Goal: Task Accomplishment & Management: Use online tool/utility

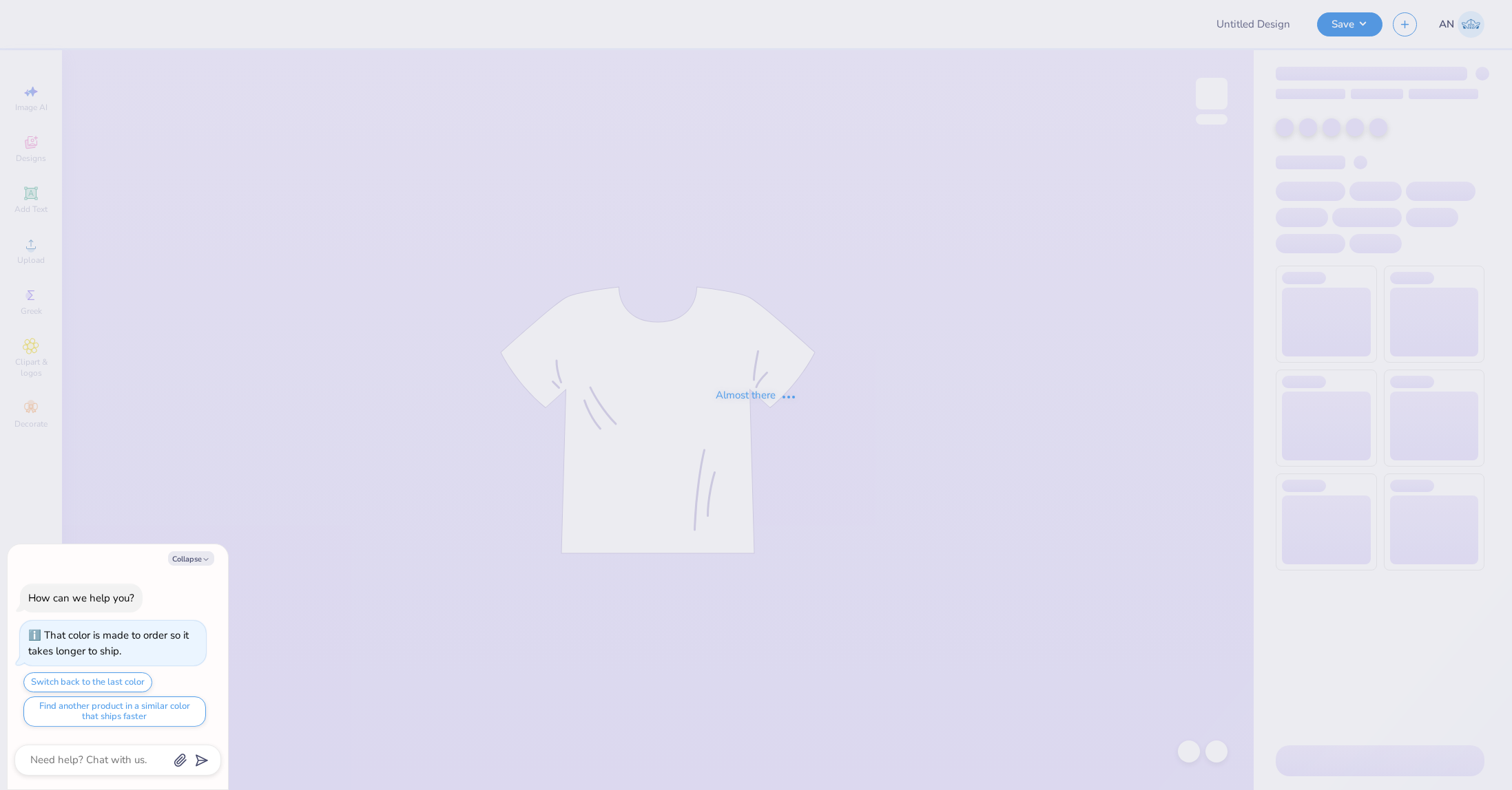
type textarea "x"
type input "FPS239294"
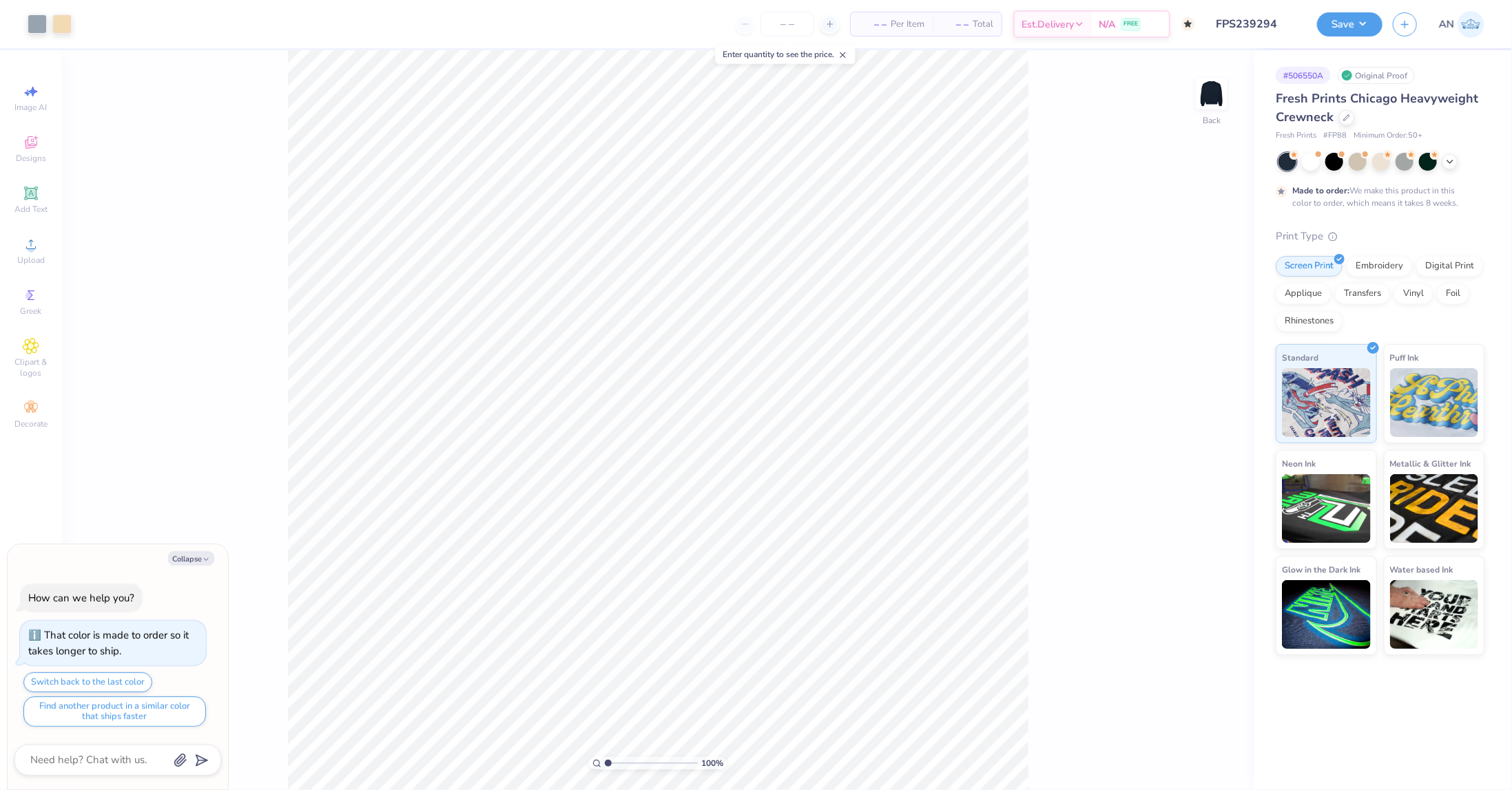
type textarea "x"
type input "2.01445811466782"
type textarea "x"
type input "2.71964221644285"
type textarea "x"
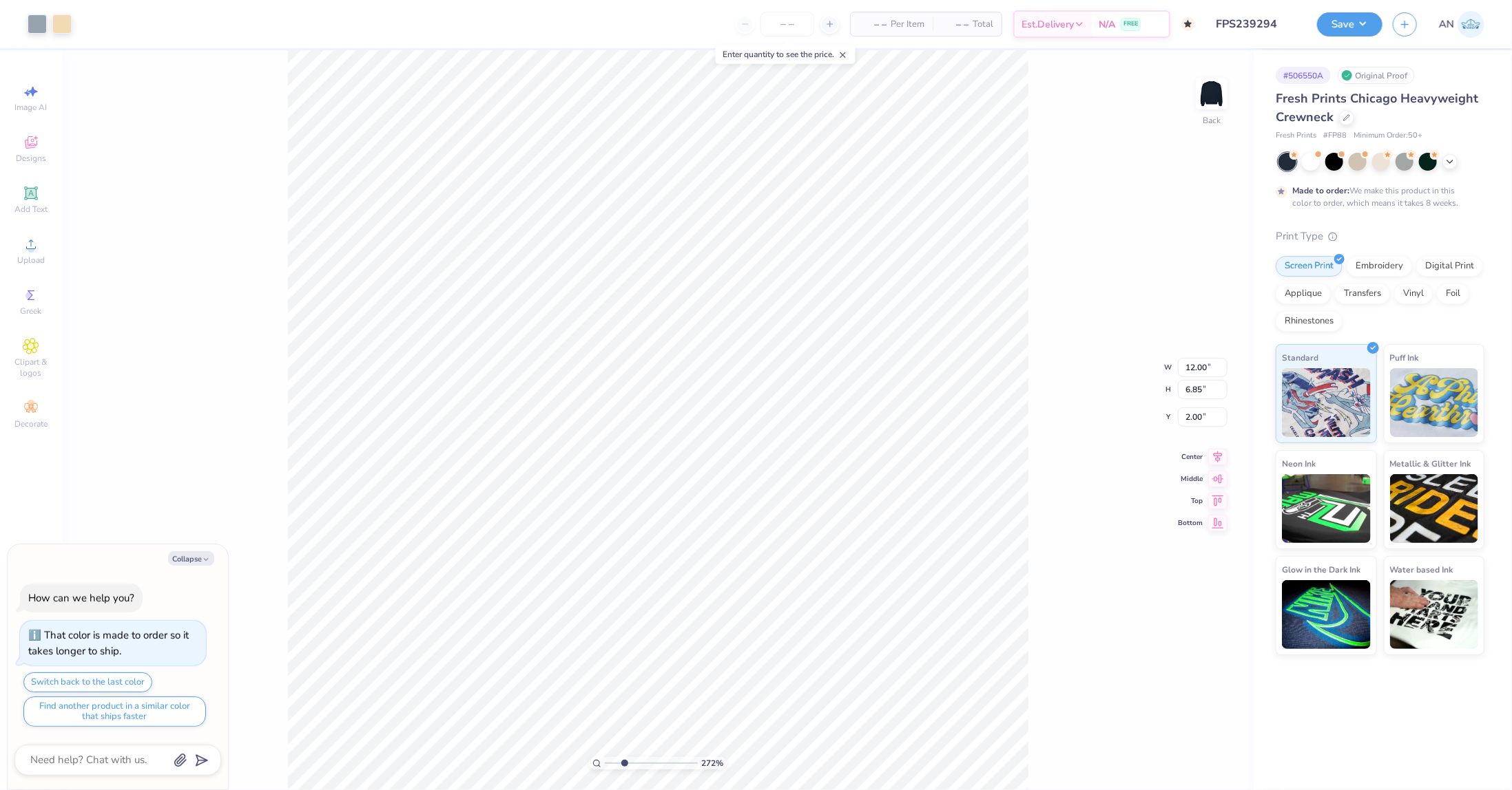
type input "2.71"
click at [1053, 280] on div "272 % Back W 4.67 4.67 " H 3.71 3.71 " Y 5.14 5.14 " Center Middle Top Bottom" at bounding box center [657, 420] width 1191 height 740
click at [37, 25] on div at bounding box center [37, 23] width 20 height 20
type textarea "x"
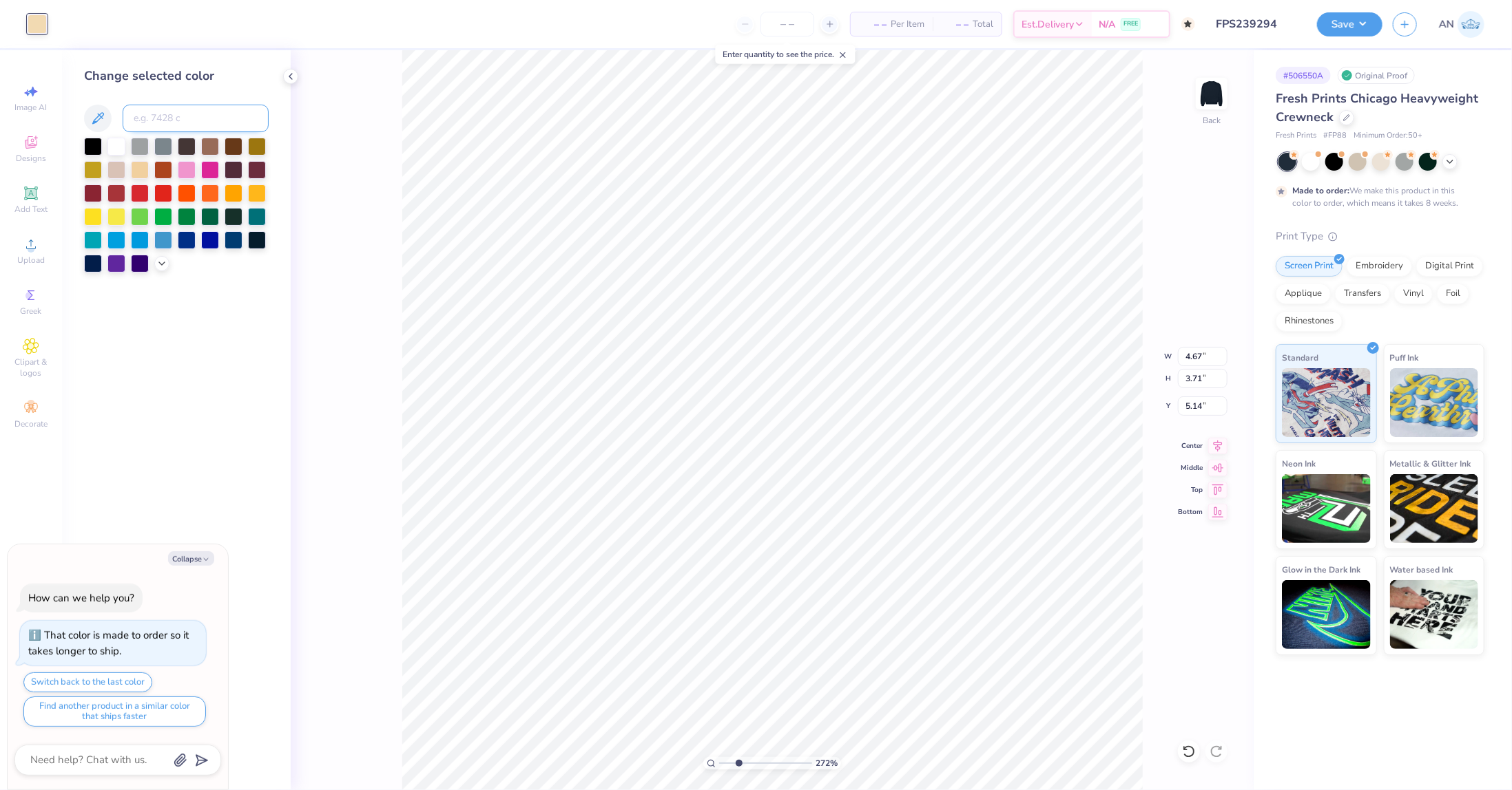
click at [174, 118] on input at bounding box center [195, 118] width 146 height 28
type input "7543"
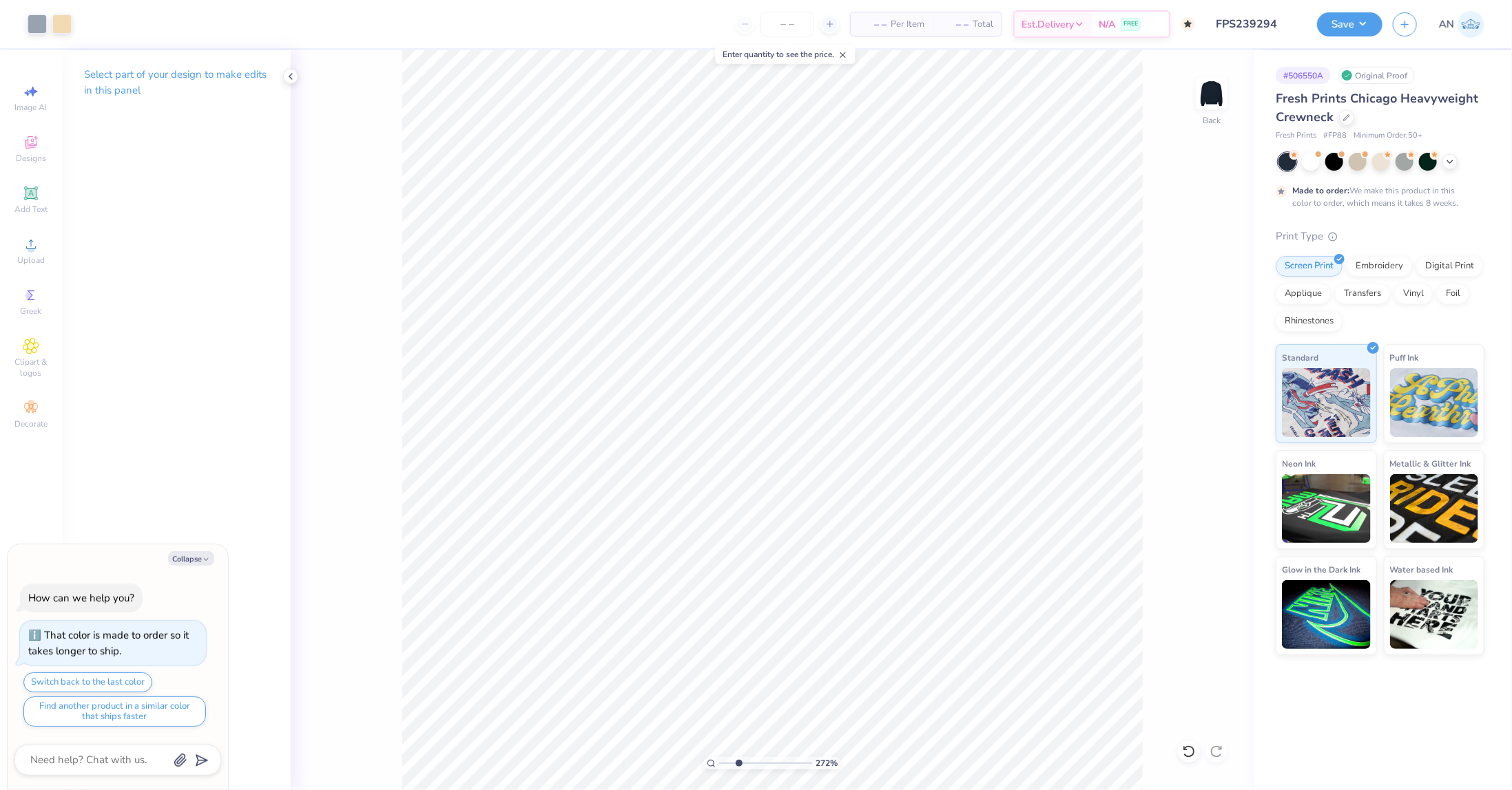
type textarea "x"
type input "1.49212329151837"
type textarea "x"
type input "1"
type textarea "x"
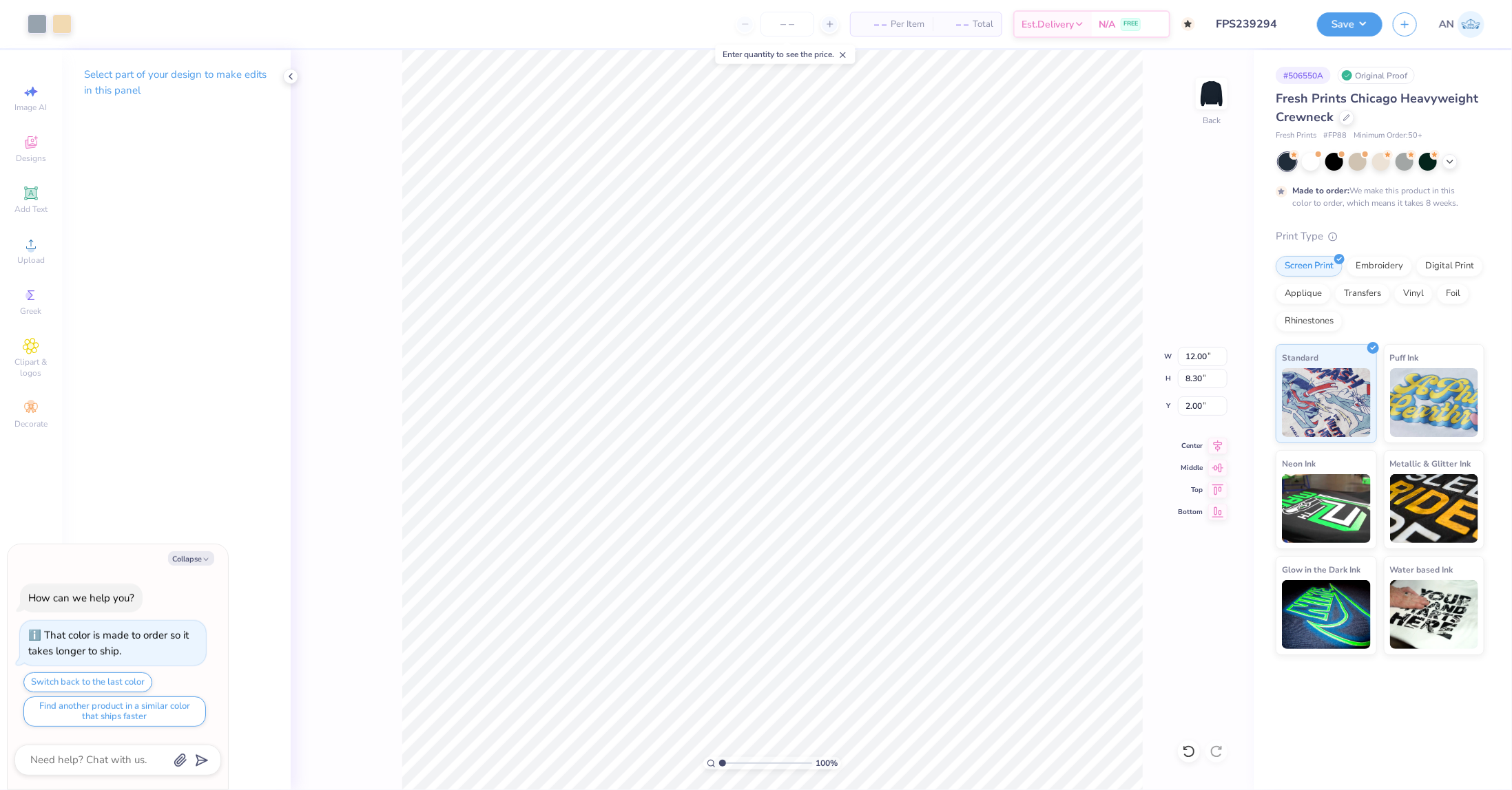
type input "9.60"
type input "6.65"
type input "3.66"
type textarea "x"
type input "2.28"
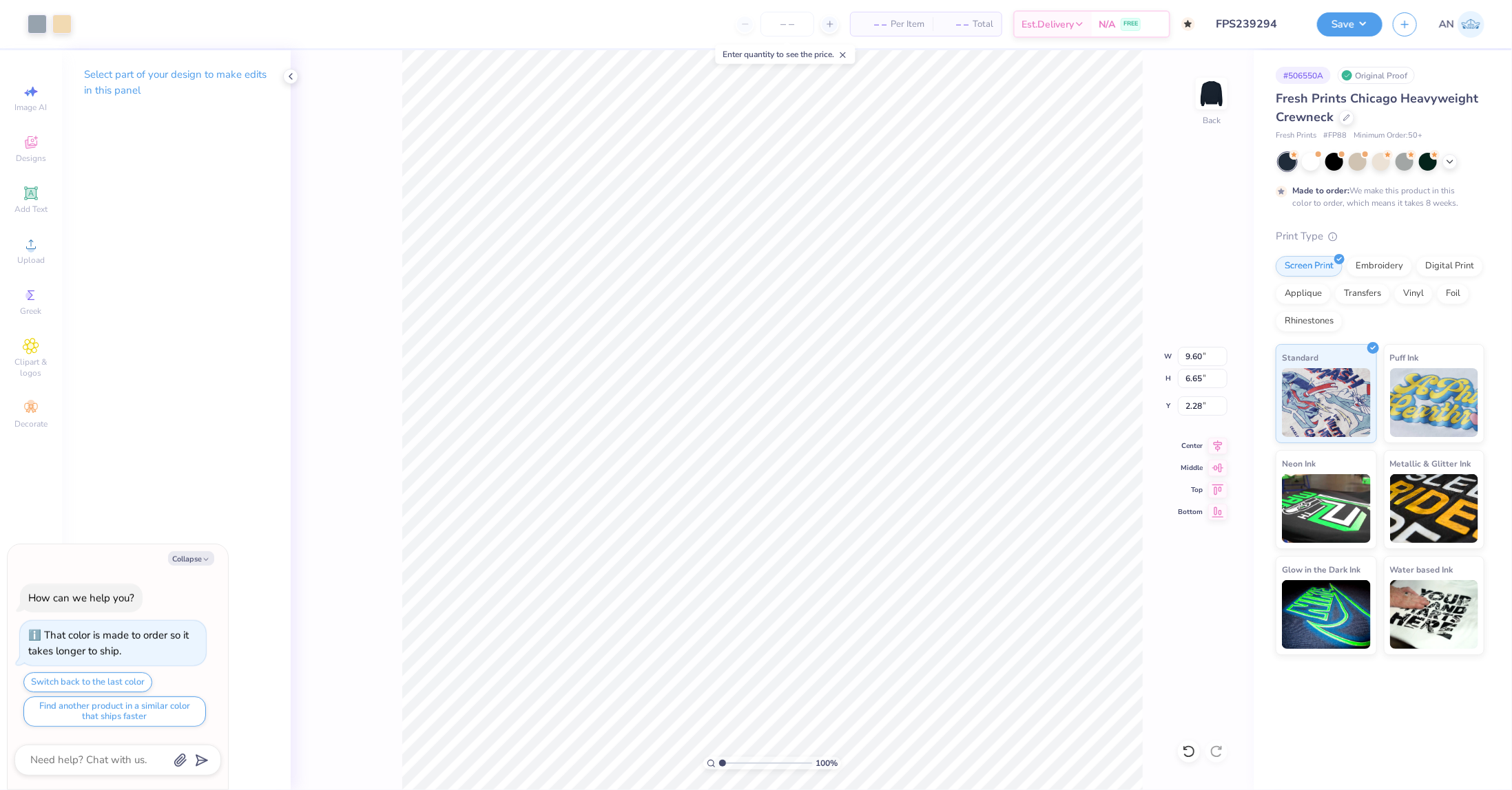
type textarea "x"
type input "10.80"
type input "7.48"
type input "1.45"
type textarea "x"
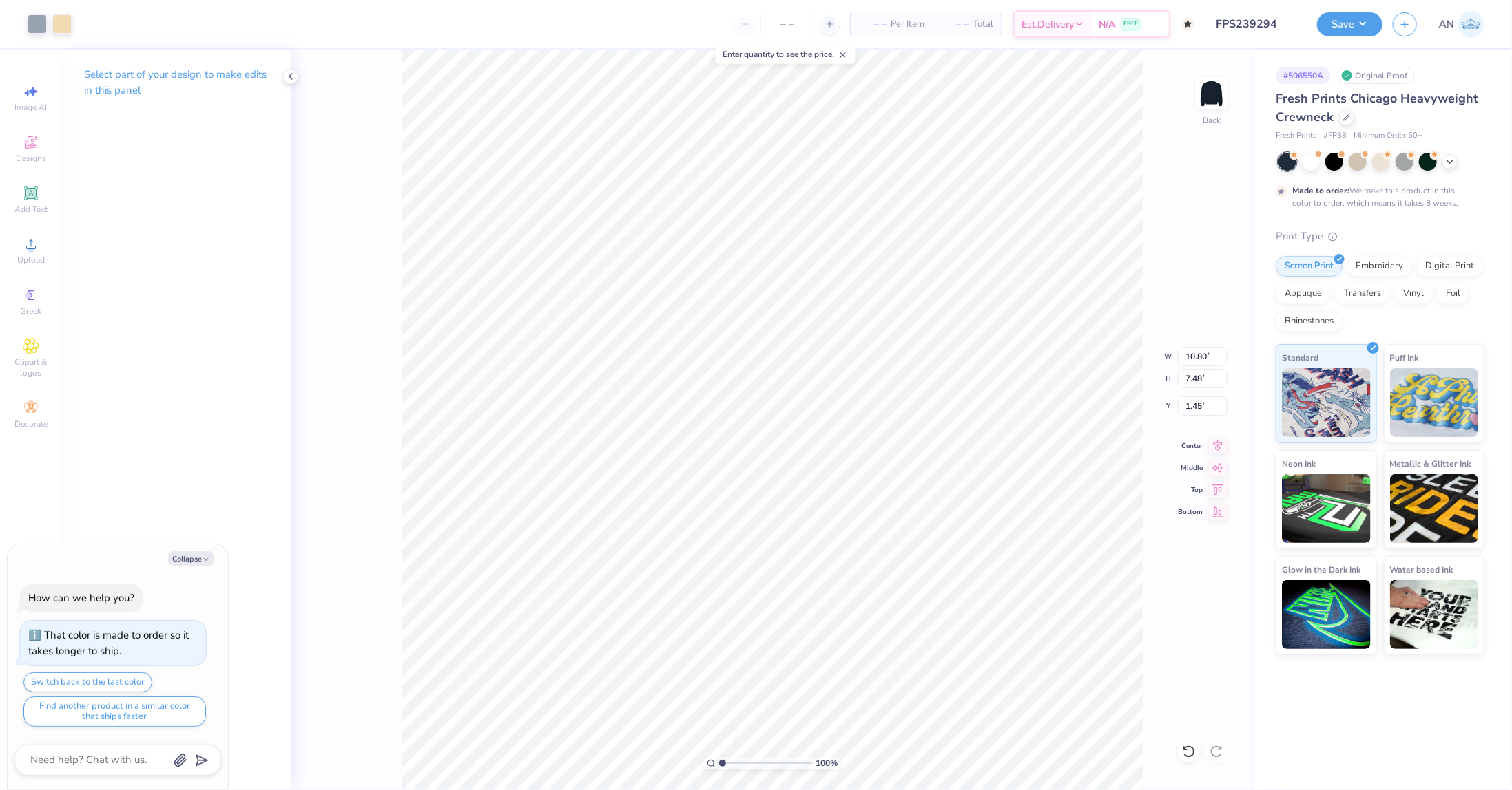
type input "1.88"
click at [1368, 20] on button "Save" at bounding box center [1349, 23] width 65 height 24
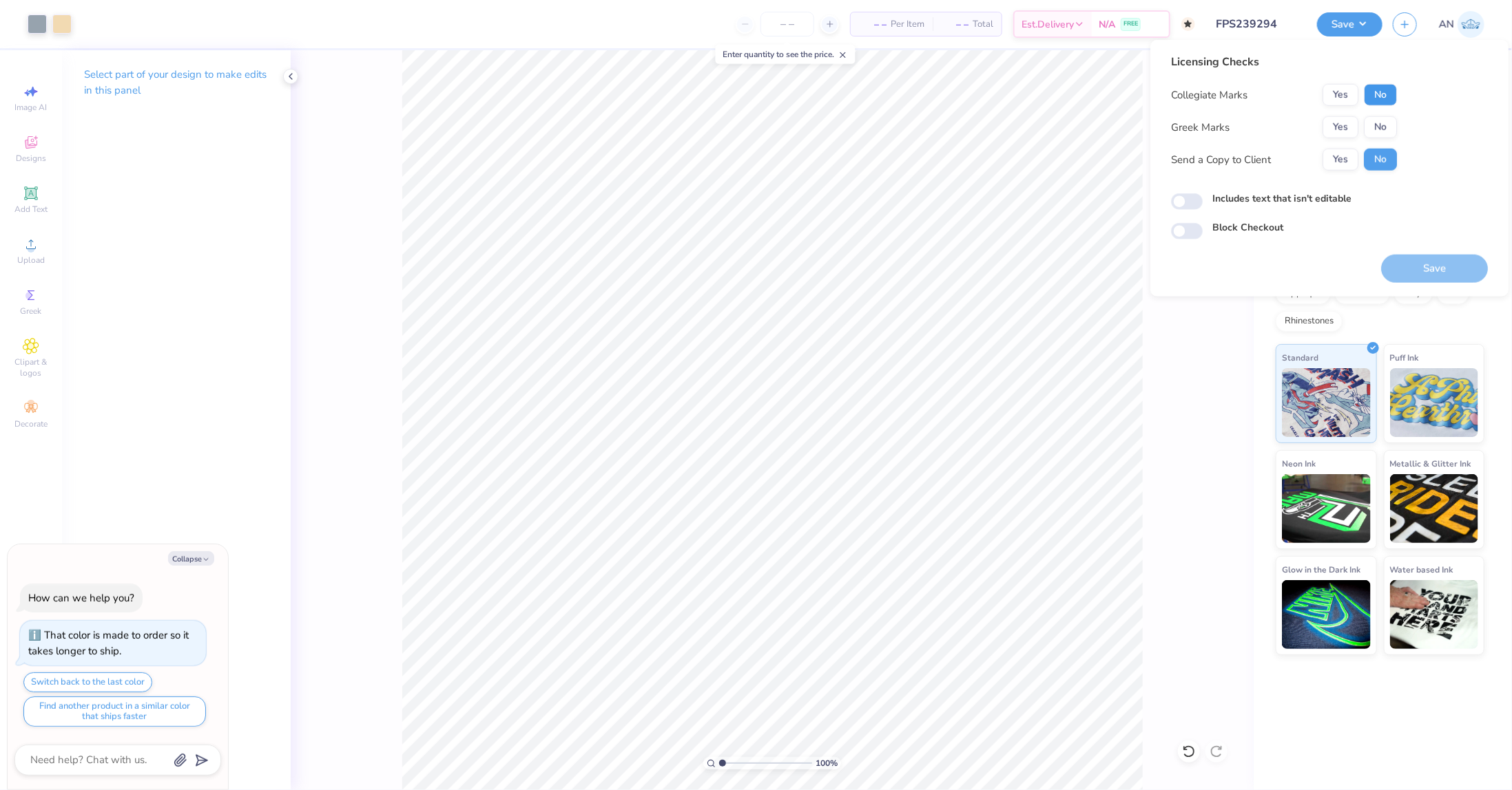
click at [1378, 100] on button "No" at bounding box center [1380, 94] width 33 height 22
click at [1380, 129] on button "No" at bounding box center [1380, 127] width 33 height 22
click at [1418, 266] on button "Save" at bounding box center [1434, 269] width 107 height 29
type textarea "x"
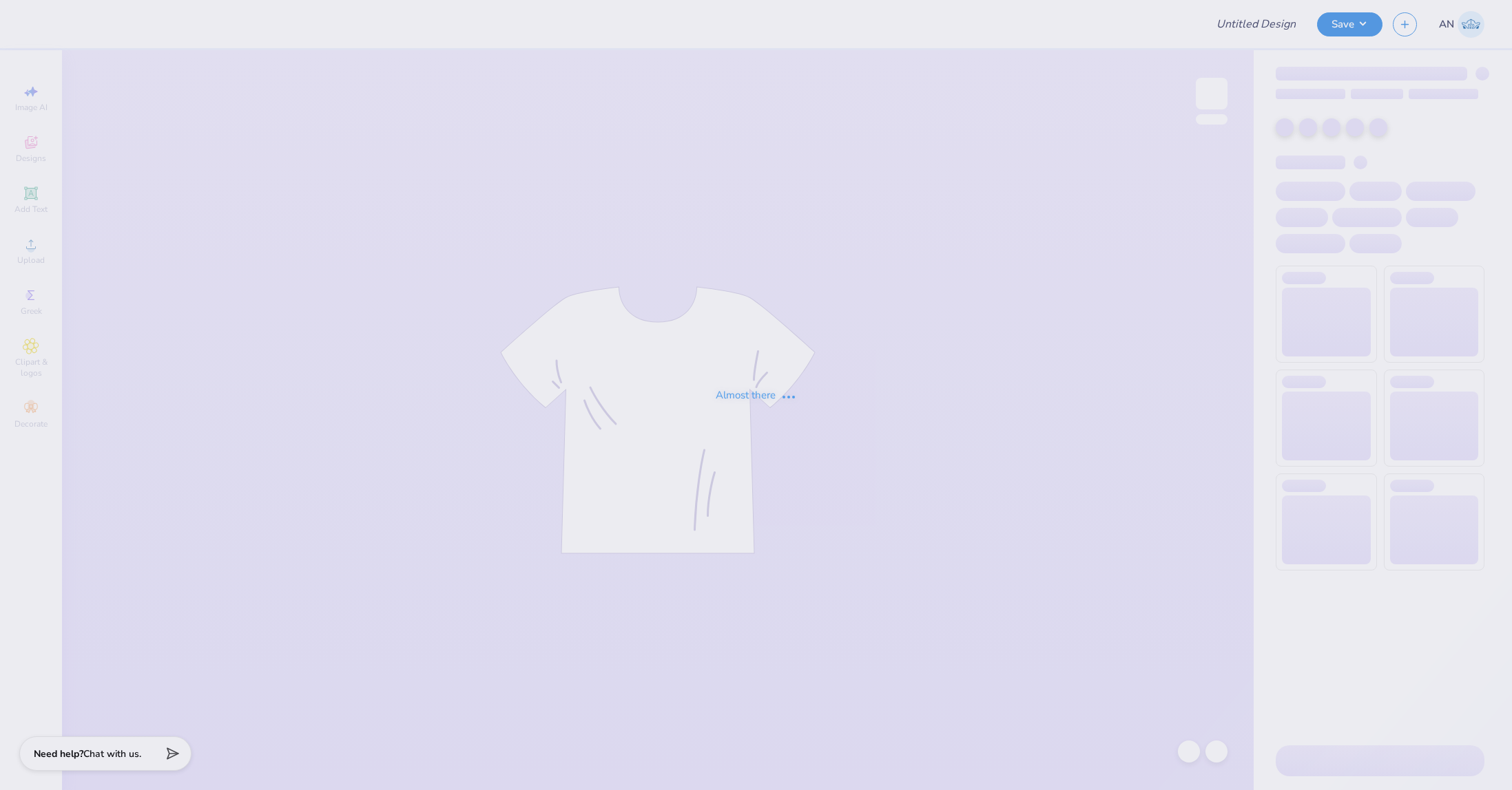
type input "FPS239295"
type input "FPS239296"
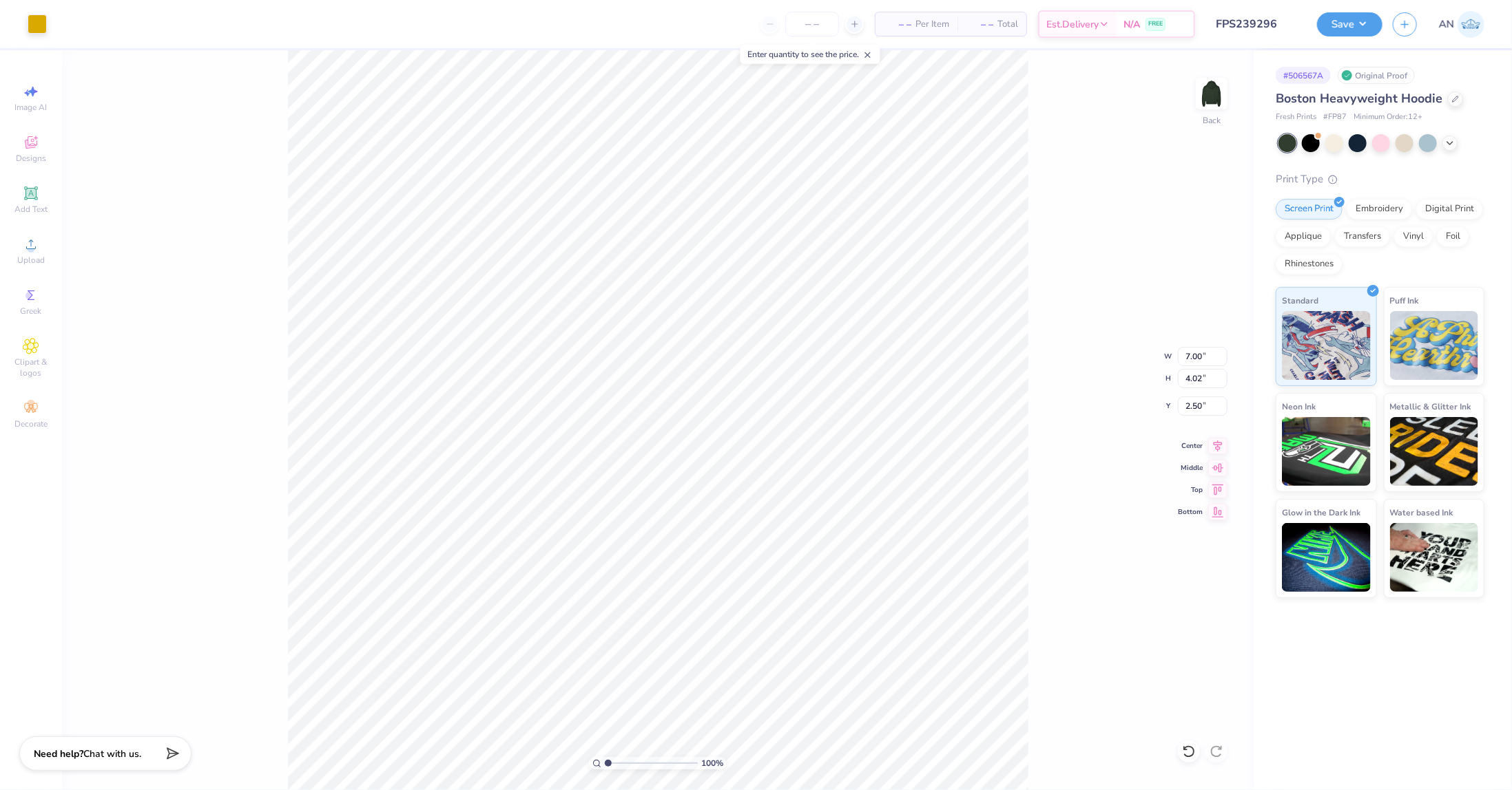
click at [1036, 283] on div "100 % Back W 7.00 7.00 " H 4.02 4.02 " Y 2.50 2.50 " Center Middle Top Bottom" at bounding box center [657, 420] width 1191 height 740
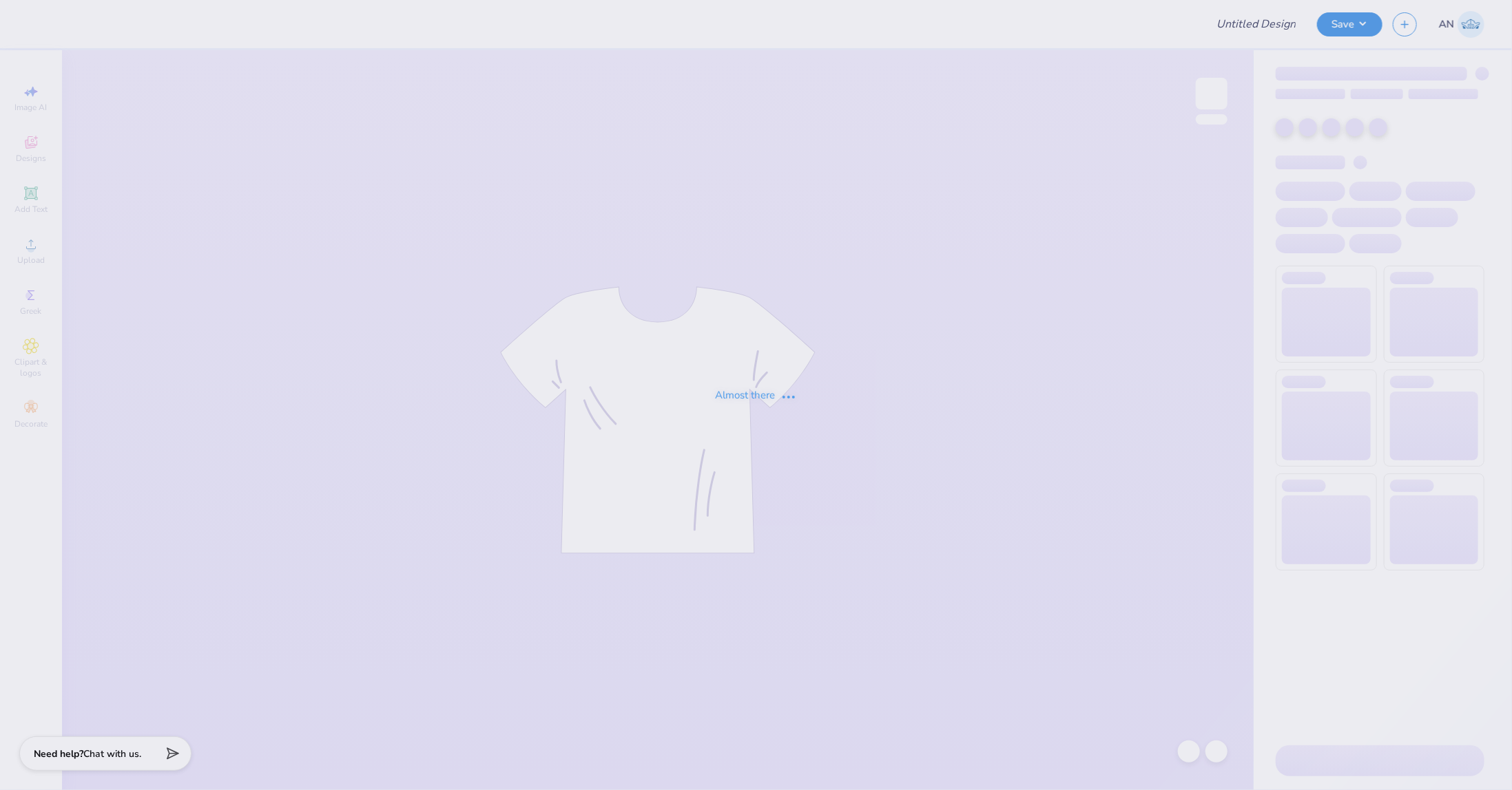
type input "FPS239297"
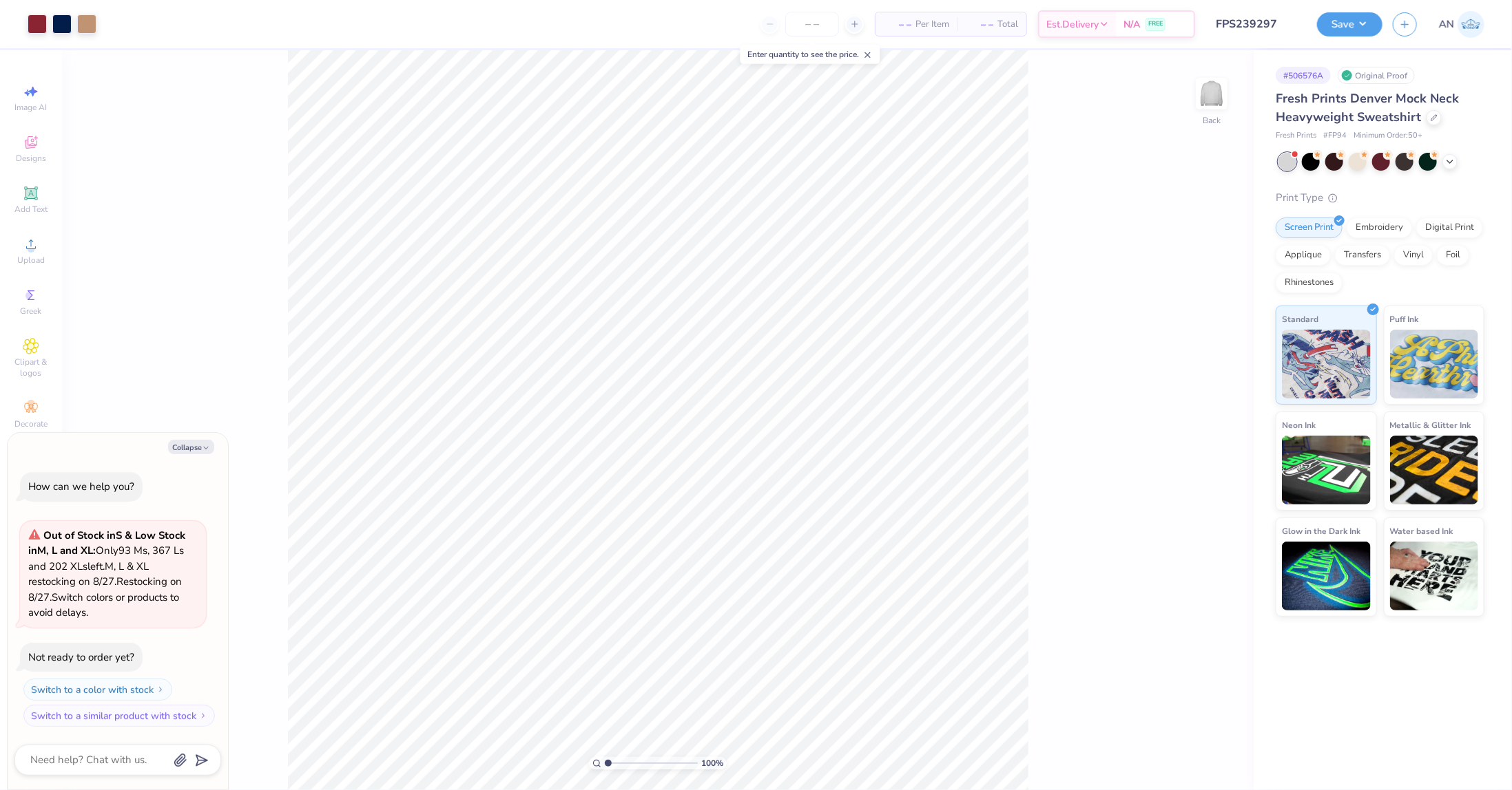
type textarea "x"
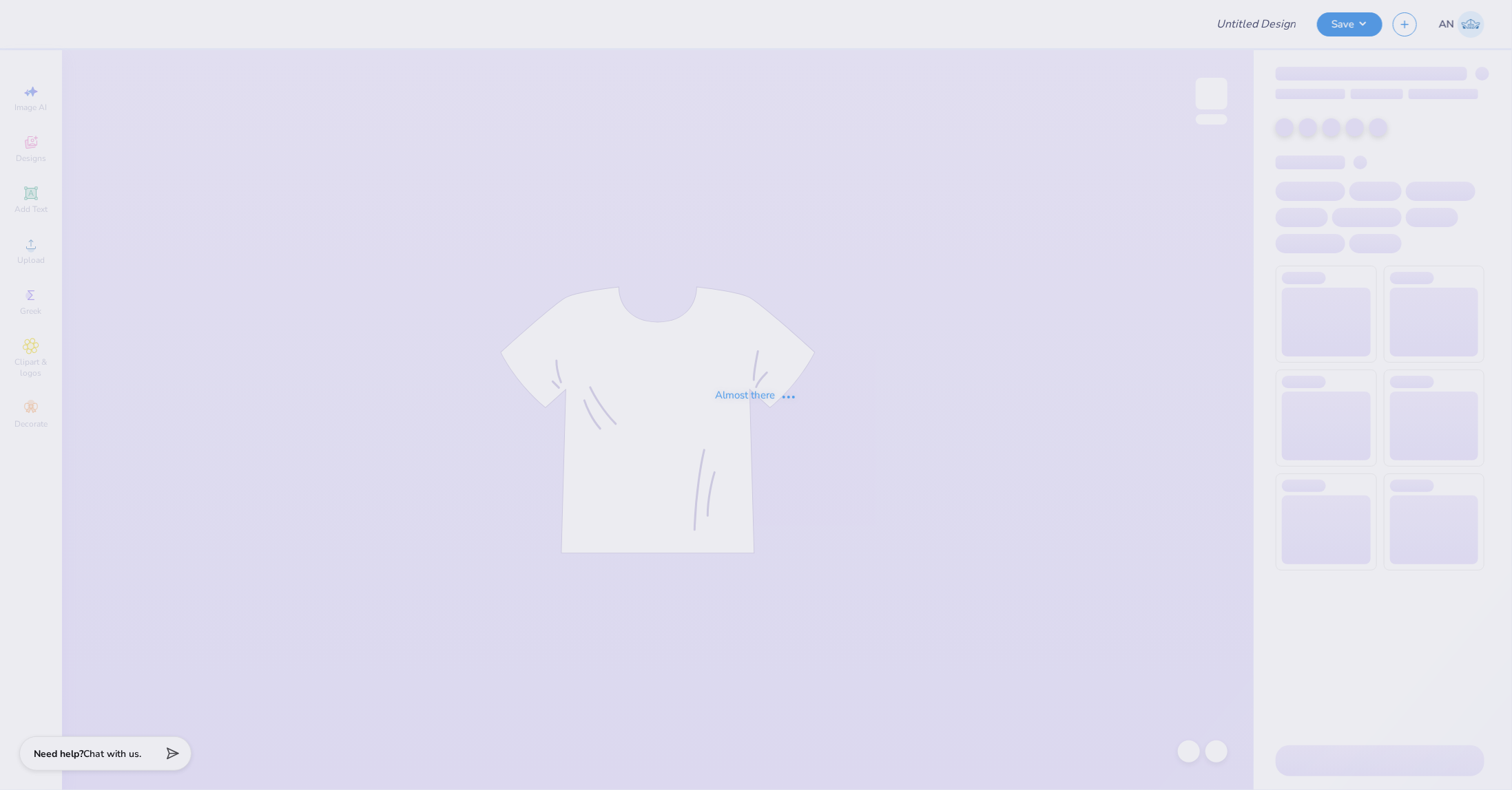
type input "FPS239298"
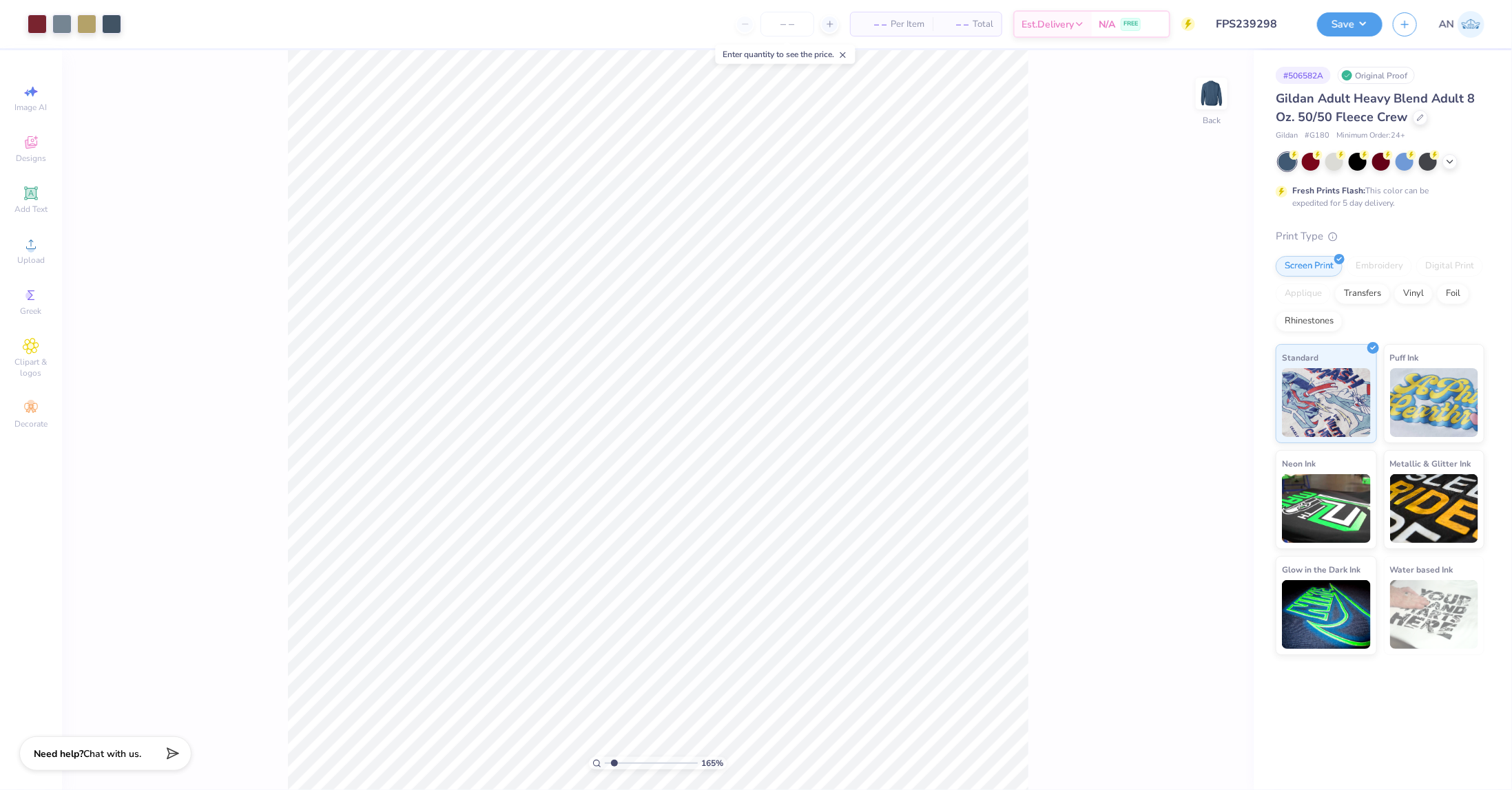
type input "1.64913377760655"
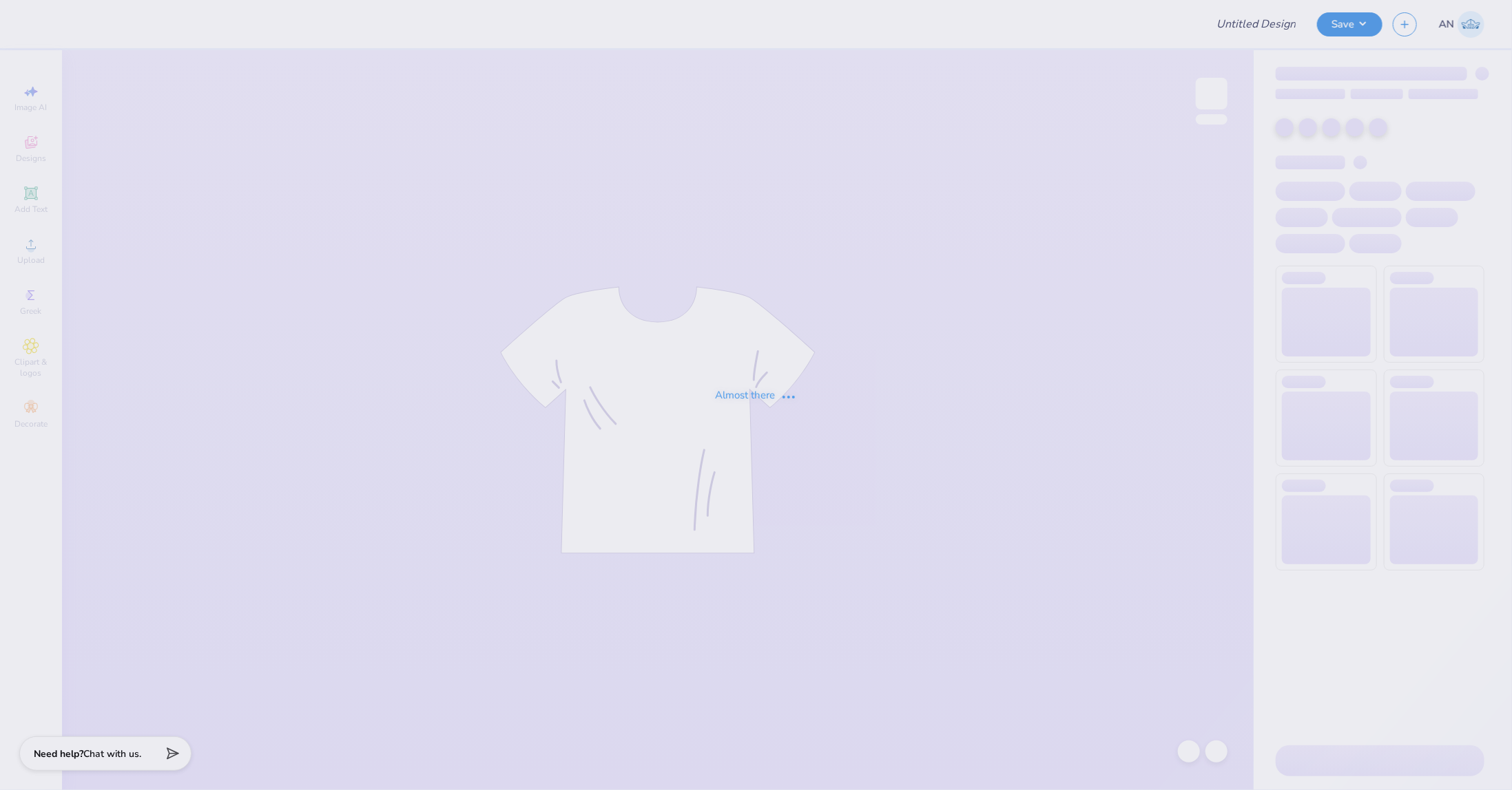
type input "FPS239299"
type input "FPS239300"
type input "FPS239301"
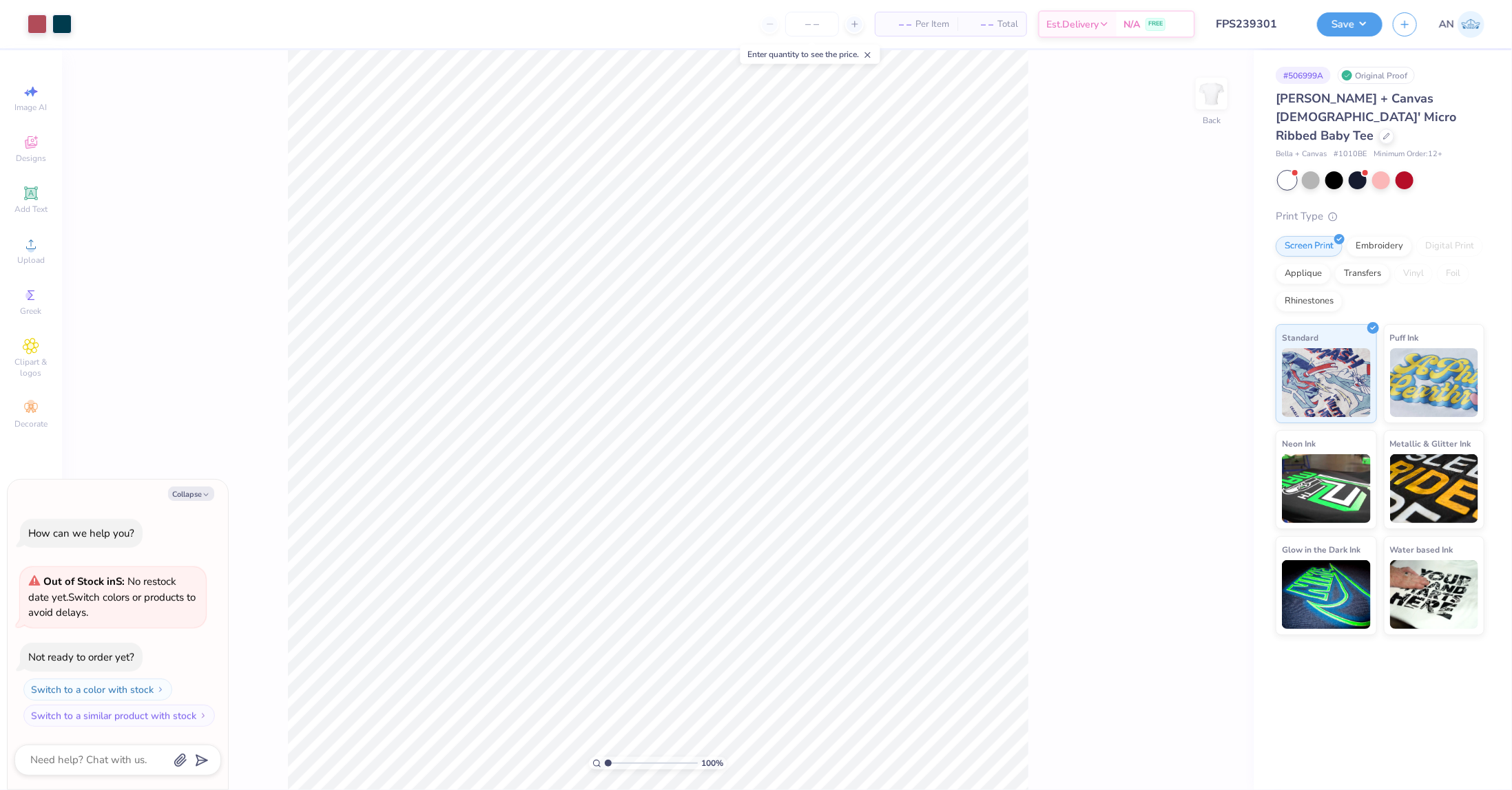
type textarea "x"
type input "4.95699908144428"
type textarea "x"
type input "3.6716840780171"
type textarea "x"
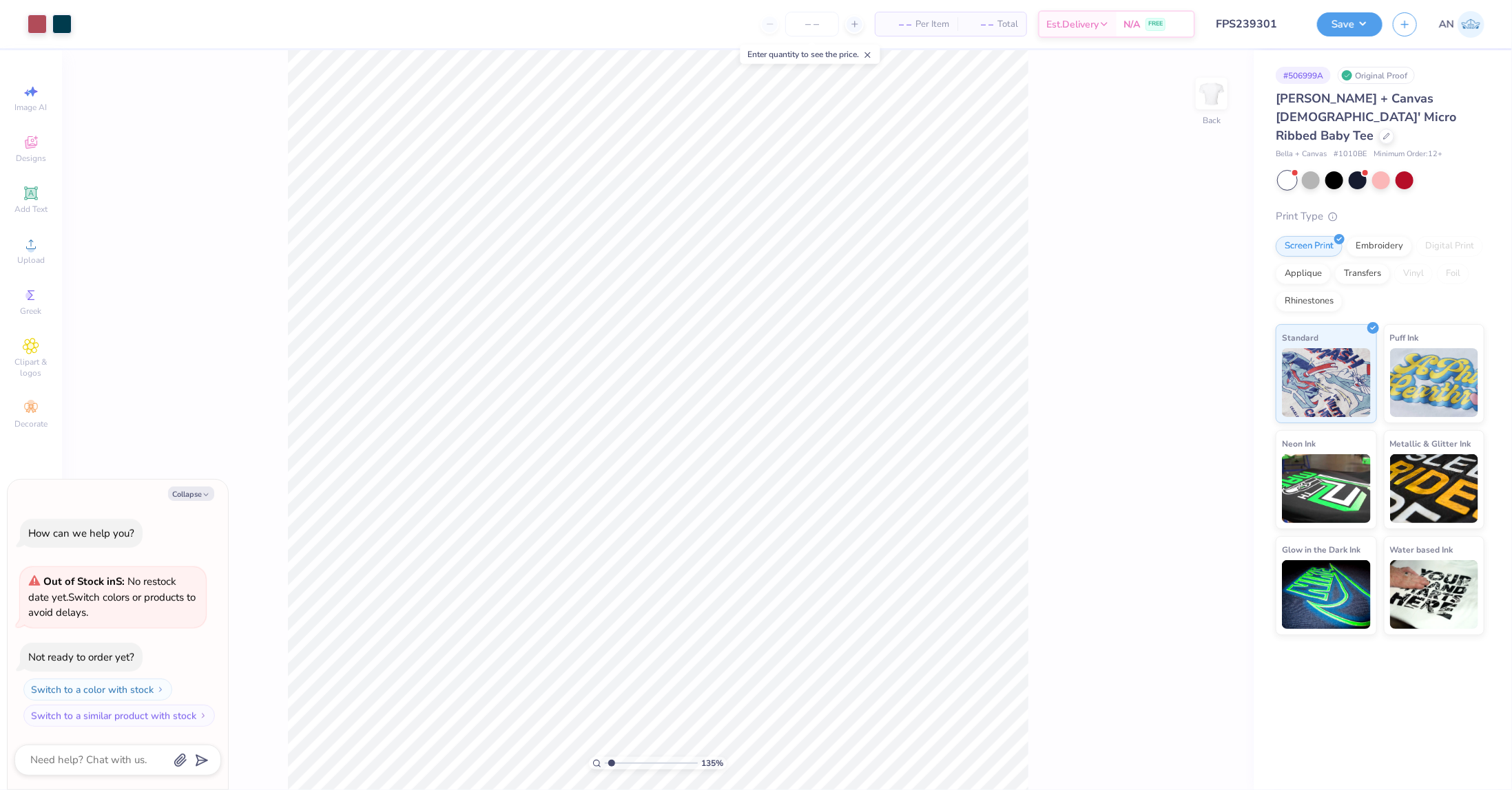
type input "1"
type textarea "x"
type input "4.95699908144428"
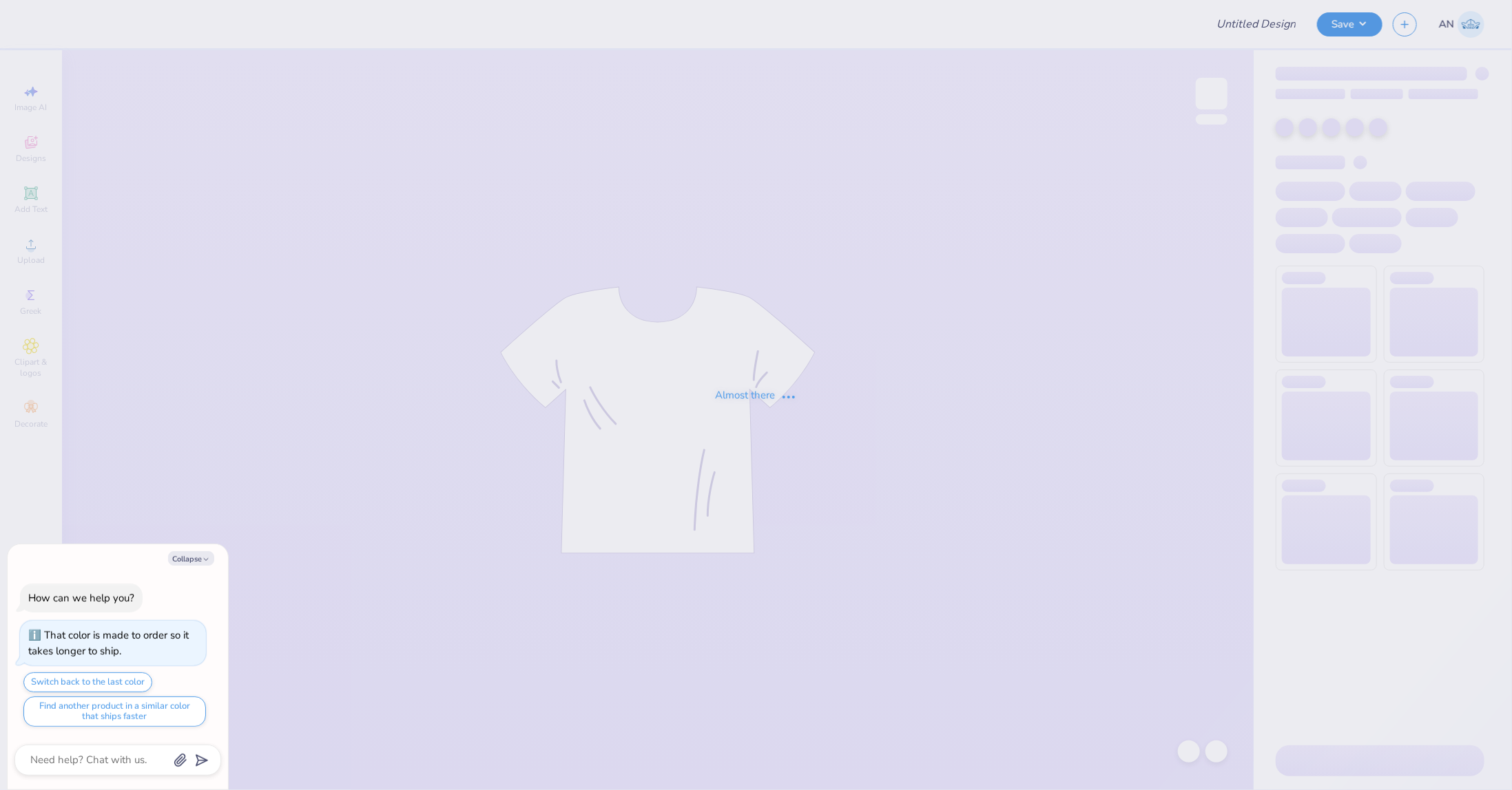
type textarea "x"
type input "FPS239302"
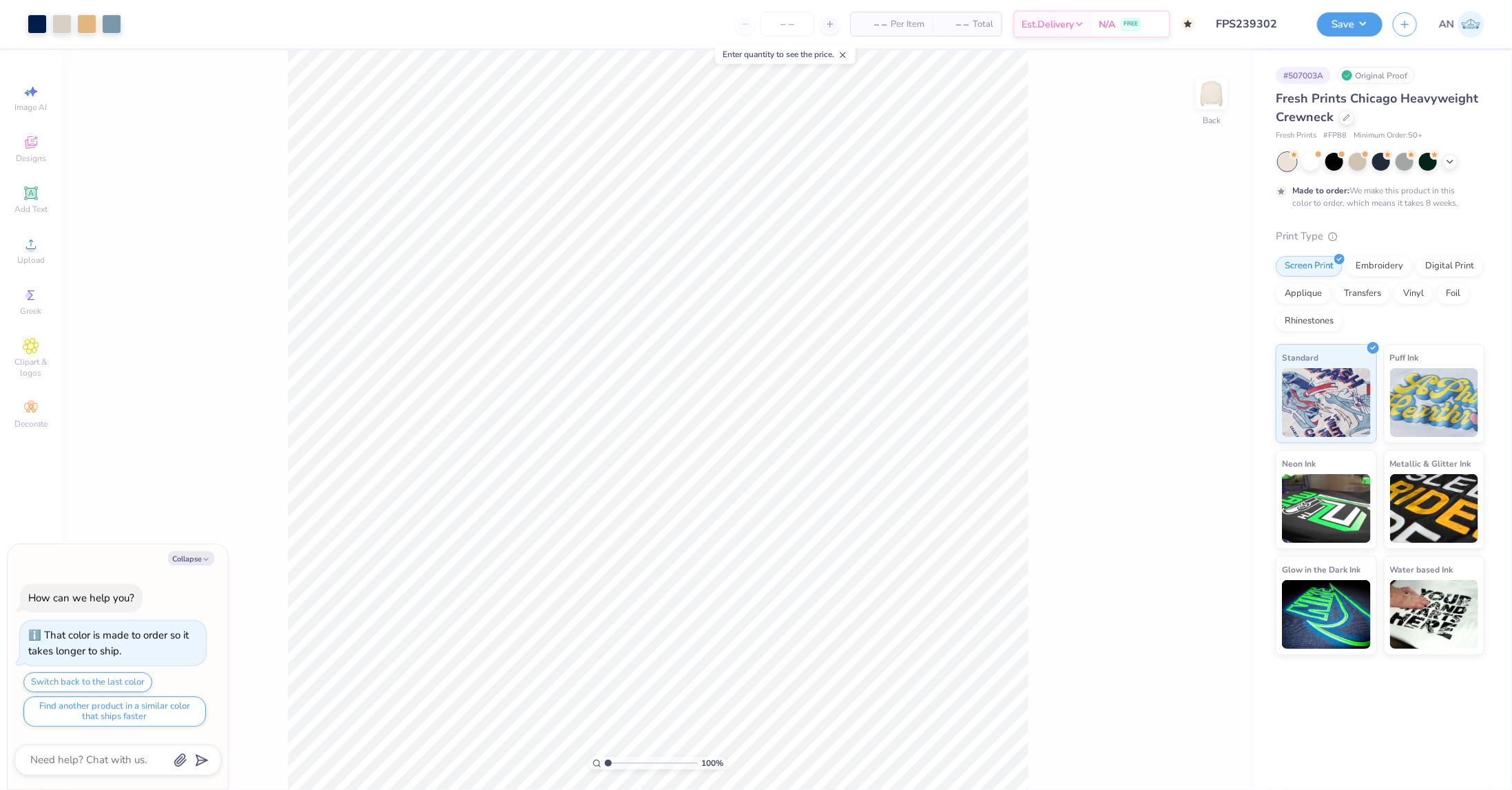
type textarea "x"
type input "4.05804149575103"
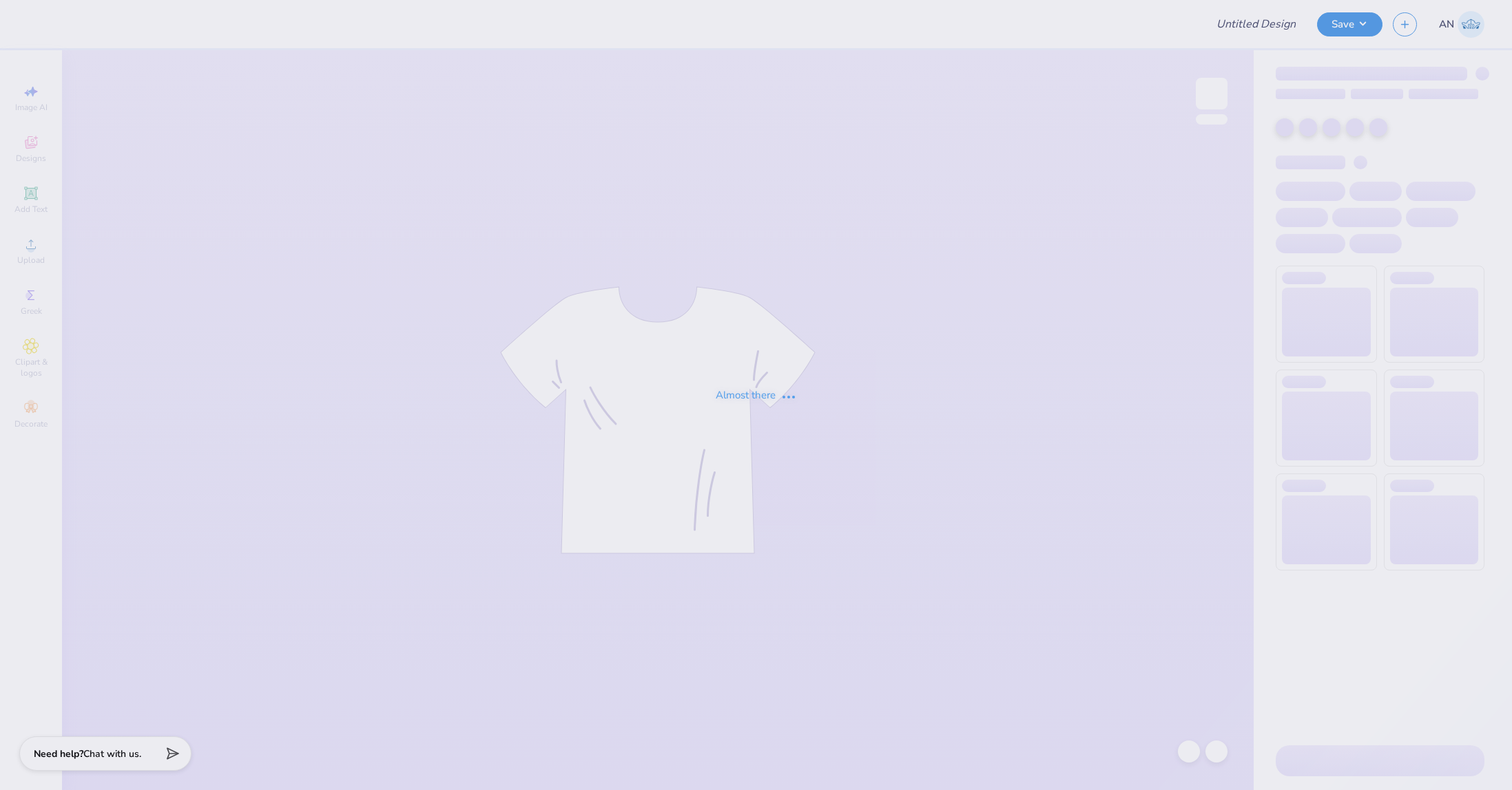
type input "FPS239303"
type input "FPS239304"
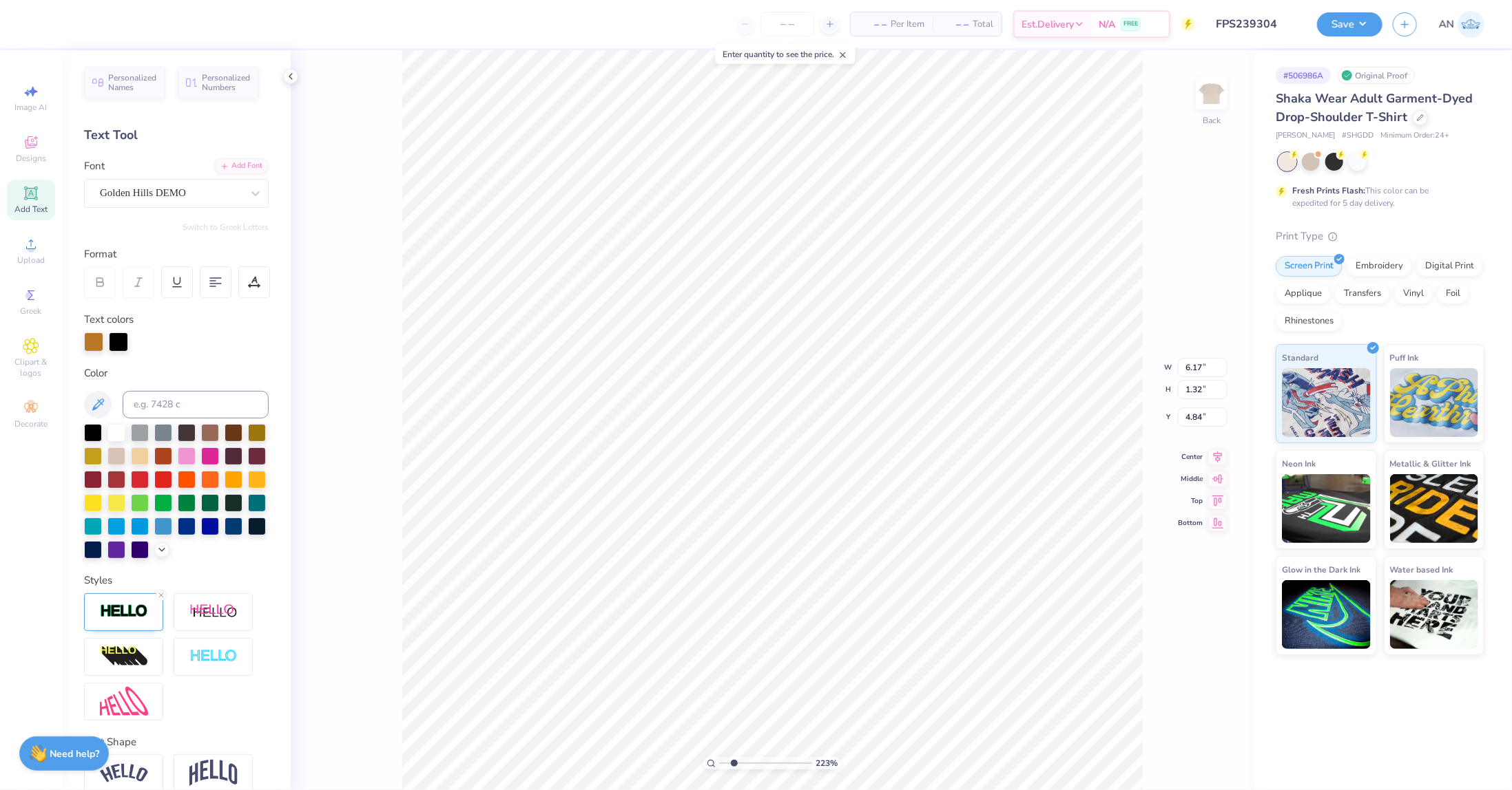
scroll to position [11, 2]
type input "2.22643191709162"
type input "5.06"
type input "2.22643191709162"
type input "4.46"
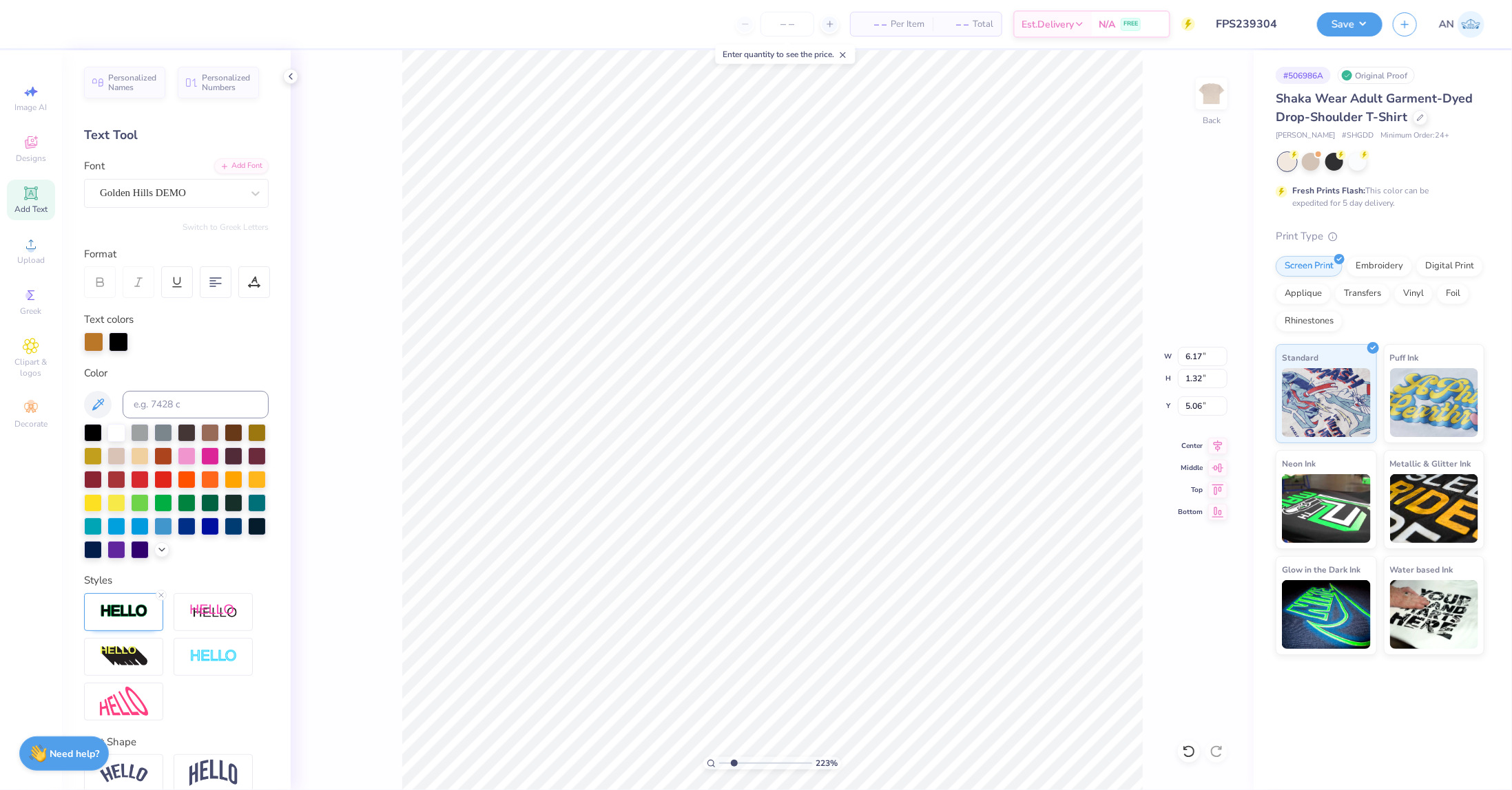
type input "0.96"
type input "5.43"
type input "2.22643191709162"
type input "5.27"
type input "2.22643191709162"
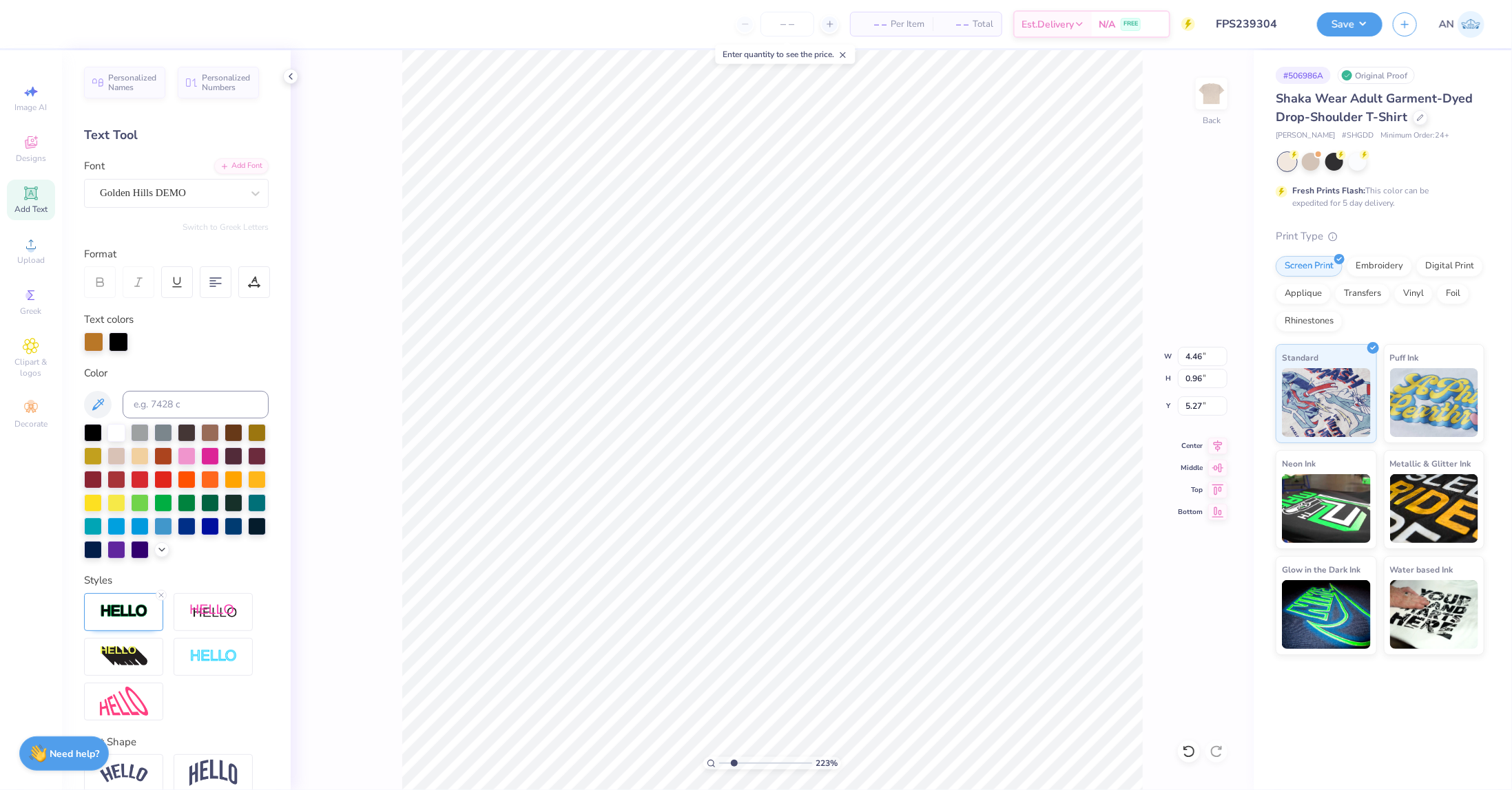
type input "4.48"
type input "0.87"
type input "2.22643191709162"
type input "4.46"
type input "0.65"
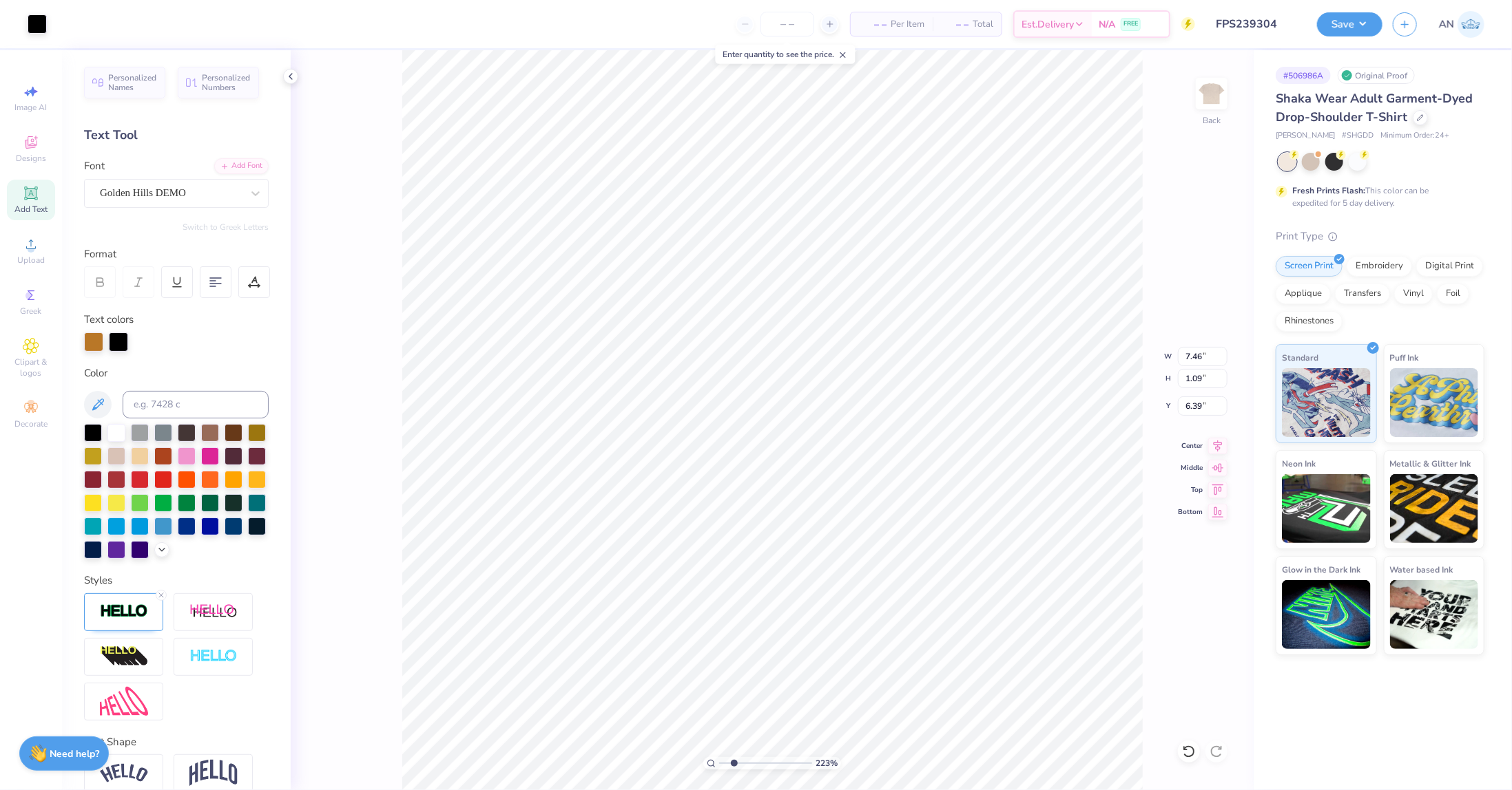
type input "6.82"
type input "2.22643191709162"
type input "6.67"
type input "2.22643191709162"
type input "4.48"
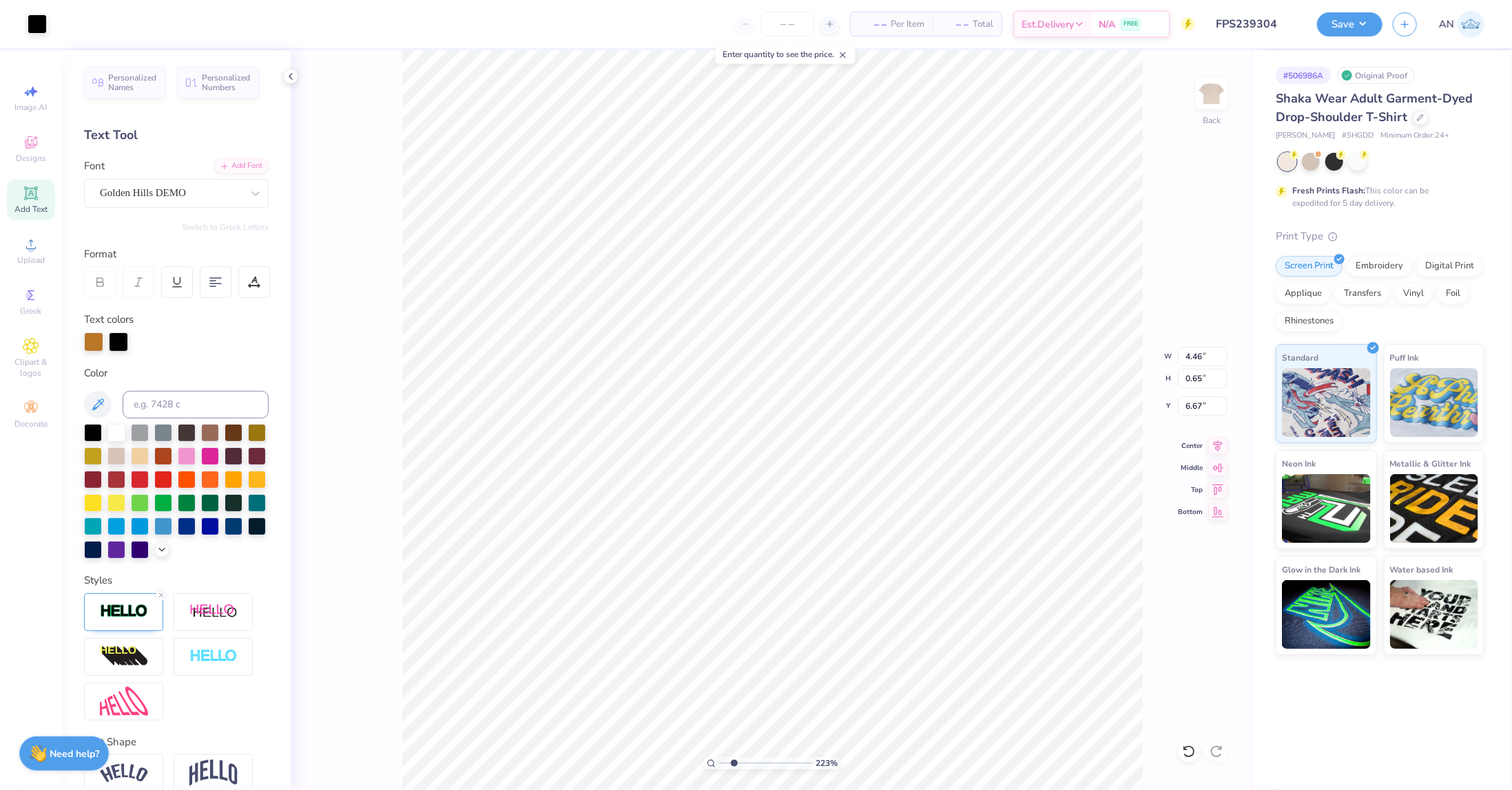
type input "0.87"
type input "5.47"
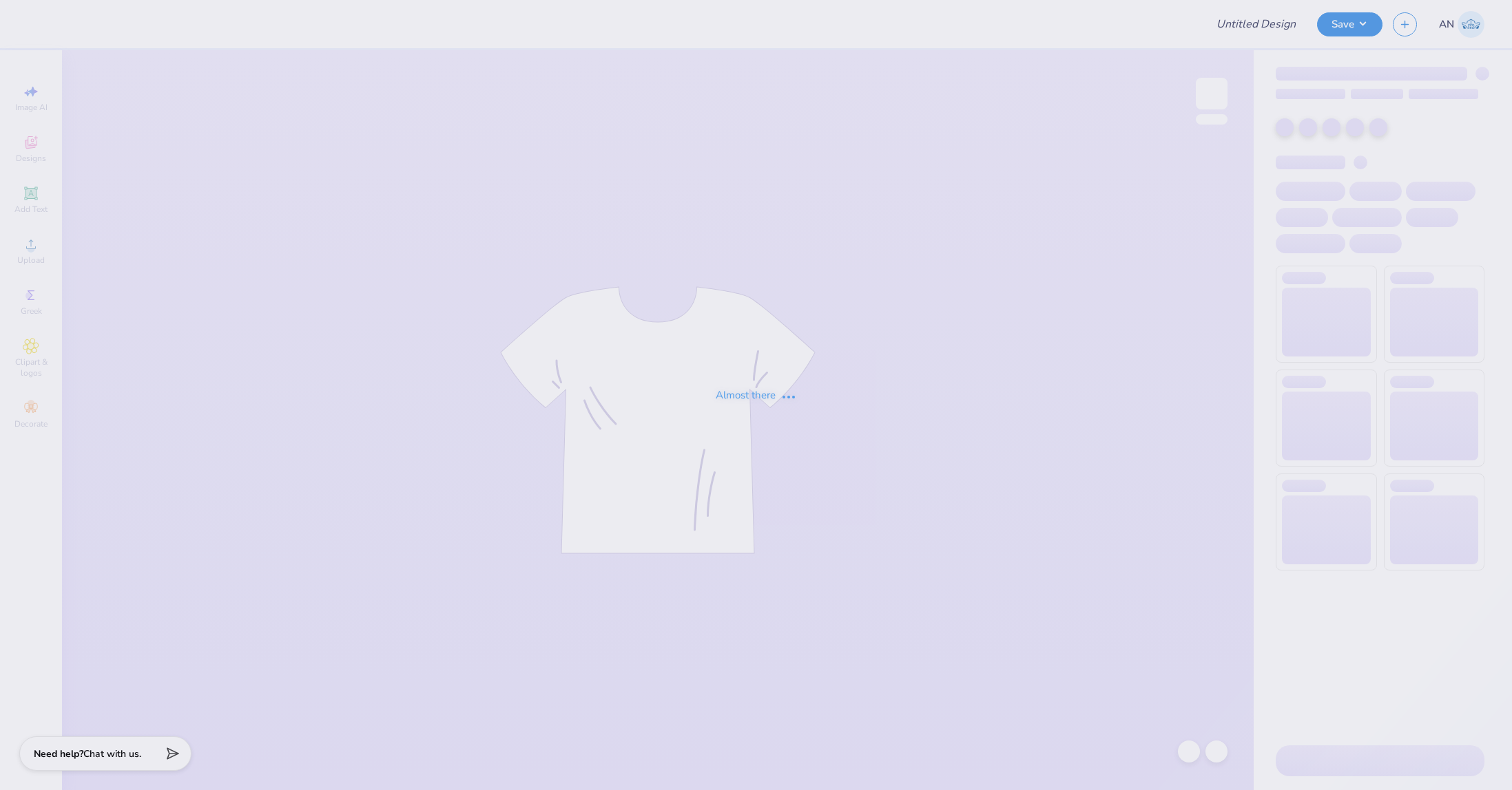
type input "FPS239305"
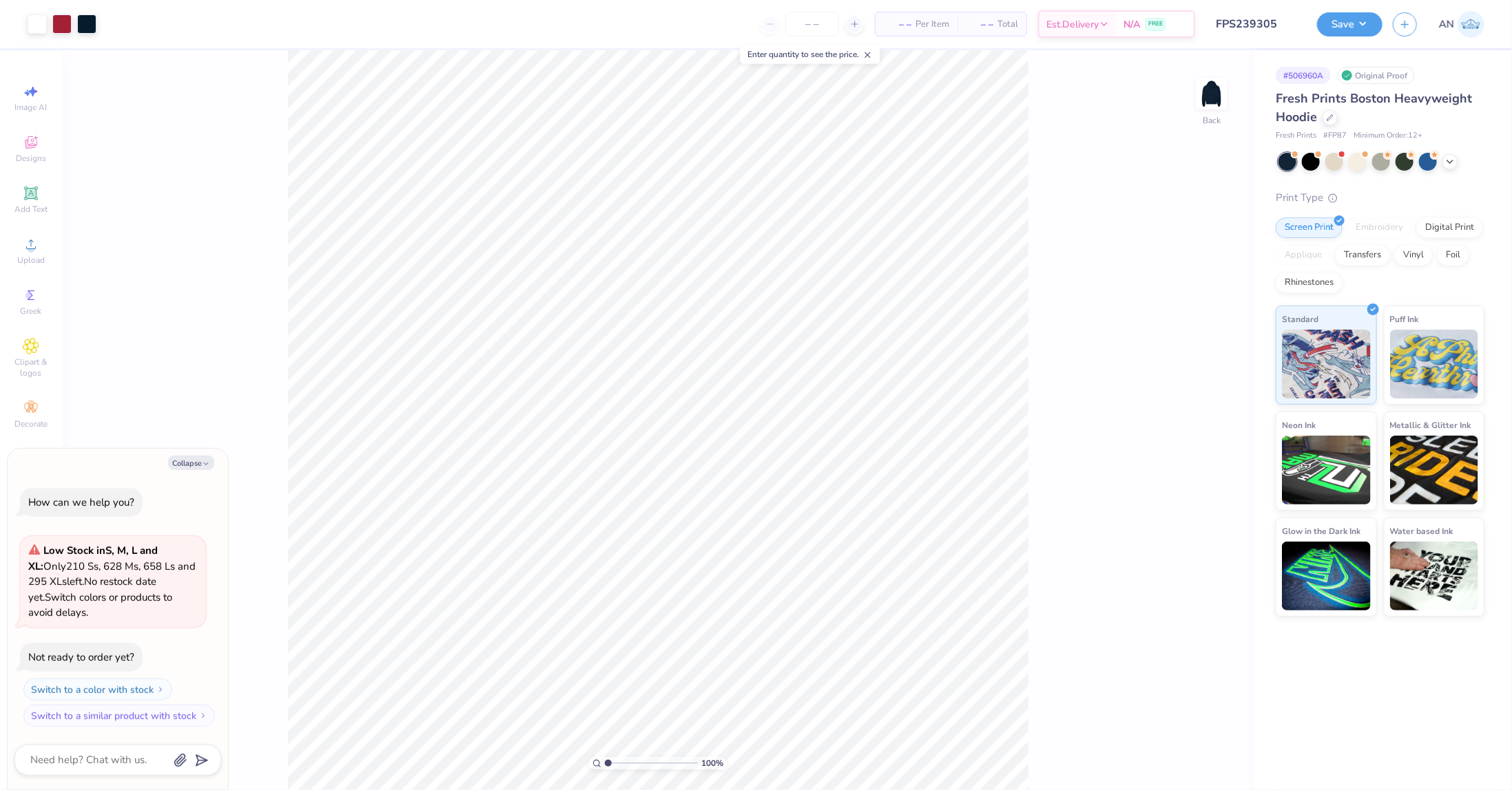
type textarea "x"
type input "2.46071092039642"
type textarea "x"
type input "2.46071092039642"
type textarea "x"
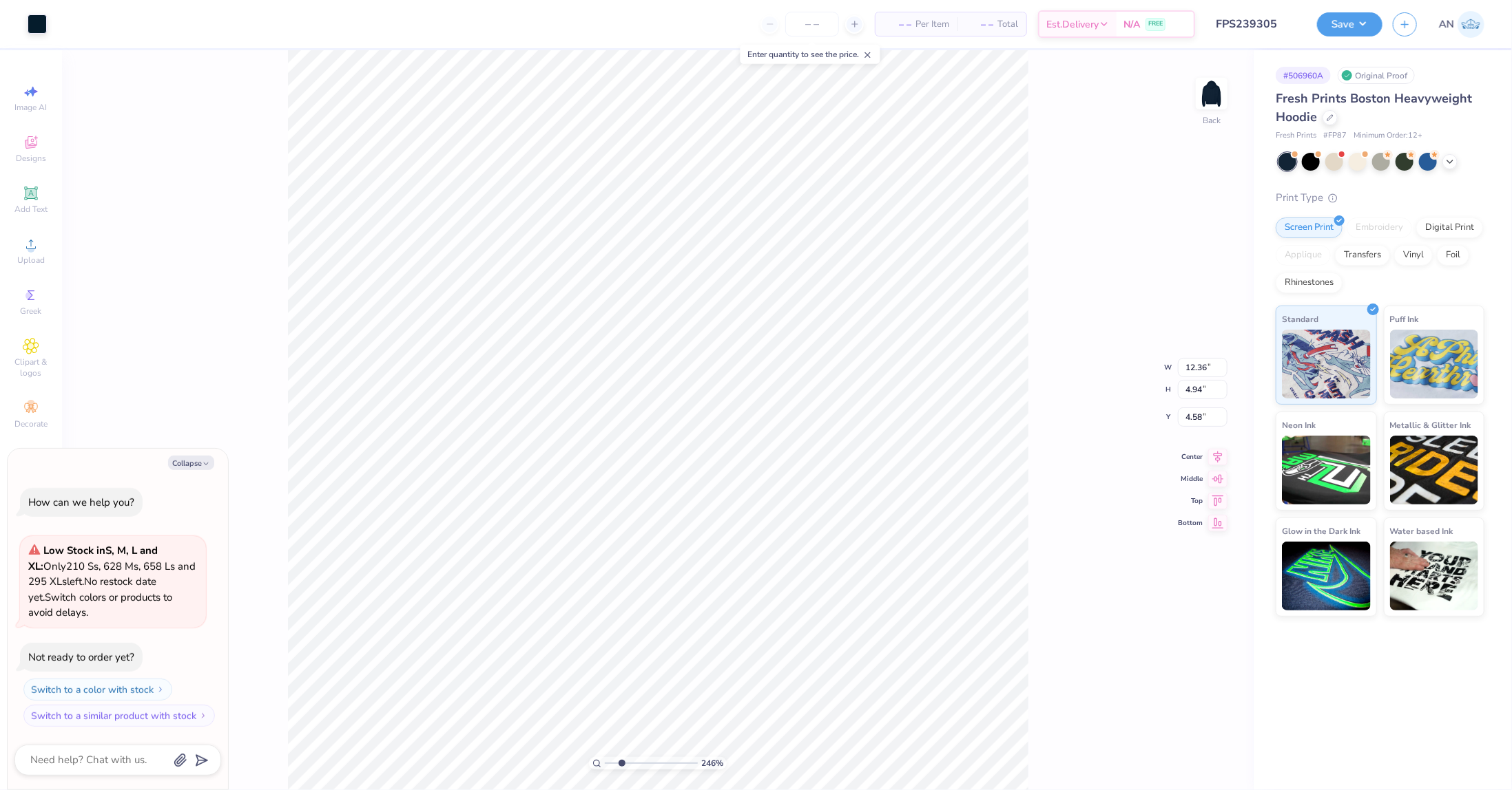
type input "2.46071092039642"
type textarea "x"
type input "2.46071092039642"
type textarea "x"
type input "2.46071092039642"
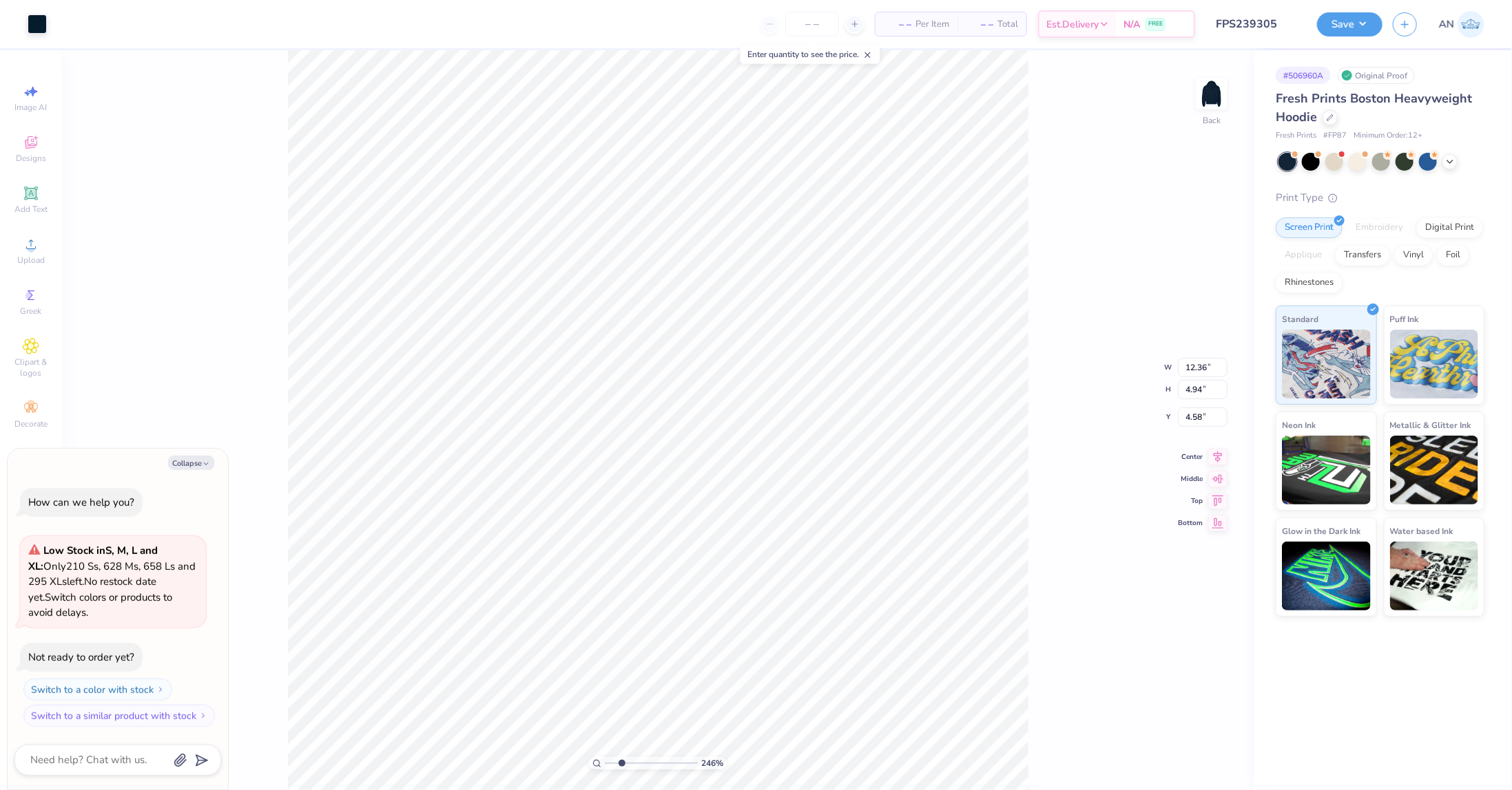
type textarea "x"
type input "2.46071092039642"
type textarea "x"
type input "2.46071092039642"
type textarea "x"
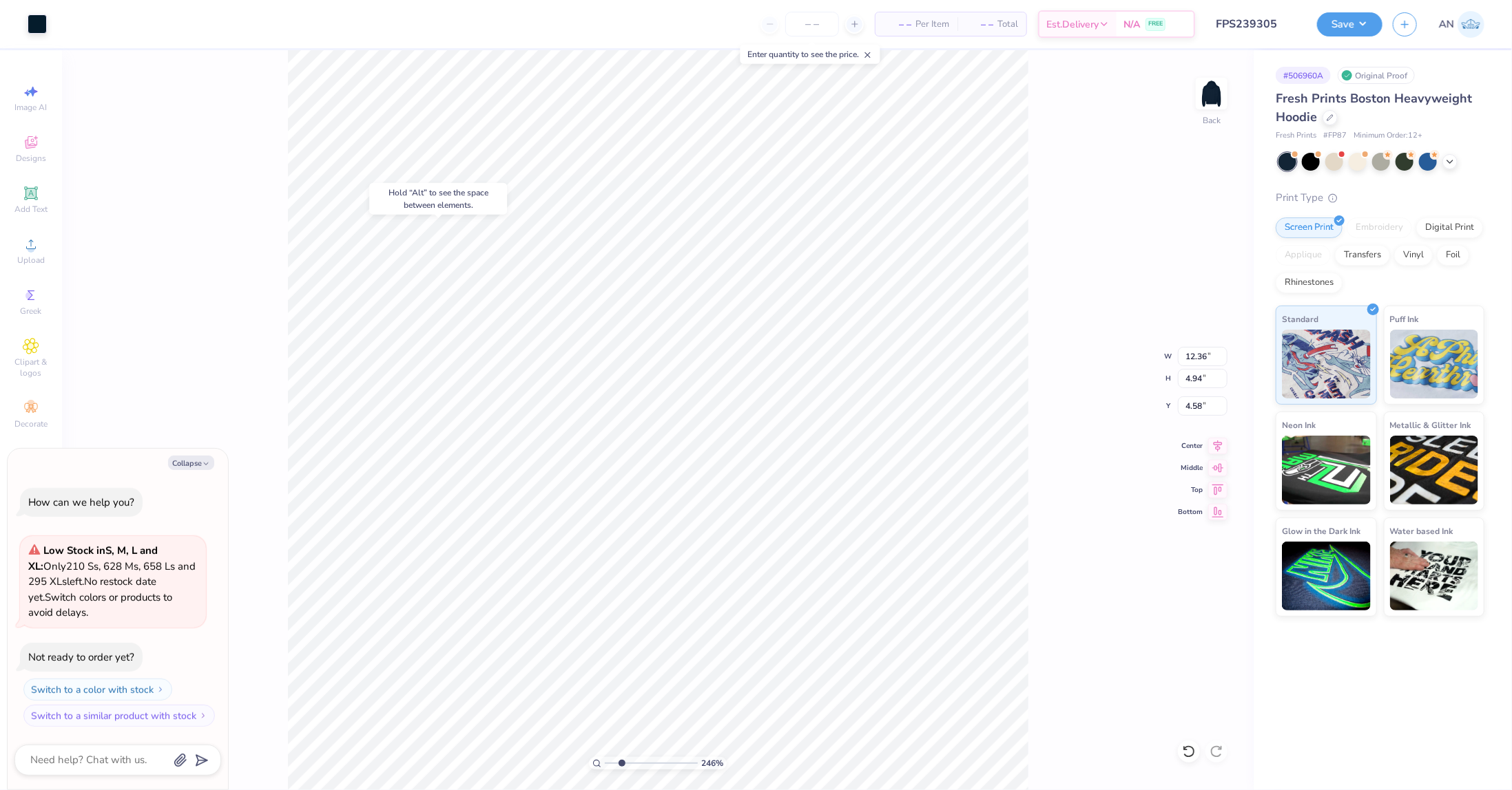
type input "2.46071092039642"
type textarea "x"
type input "4.55"
type input "2.46071092039642"
type textarea "x"
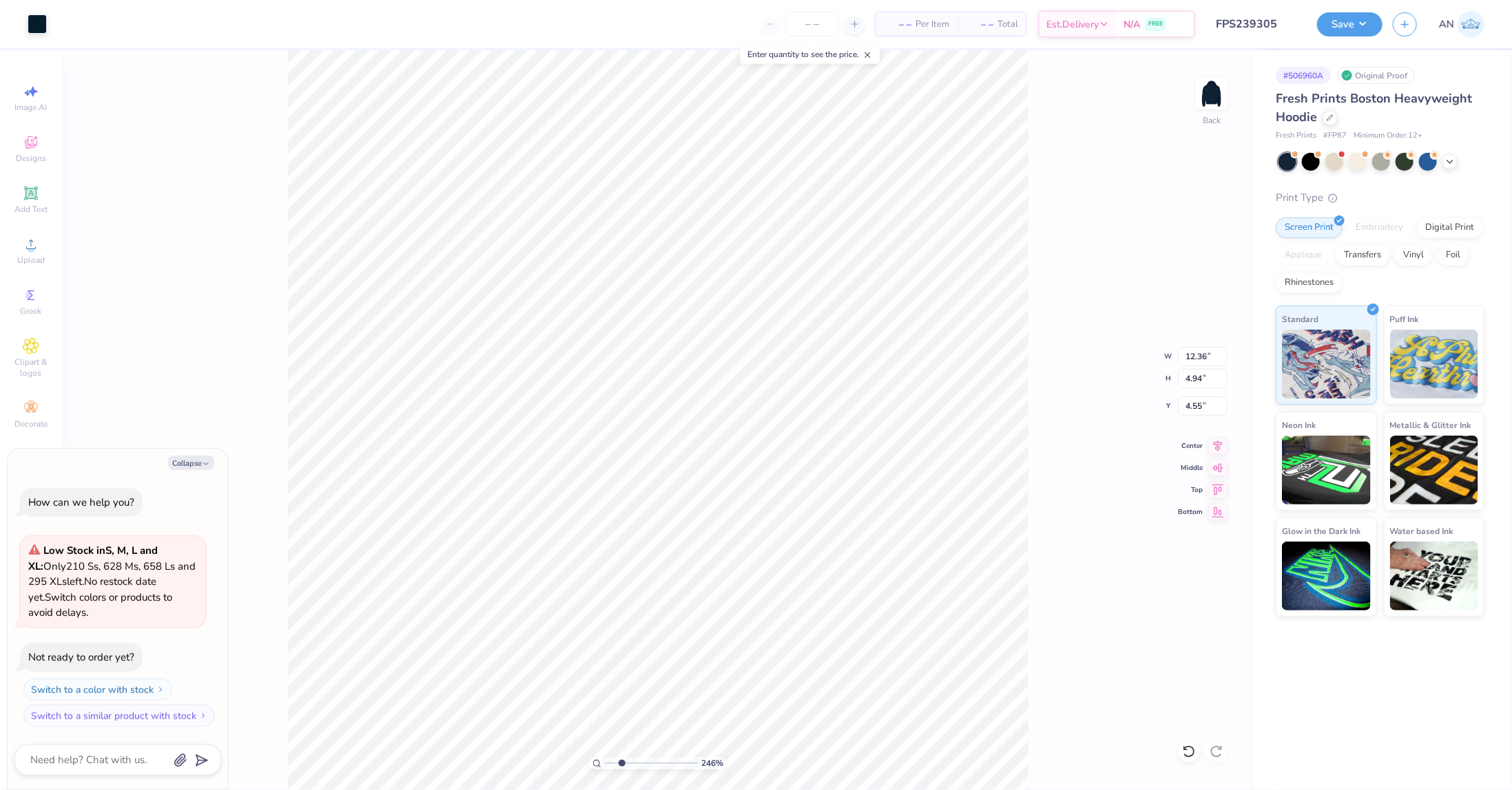
type input "2.46071092039642"
type textarea "x"
type input "2.46071092039642"
type textarea "x"
type input "2.46071092039642"
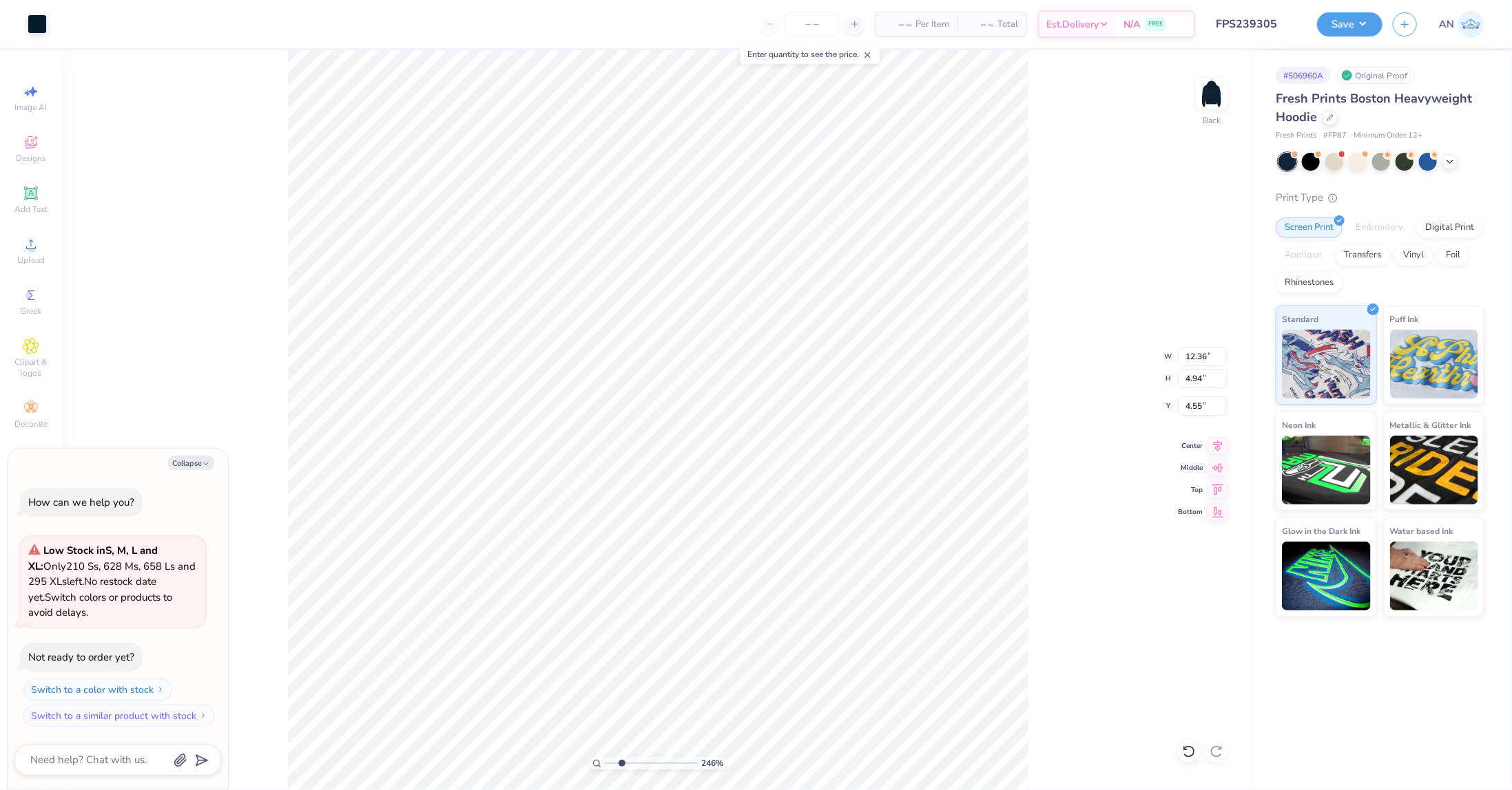
type textarea "x"
type input "2.46071092039642"
type textarea "x"
type input "2.46071092039642"
type textarea "x"
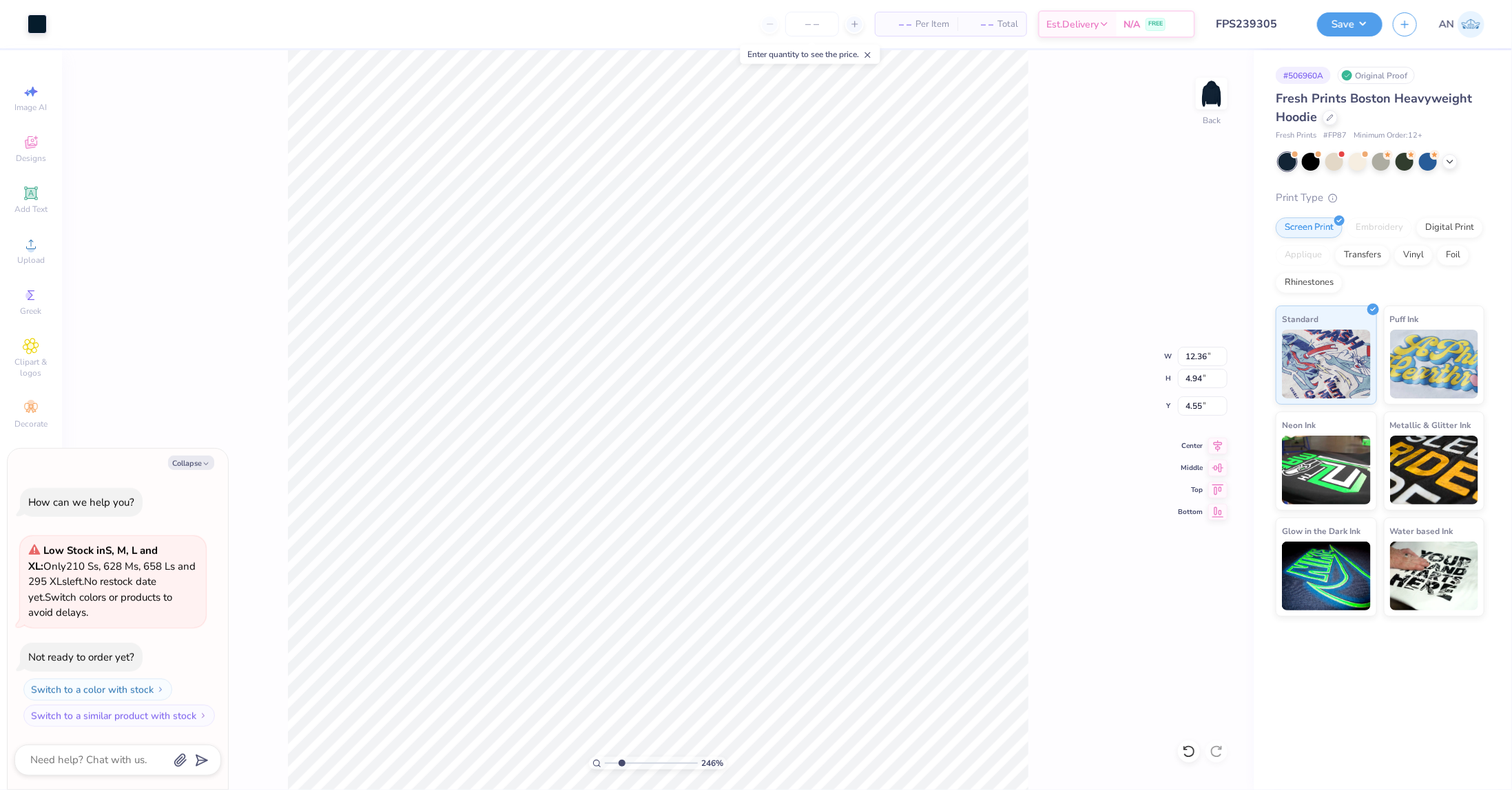
type input "4.52"
type input "2.46071092039642"
type textarea "x"
type input "2.46071092039642"
type textarea "x"
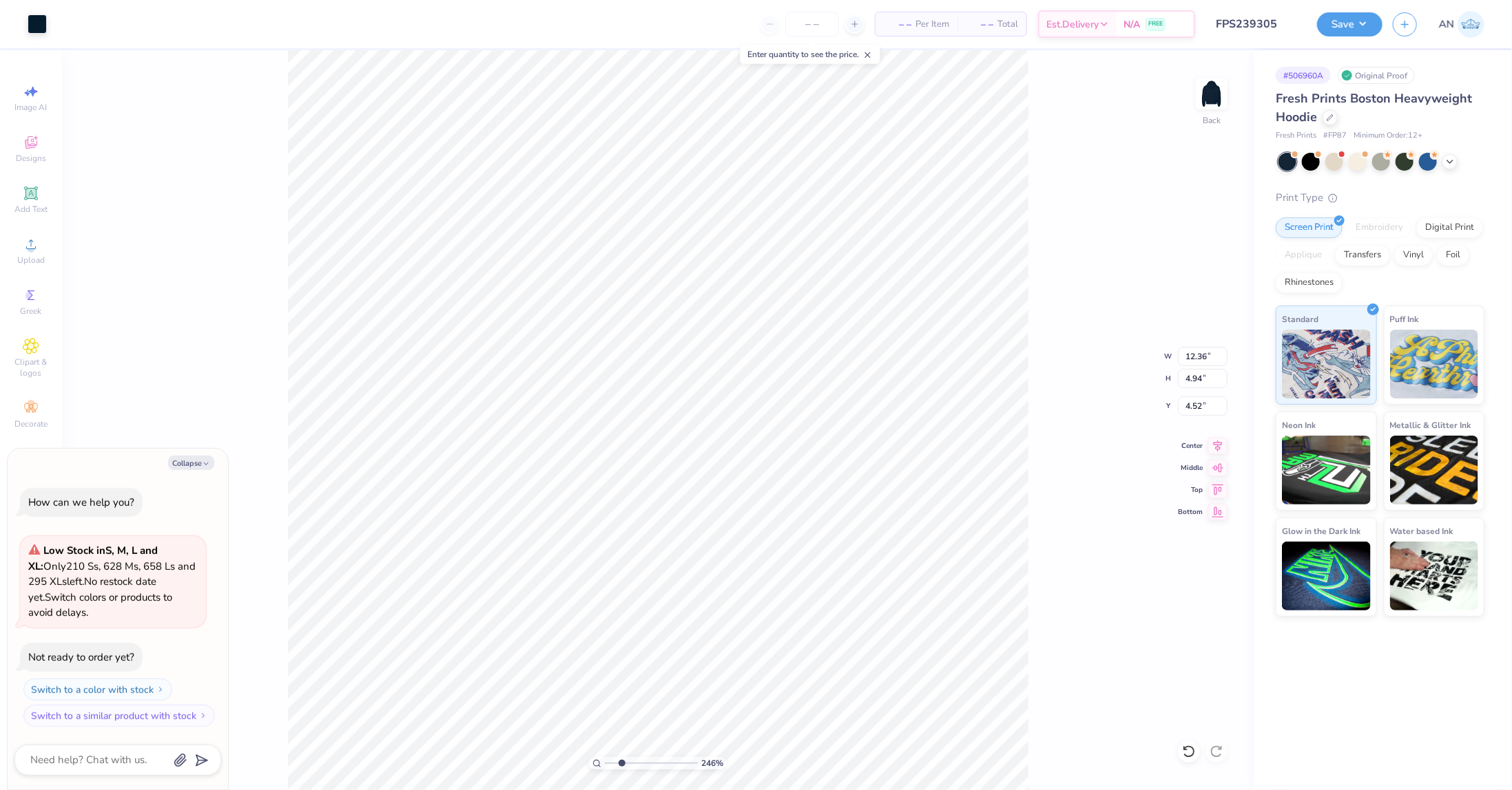
type input "7.97"
type input "2.46071092039642"
type textarea "x"
type input "12.26"
type input "3.11"
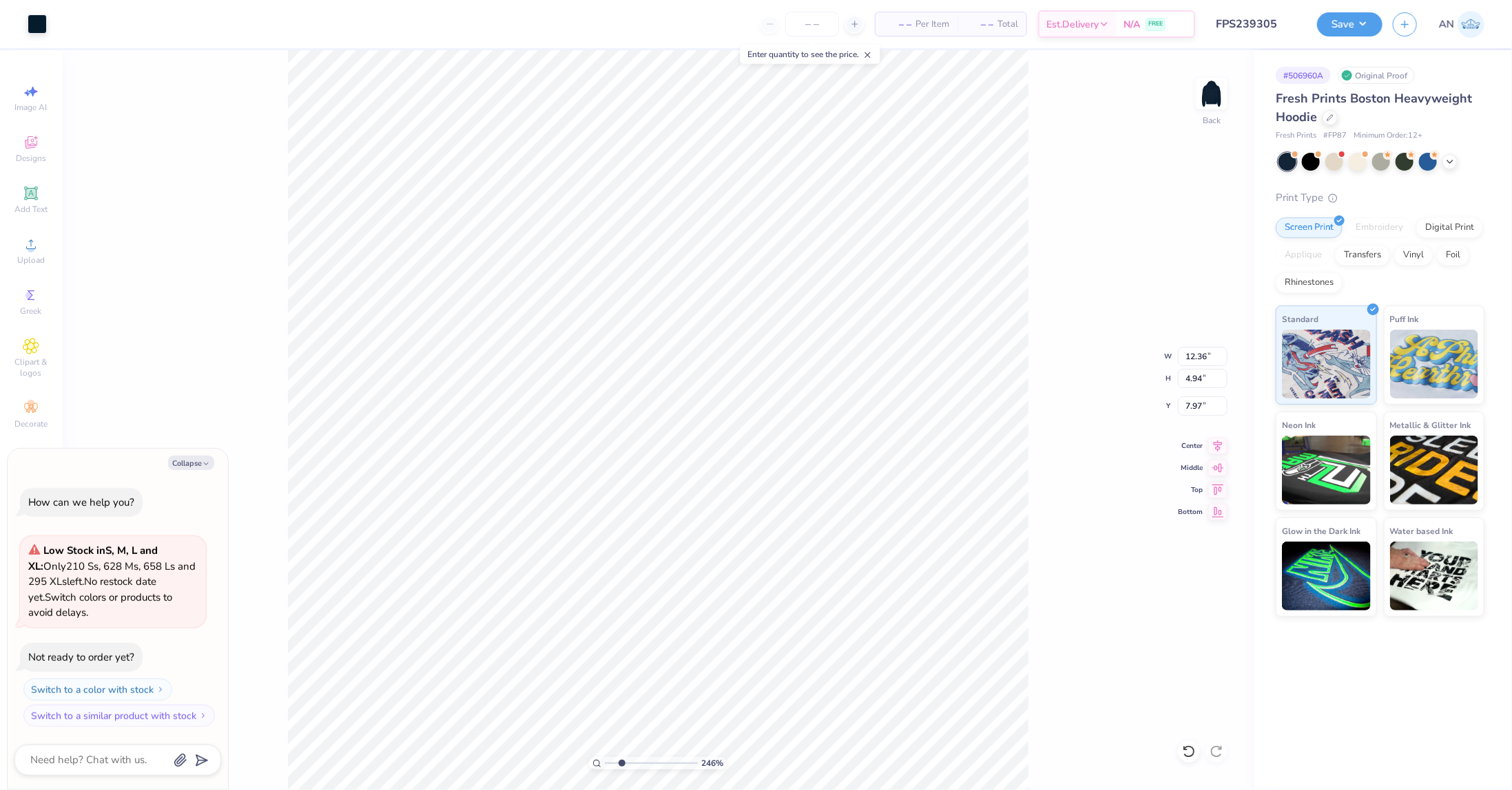
type input "4.96"
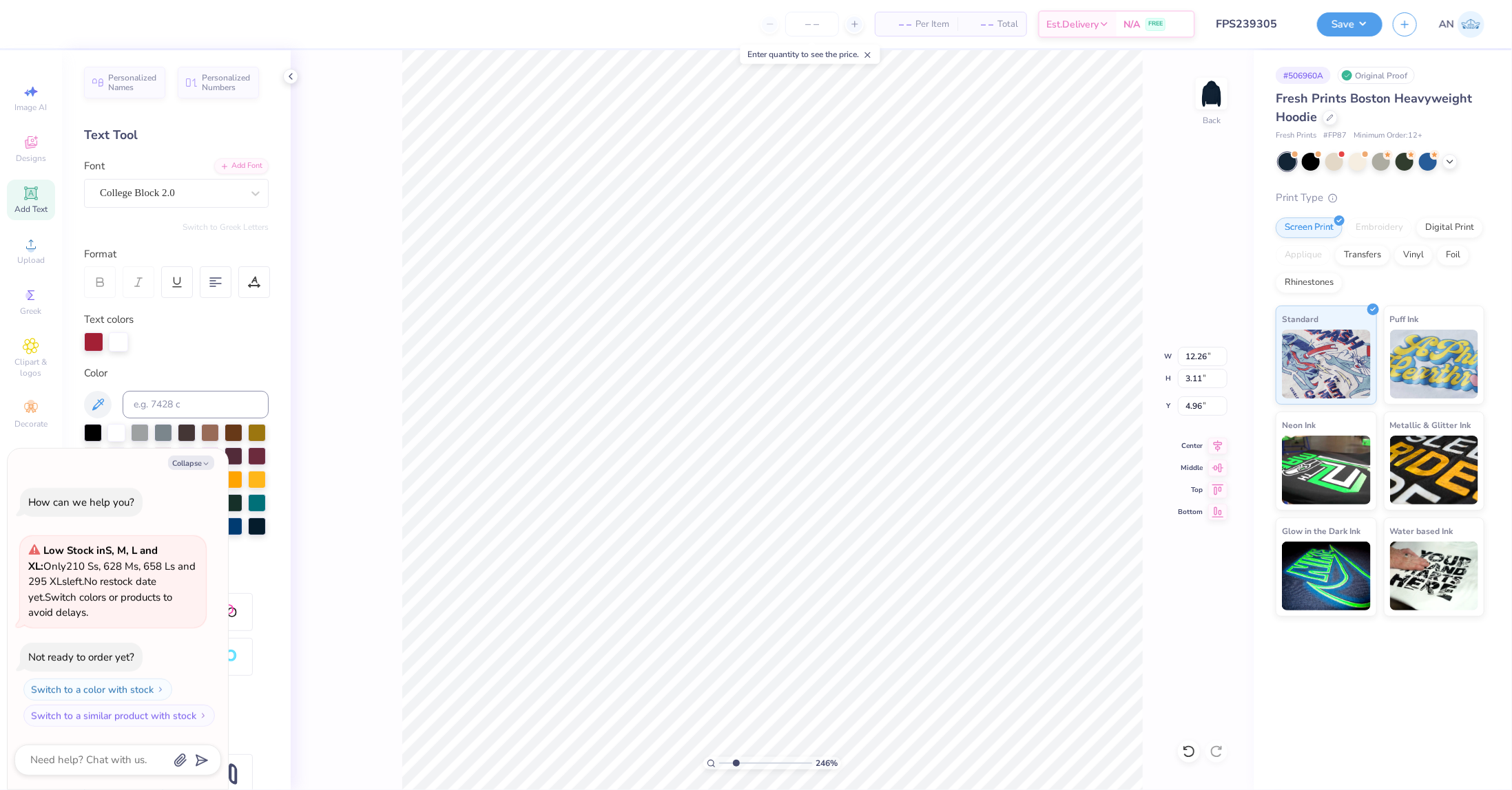
type input "2.46071092039642"
type textarea "x"
type input "2.46071092039642"
type textarea "x"
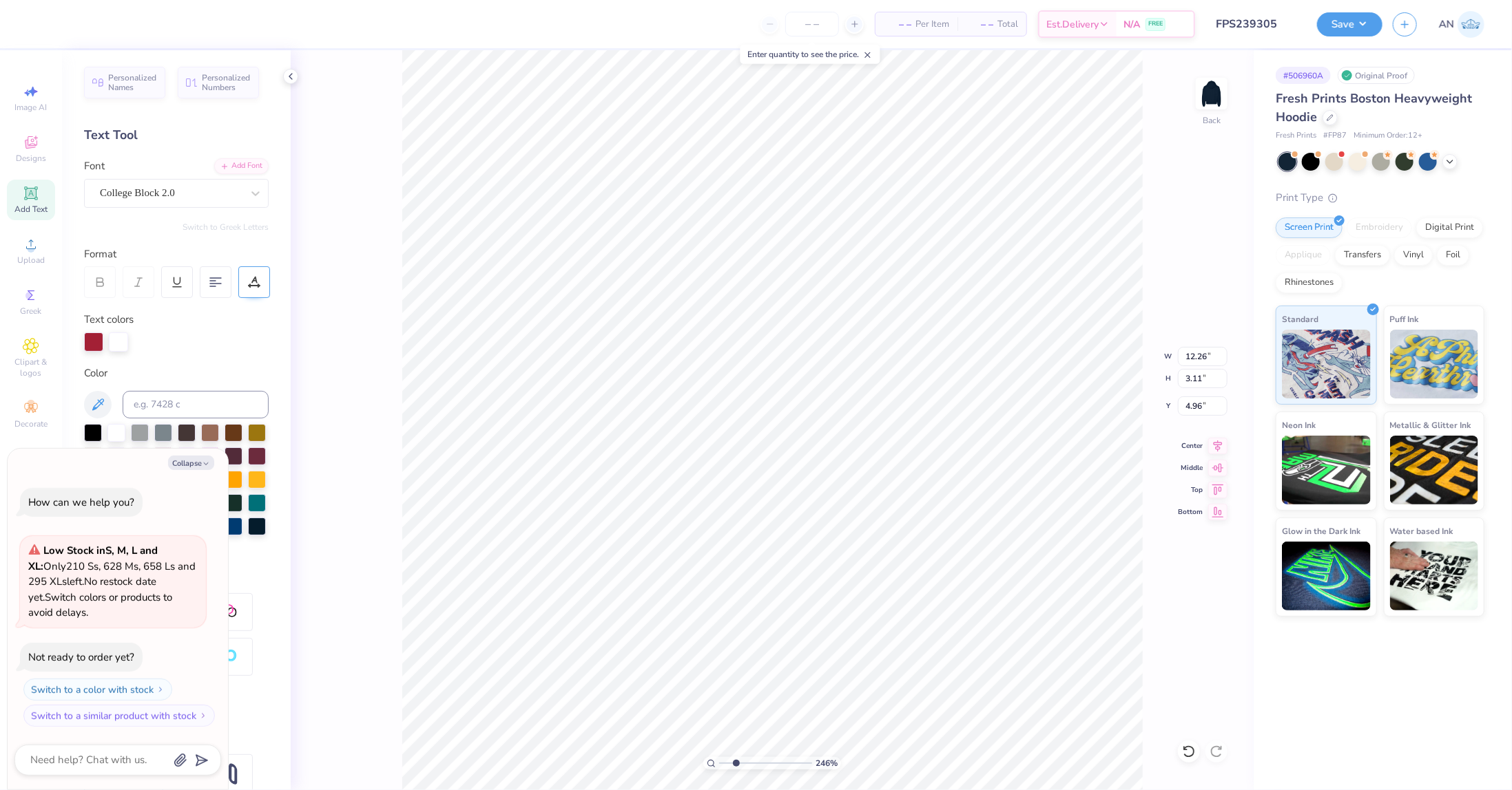
click at [252, 282] on icon at bounding box center [255, 280] width 7 height 7
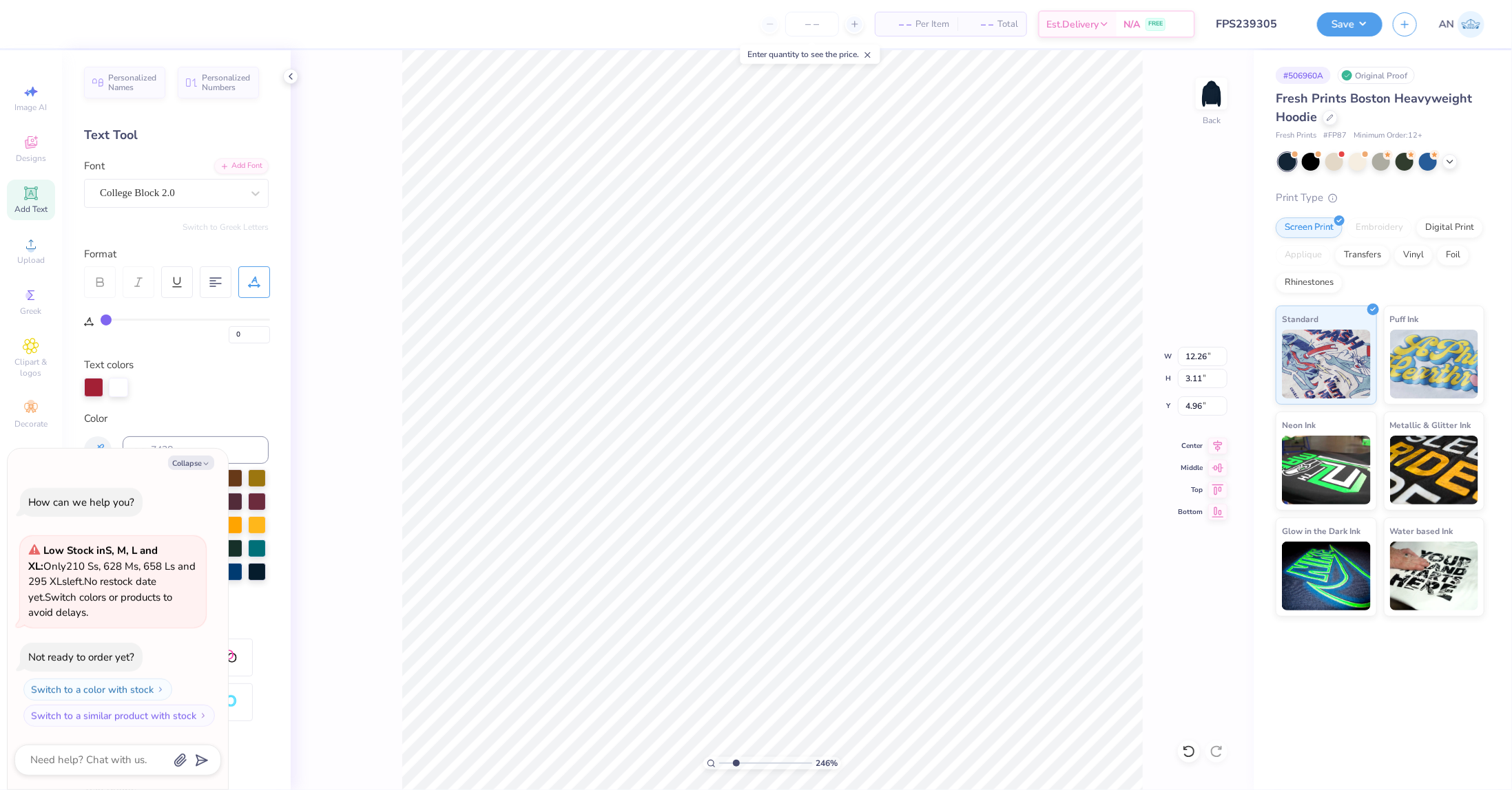
type input "2.46071092039642"
type textarea "x"
type input "2.46071092039642"
type textarea "x"
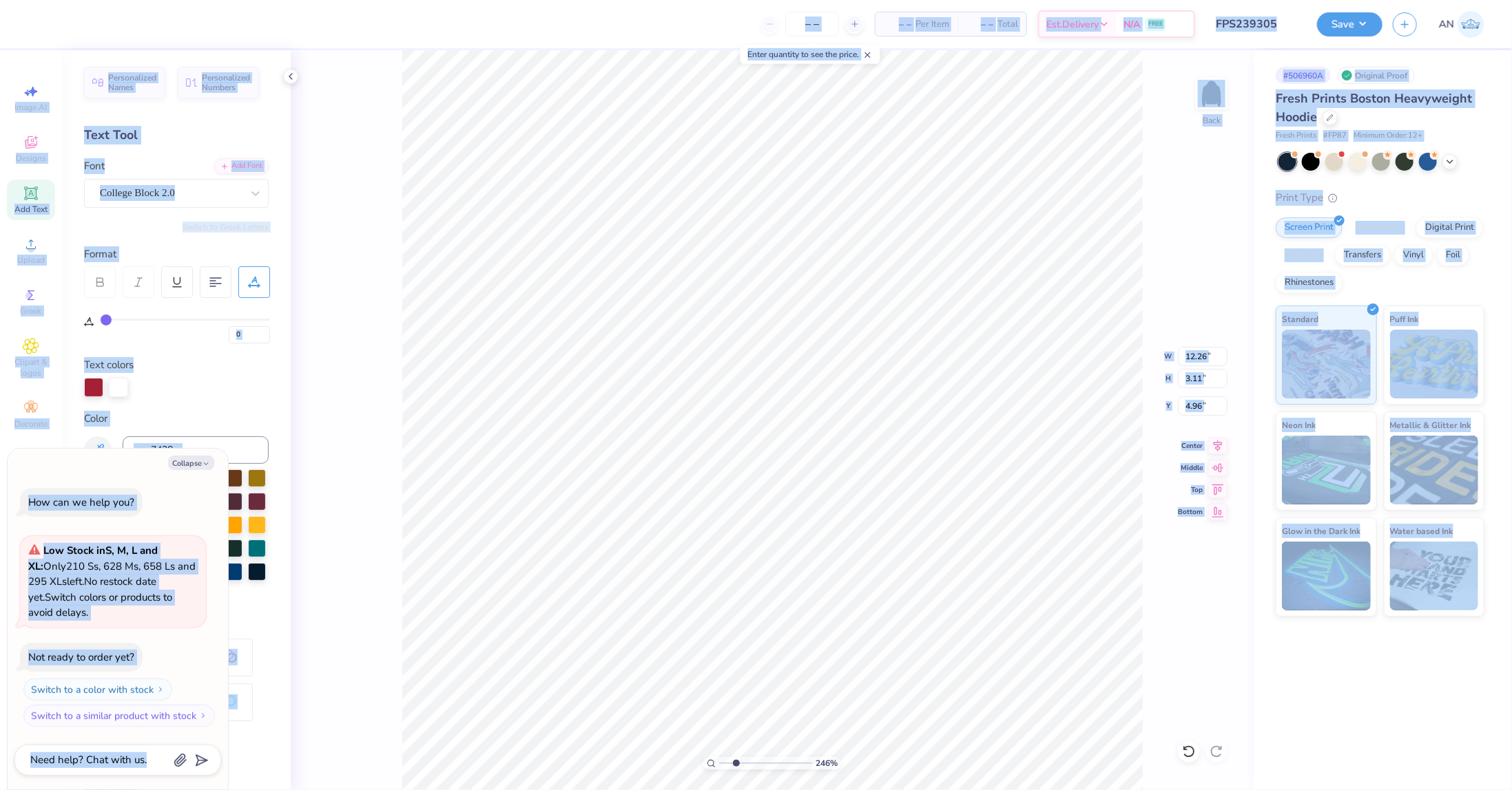
type input "2.46071092039642"
type textarea "x"
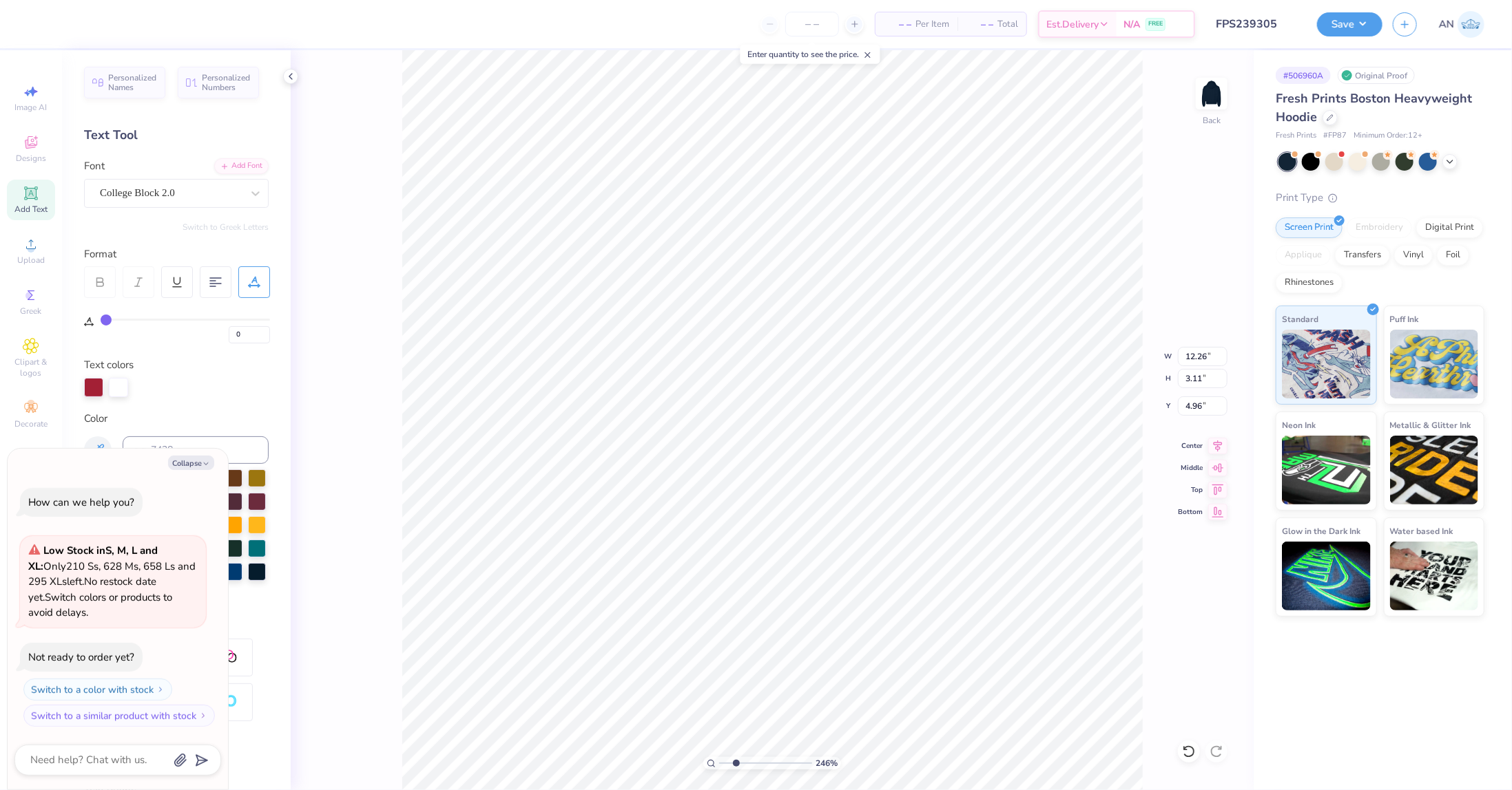
type input "2.46071092039642"
type textarea "x"
type input "2"
type input "3"
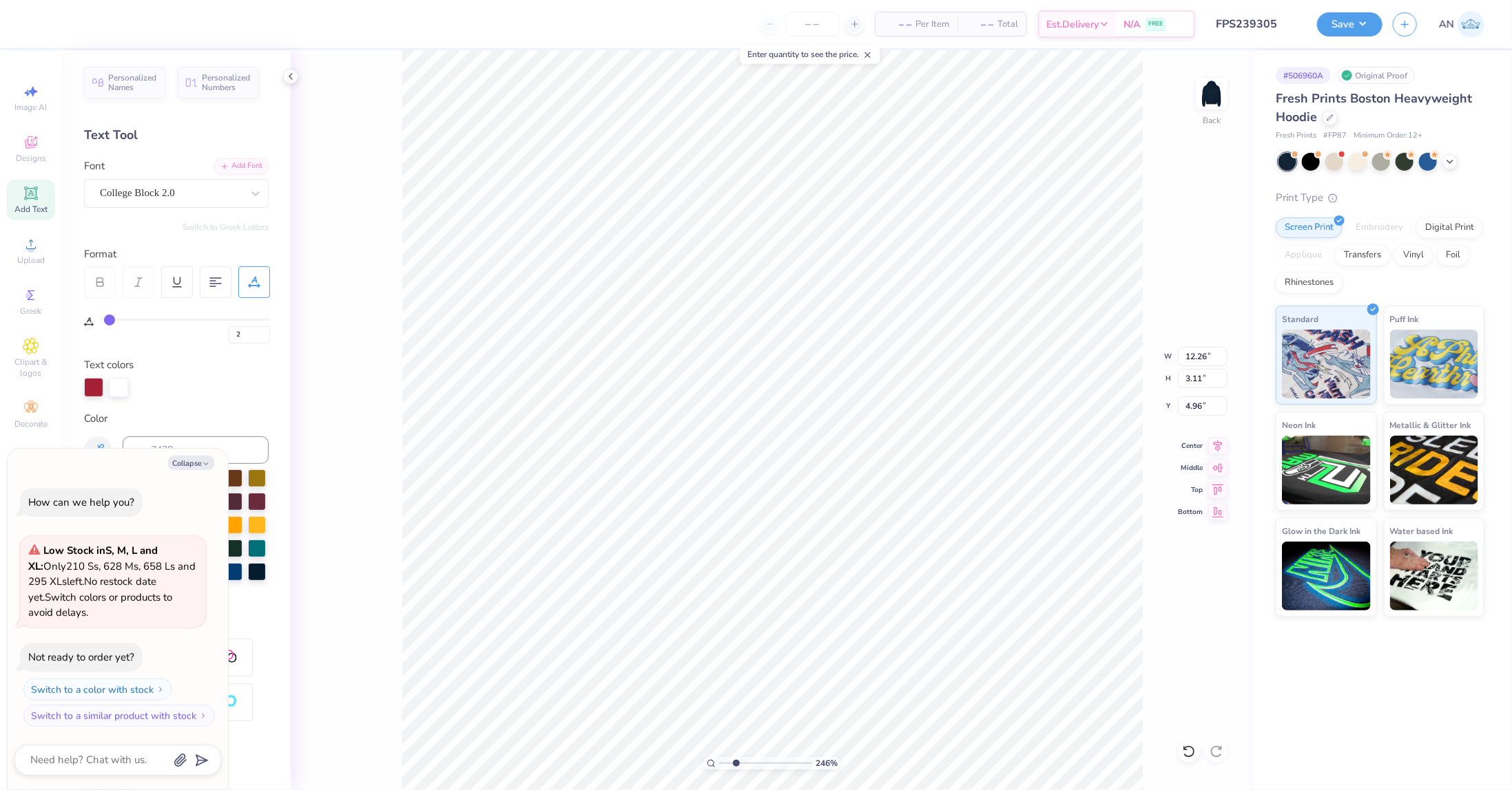
type input "3"
type input "4"
type input "5"
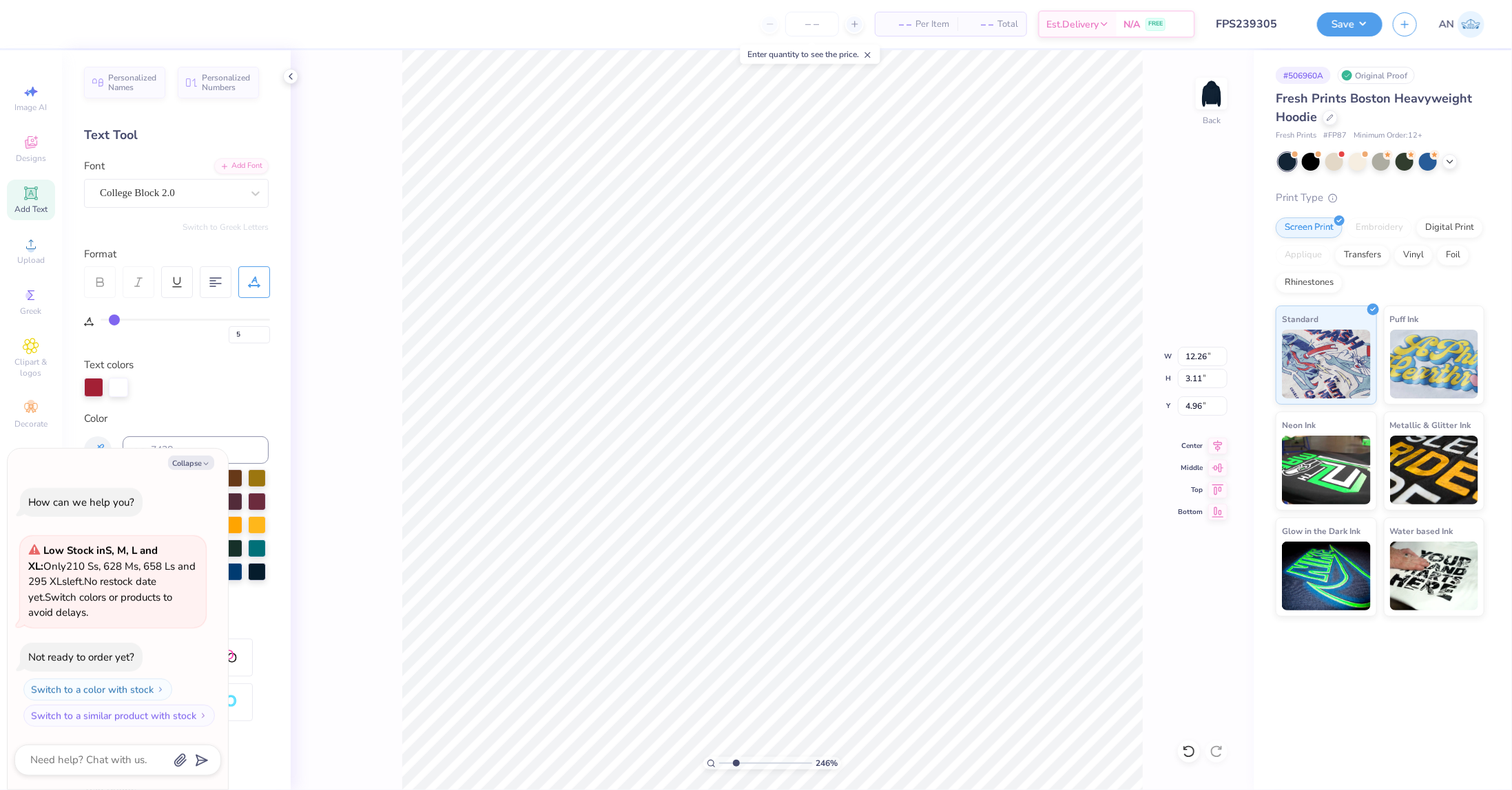
type input "6"
type input "7"
type input "8"
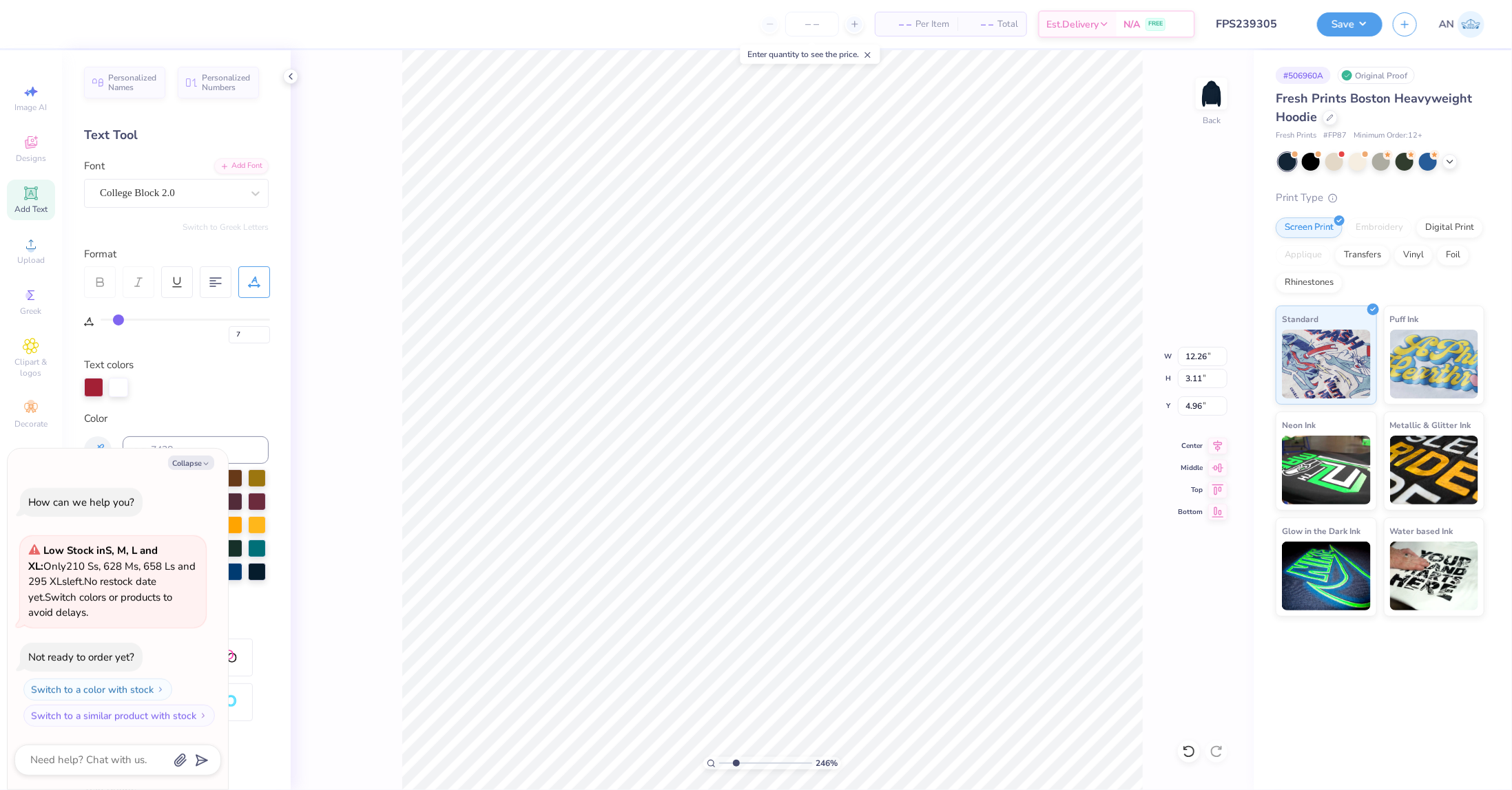
type input "8"
type input "9"
type input "10"
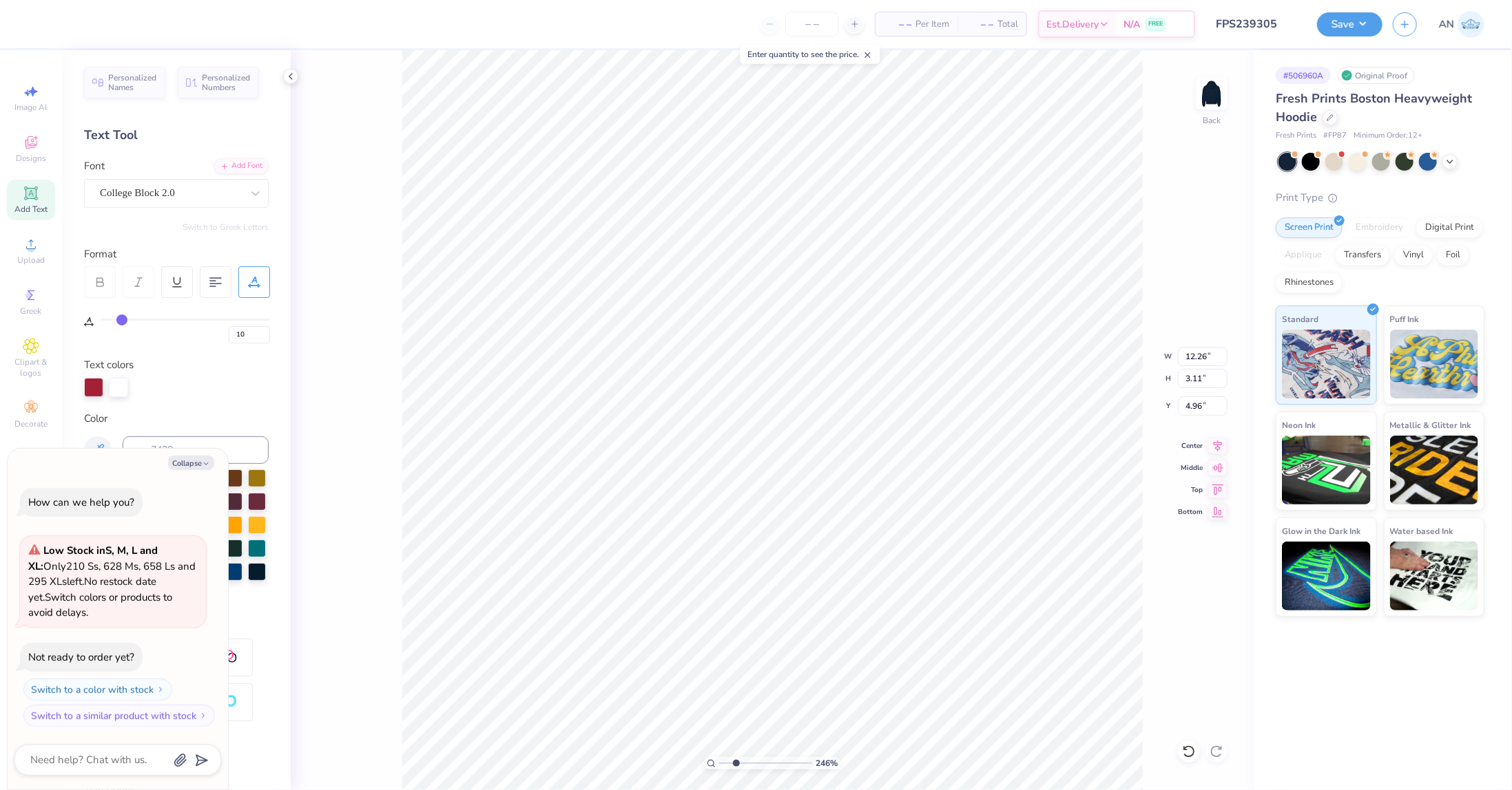
type input "11"
type input "12"
type input "13"
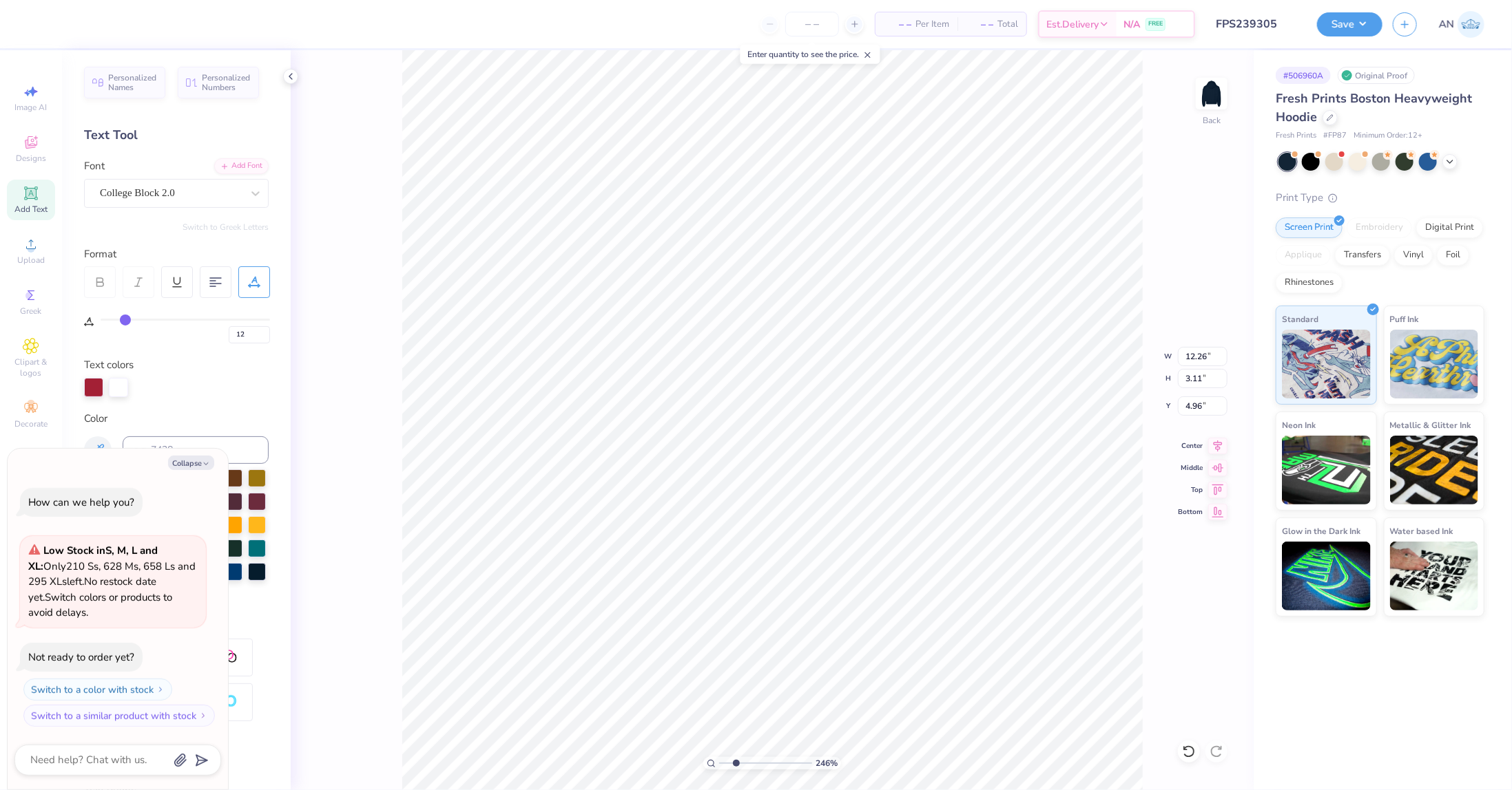
type input "13"
type input "14"
type input "15"
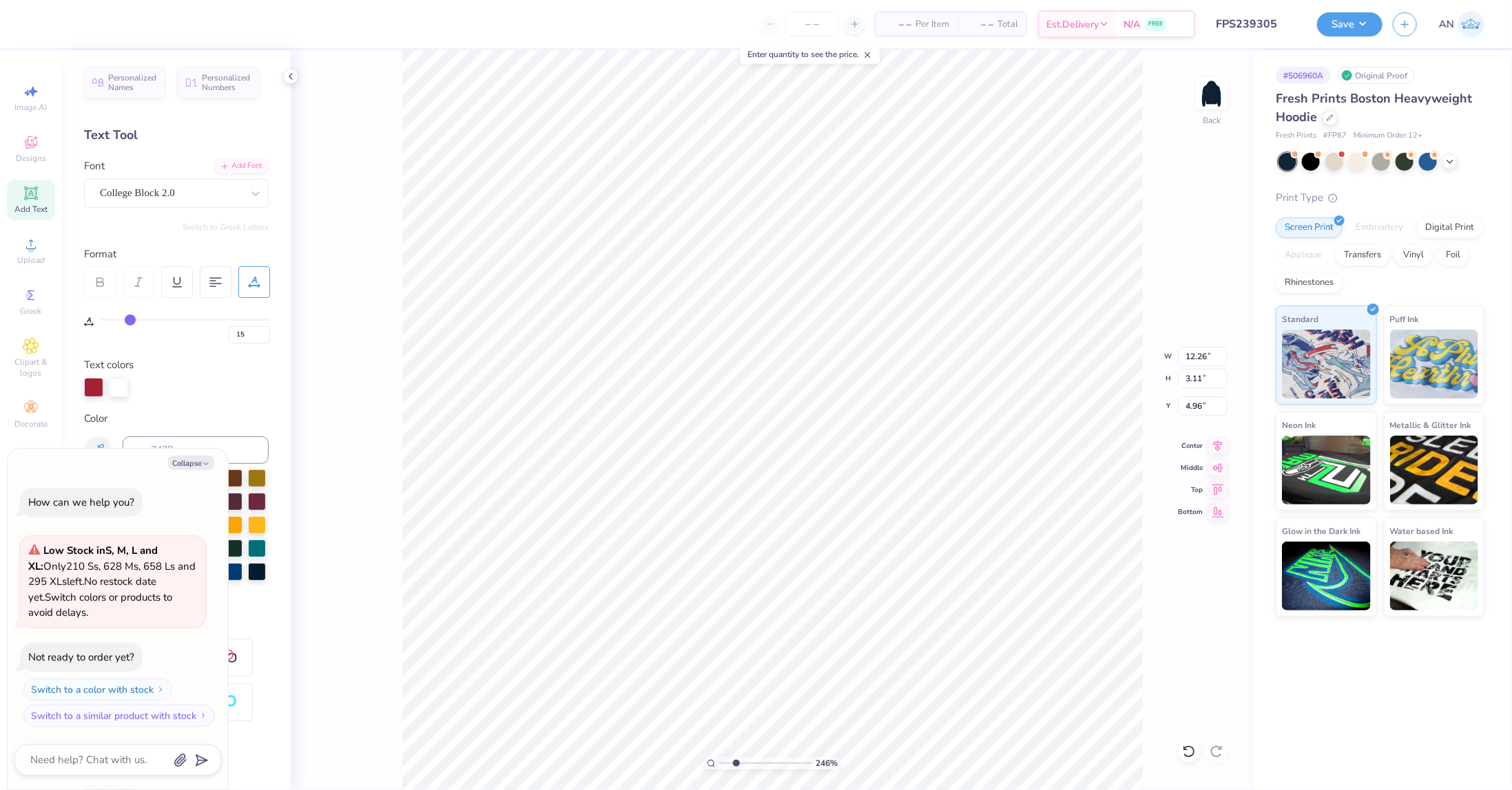
type input "16"
type input "17"
type input "18"
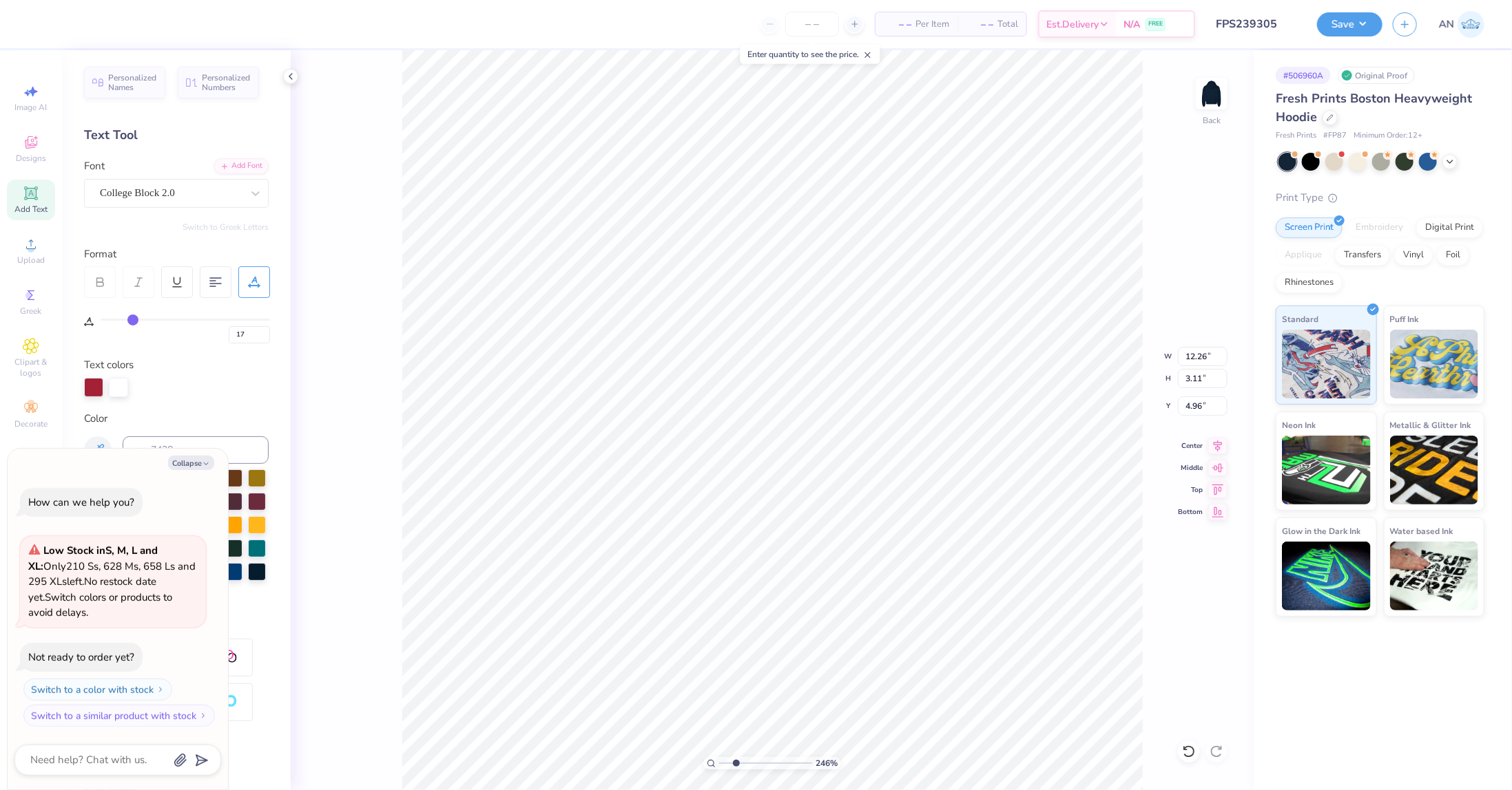
type input "18"
type input "19"
drag, startPoint x: 109, startPoint y: 322, endPoint x: 136, endPoint y: 321, distance: 27.0
type input "19"
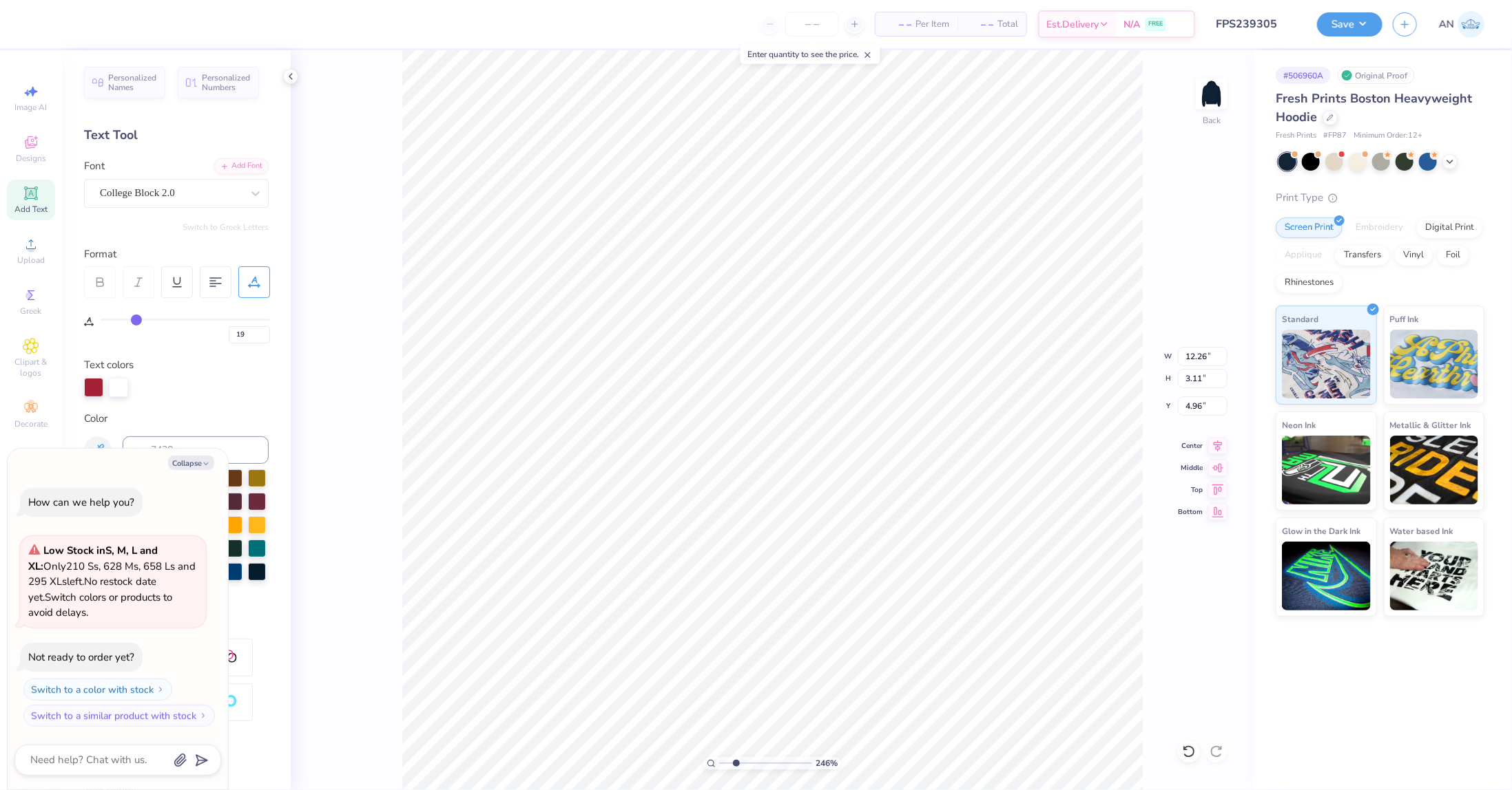
click at [136, 321] on input "range" at bounding box center [185, 319] width 169 height 2
click at [198, 465] on button "Collapse" at bounding box center [191, 463] width 46 height 15
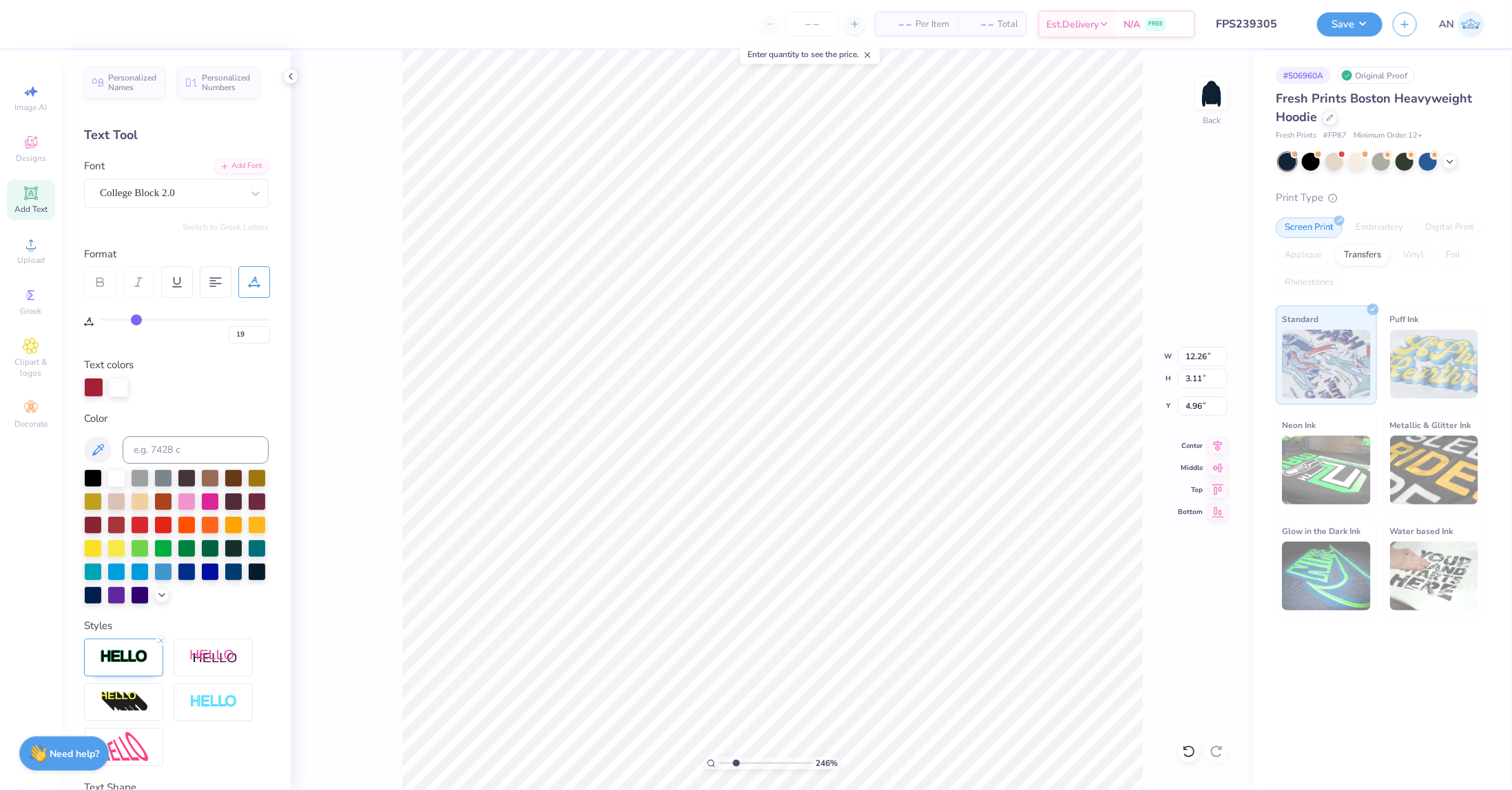
type input "2.46071092039642"
type textarea "x"
type input "15.84"
type input "3.46"
type input "4.78"
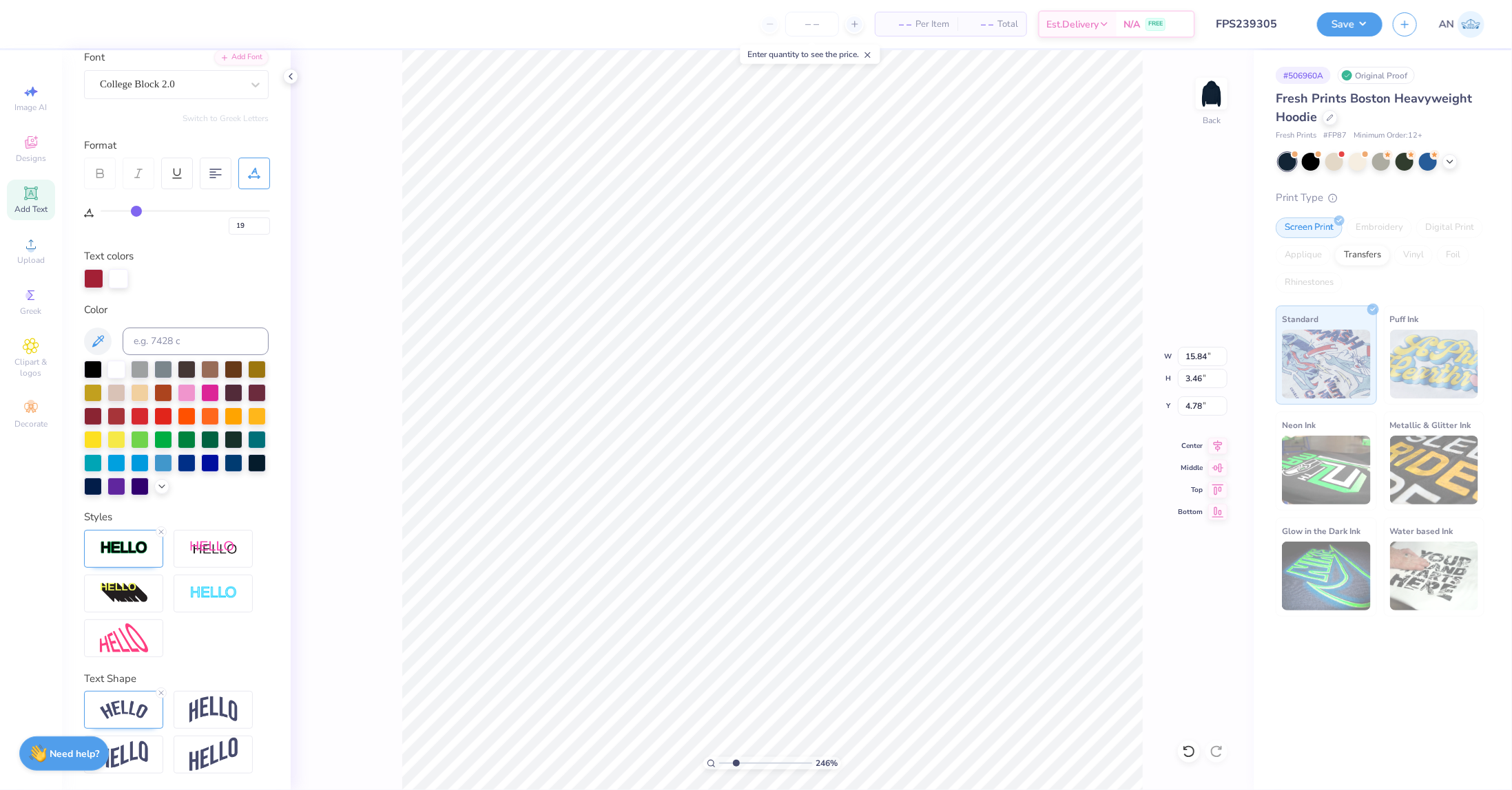
scroll to position [128, 0]
click at [133, 630] on img at bounding box center [124, 639] width 48 height 29
type input "2.46071092039642"
type input "12.26"
type input "3.11"
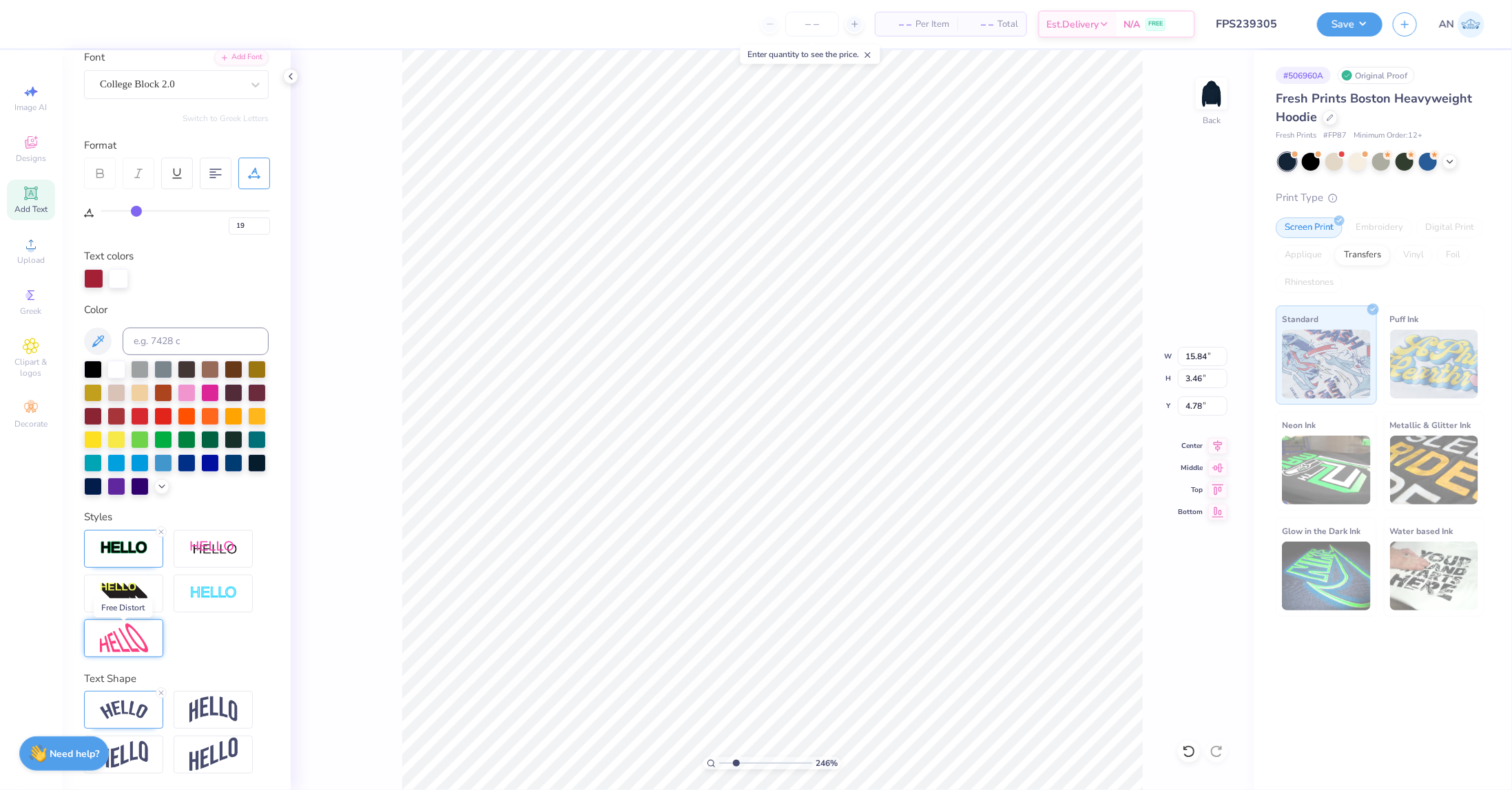
type input "4.96"
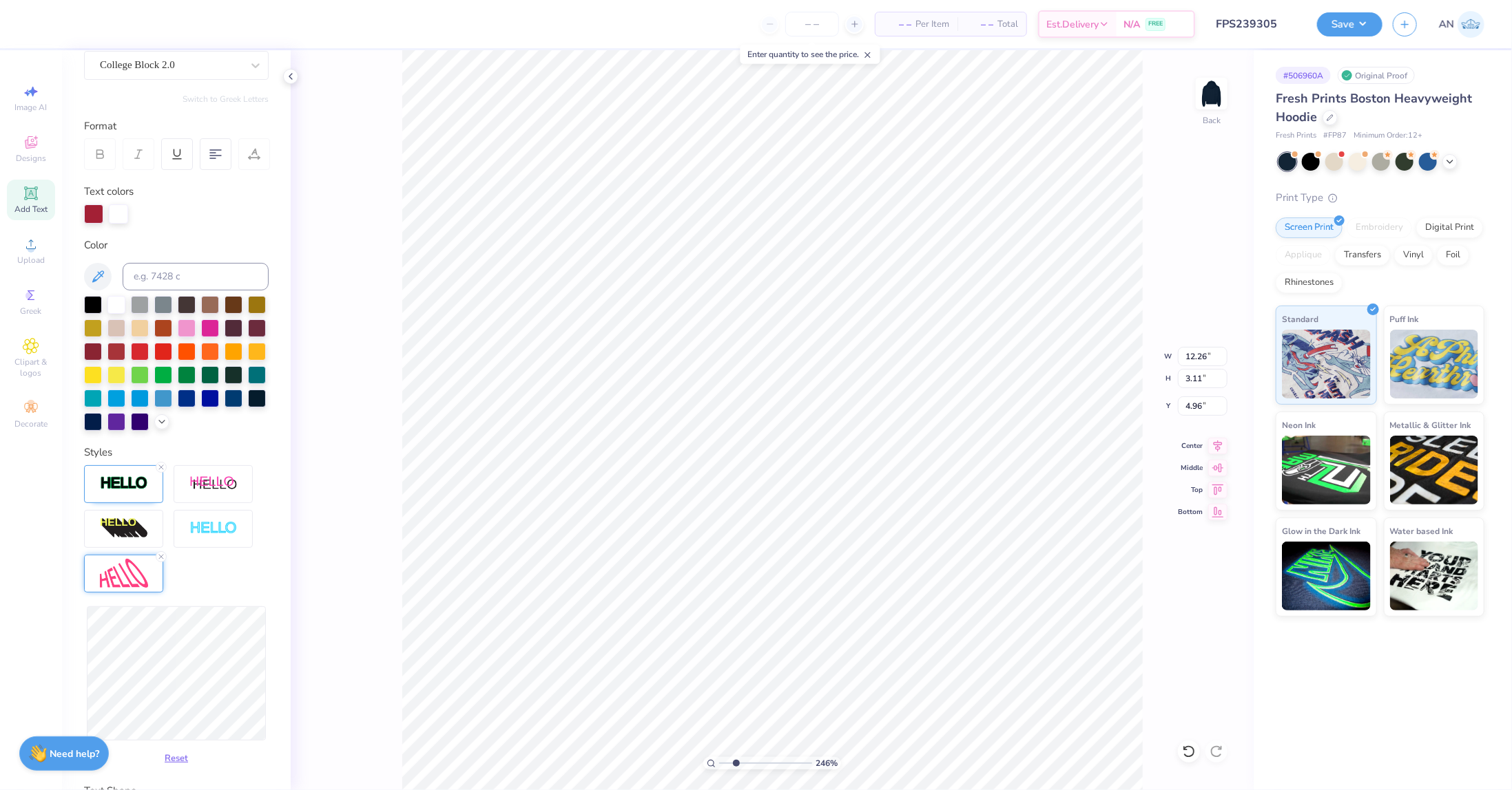
type input "2.46071092039642"
type input "15.84"
type input "3.46"
type input "4.78"
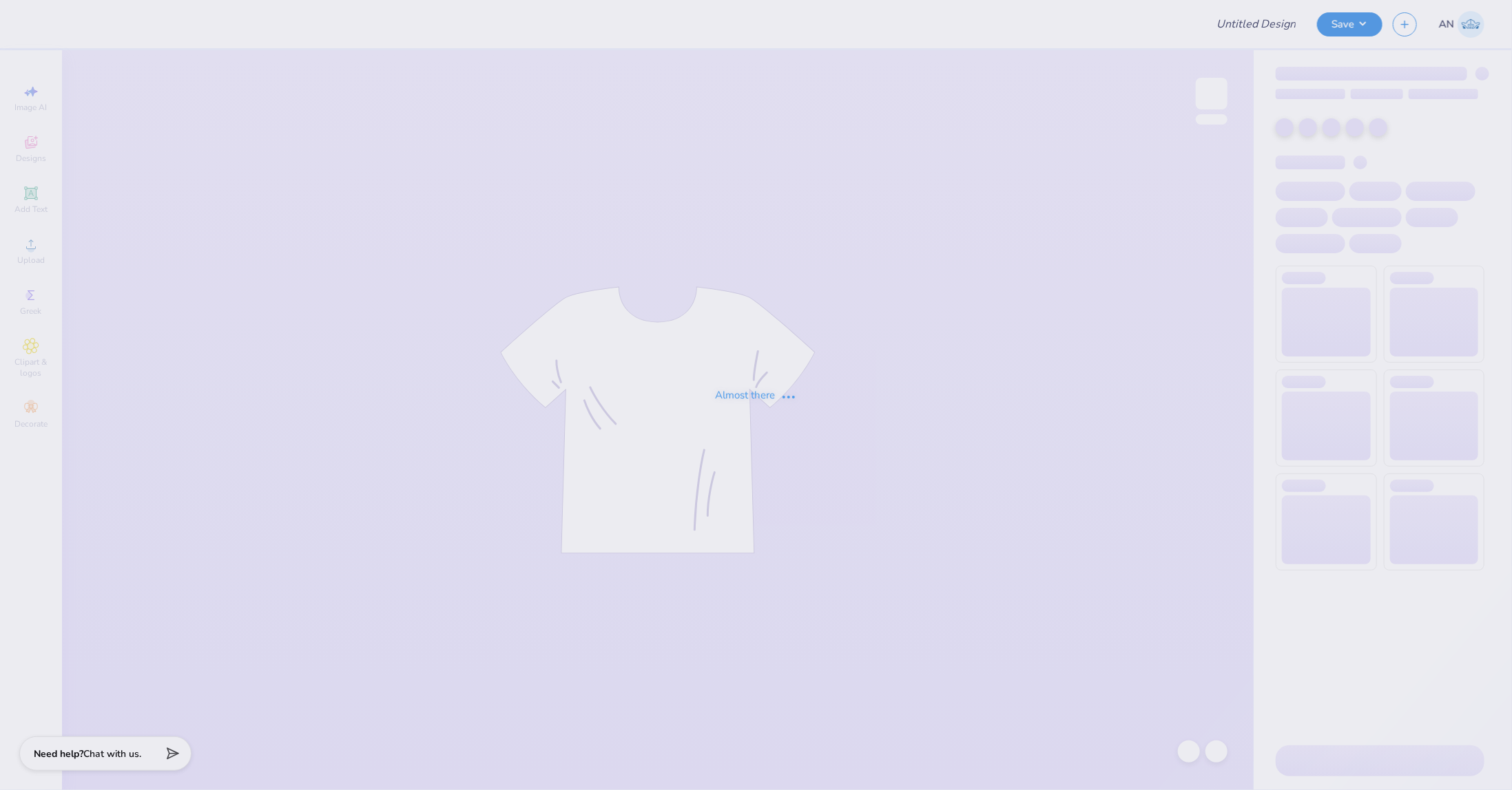
type input "FPS239306"
type input "FPS239308"
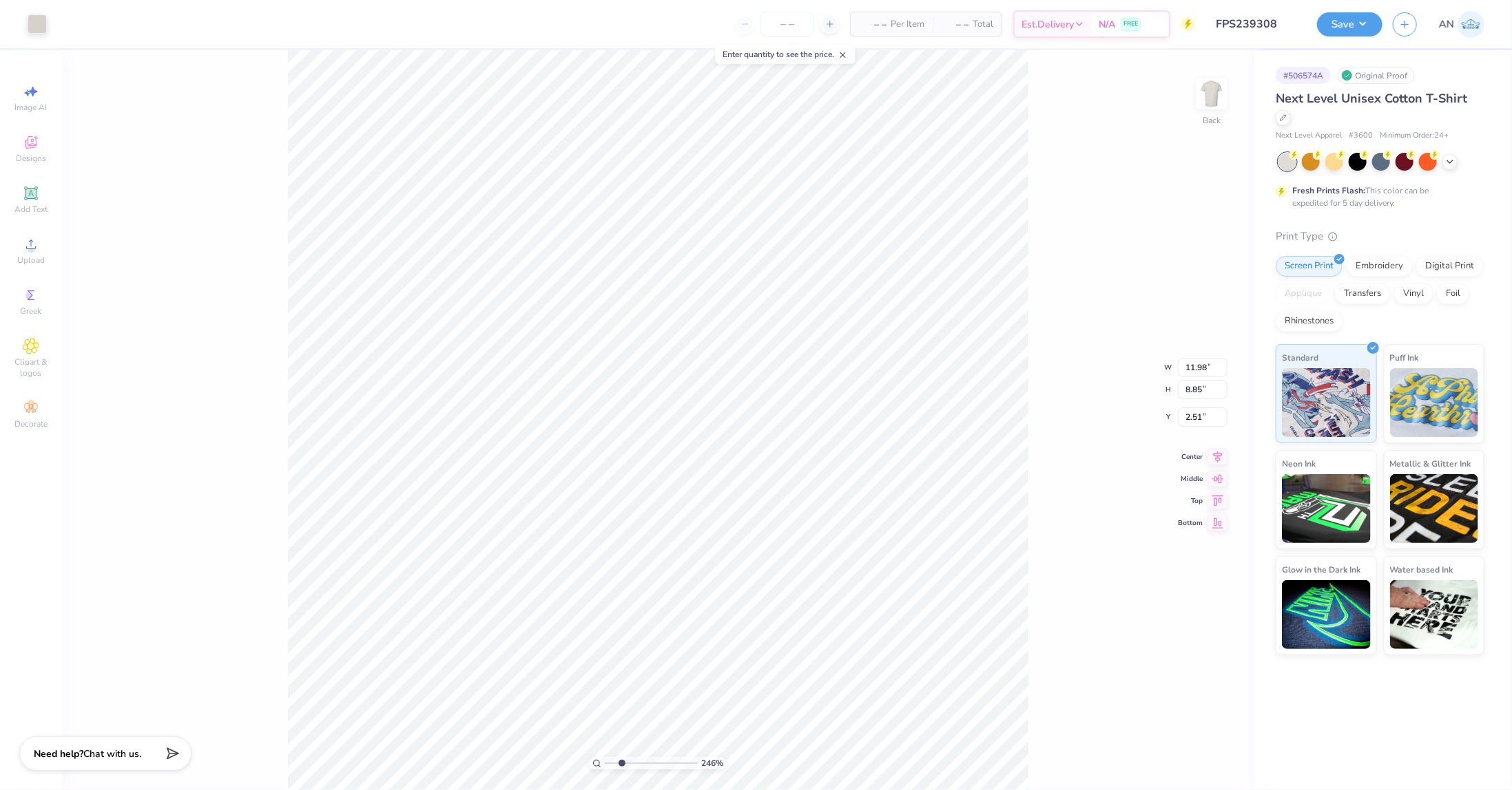
type input "2.46071092039641"
type input "3.43"
type input "2.46071092039641"
type input "3.70"
type input "1.17"
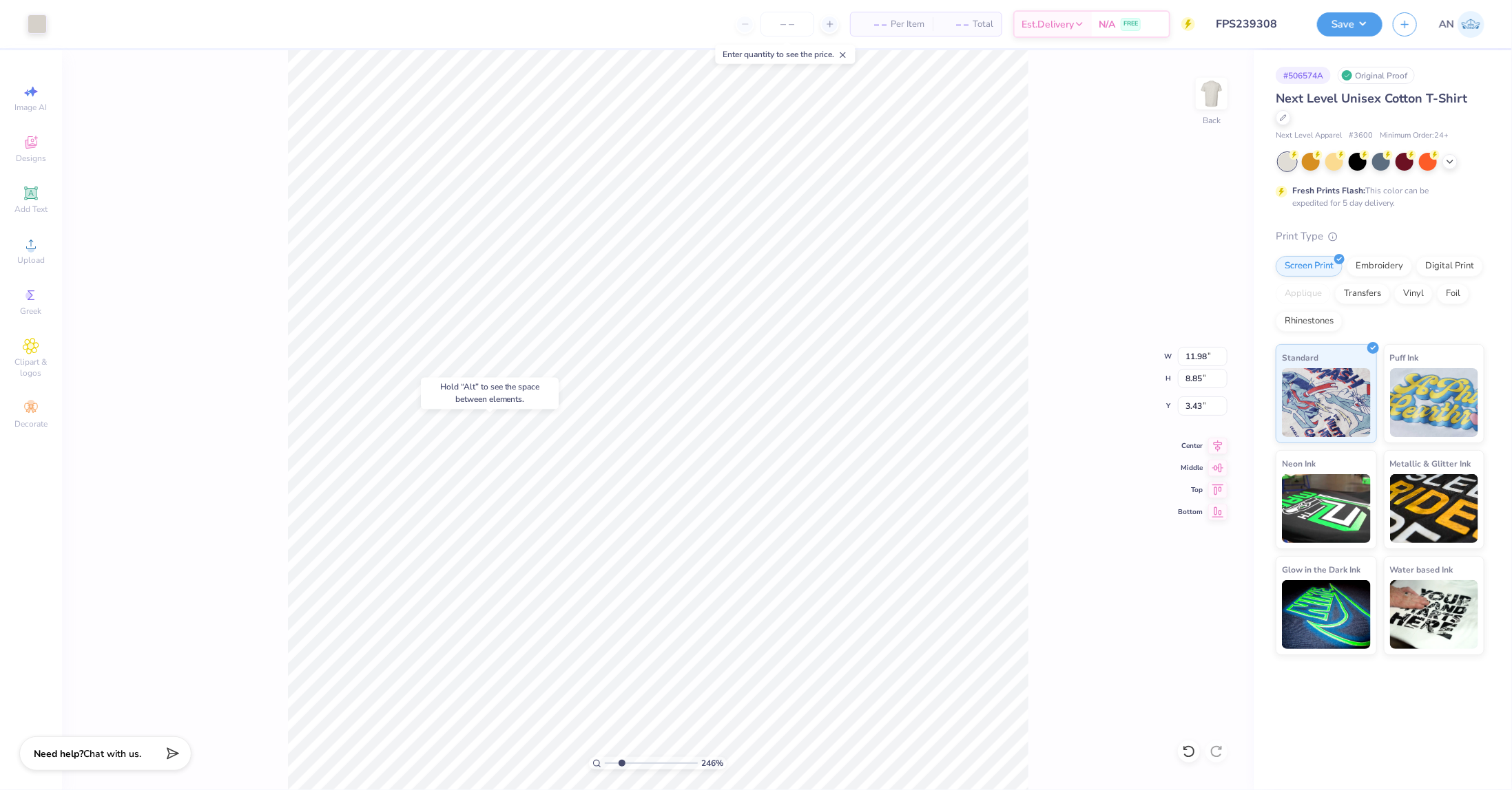
type input "2.50"
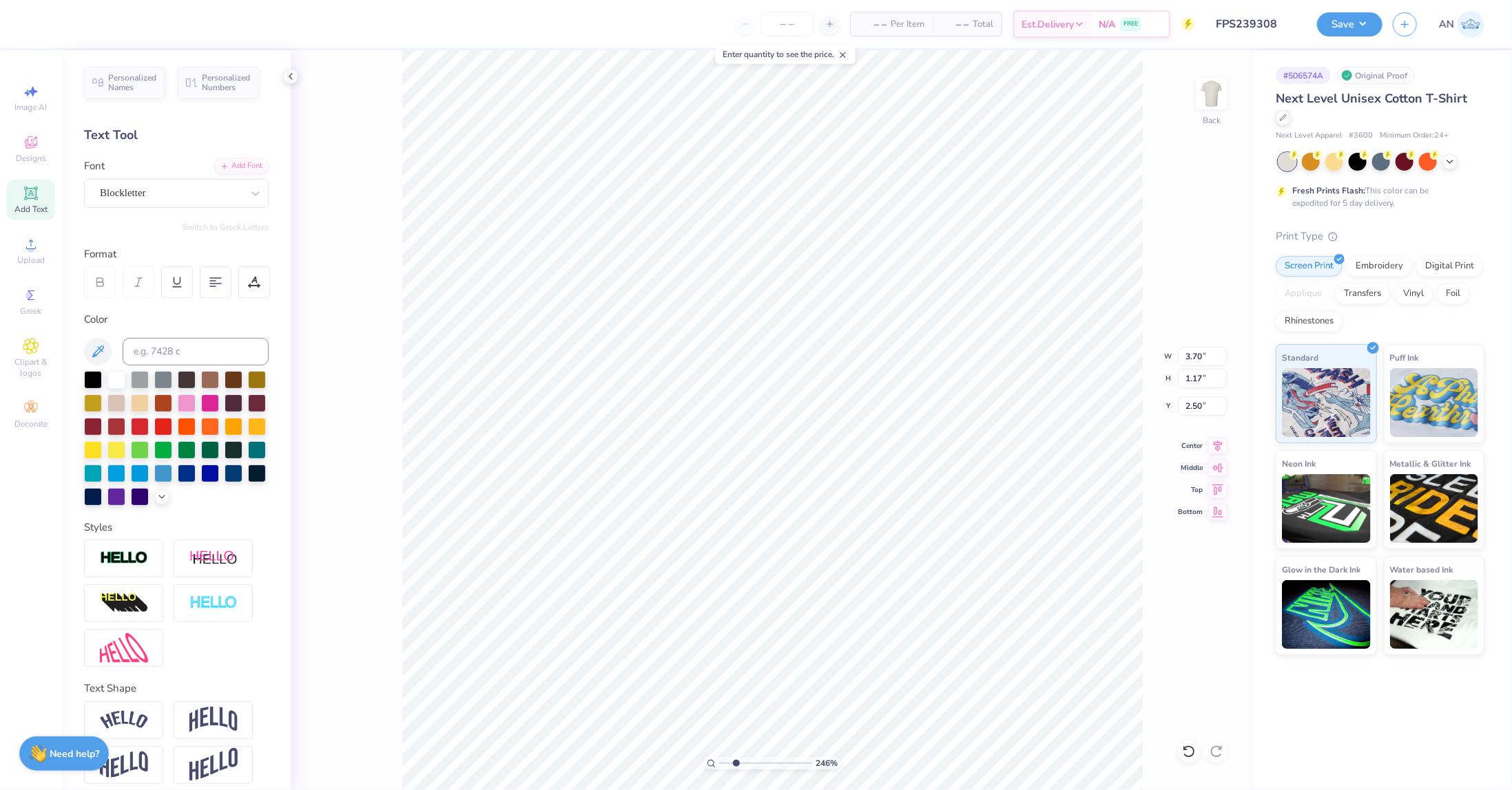
type input "2.46071092039641"
type input "4.32"
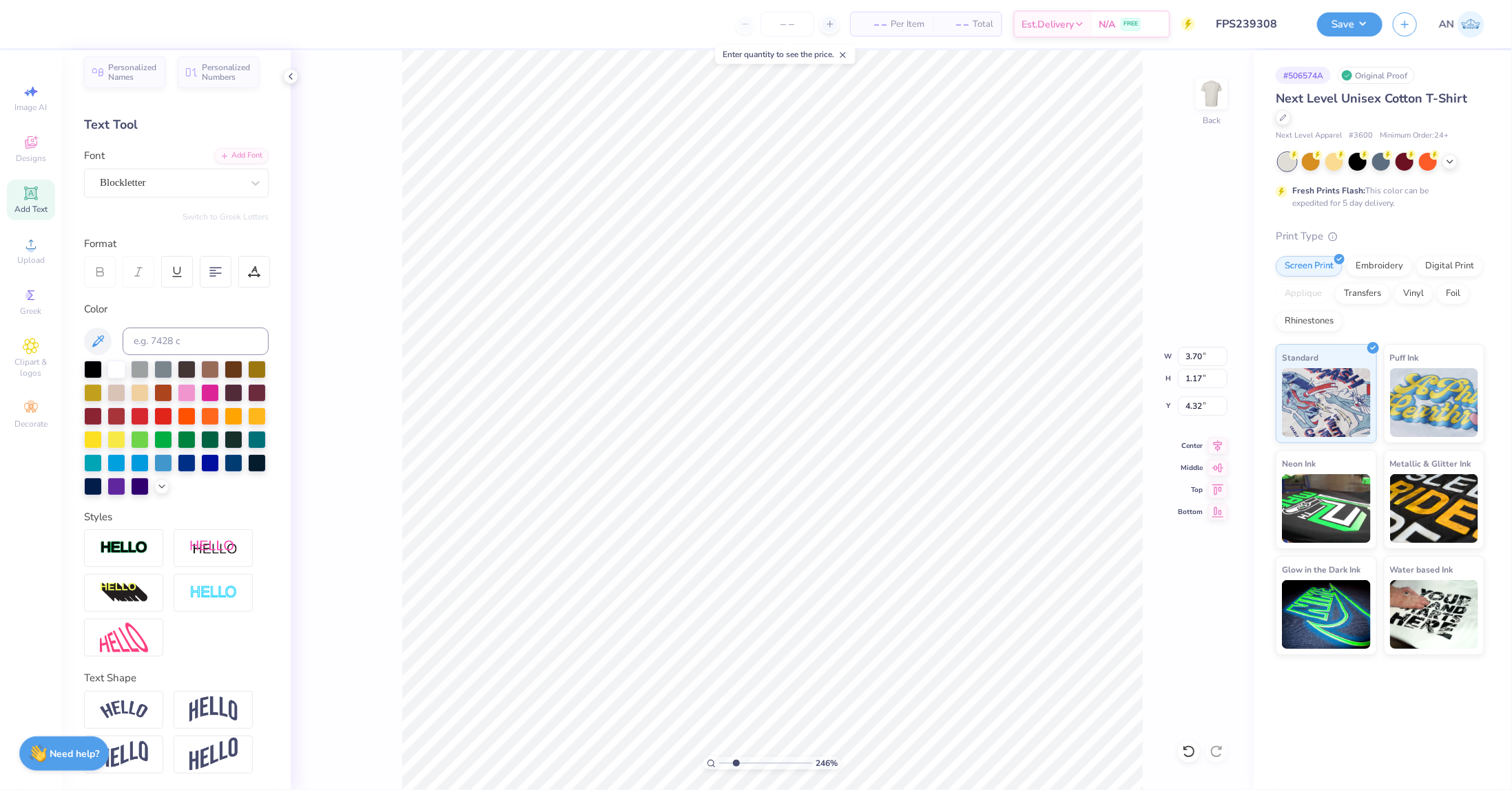
scroll to position [33, 0]
click at [134, 630] on img at bounding box center [124, 638] width 48 height 29
type input "2.46071092039641"
type input "3.67"
type input "1.13"
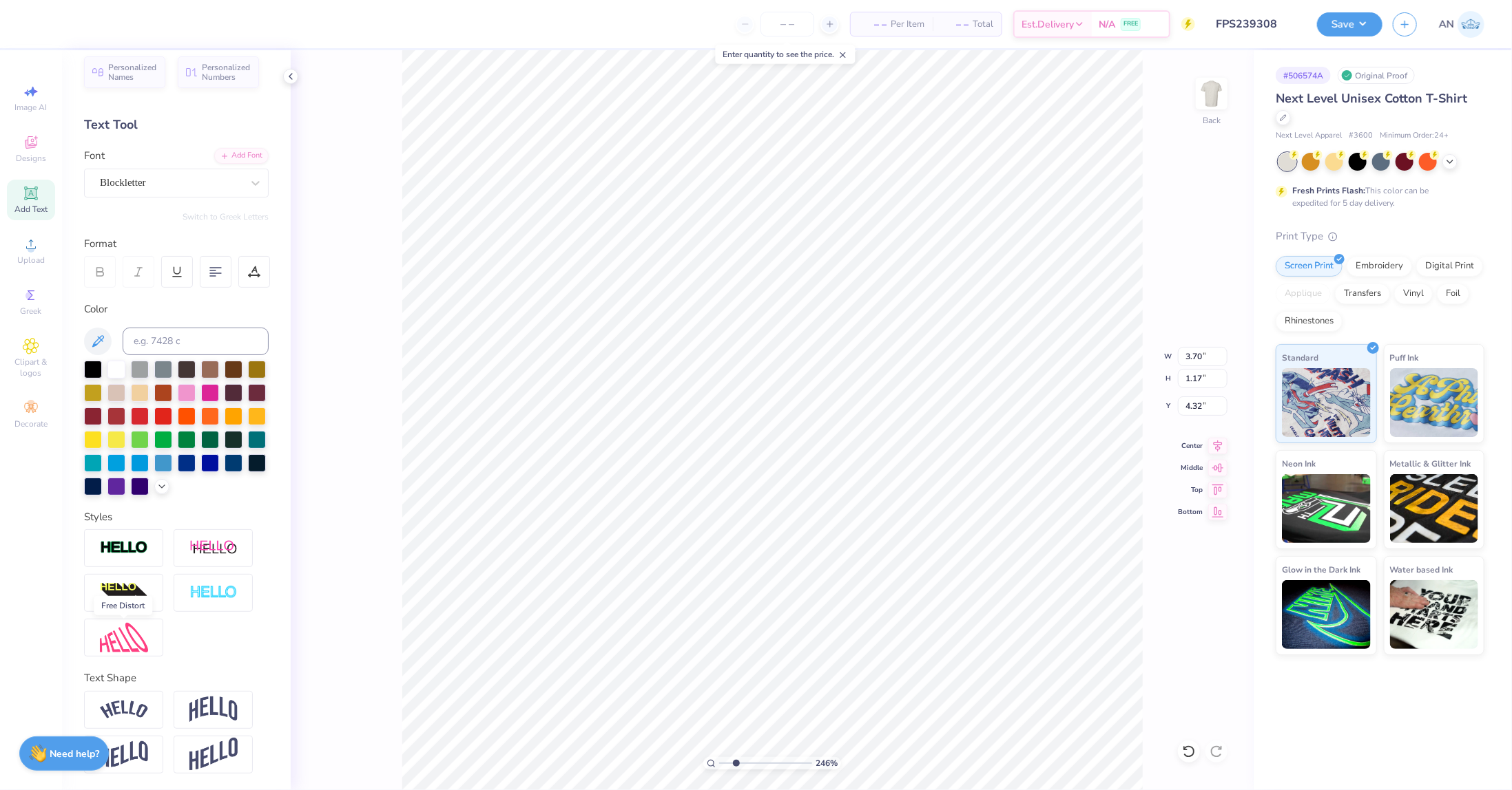
type input "4.44"
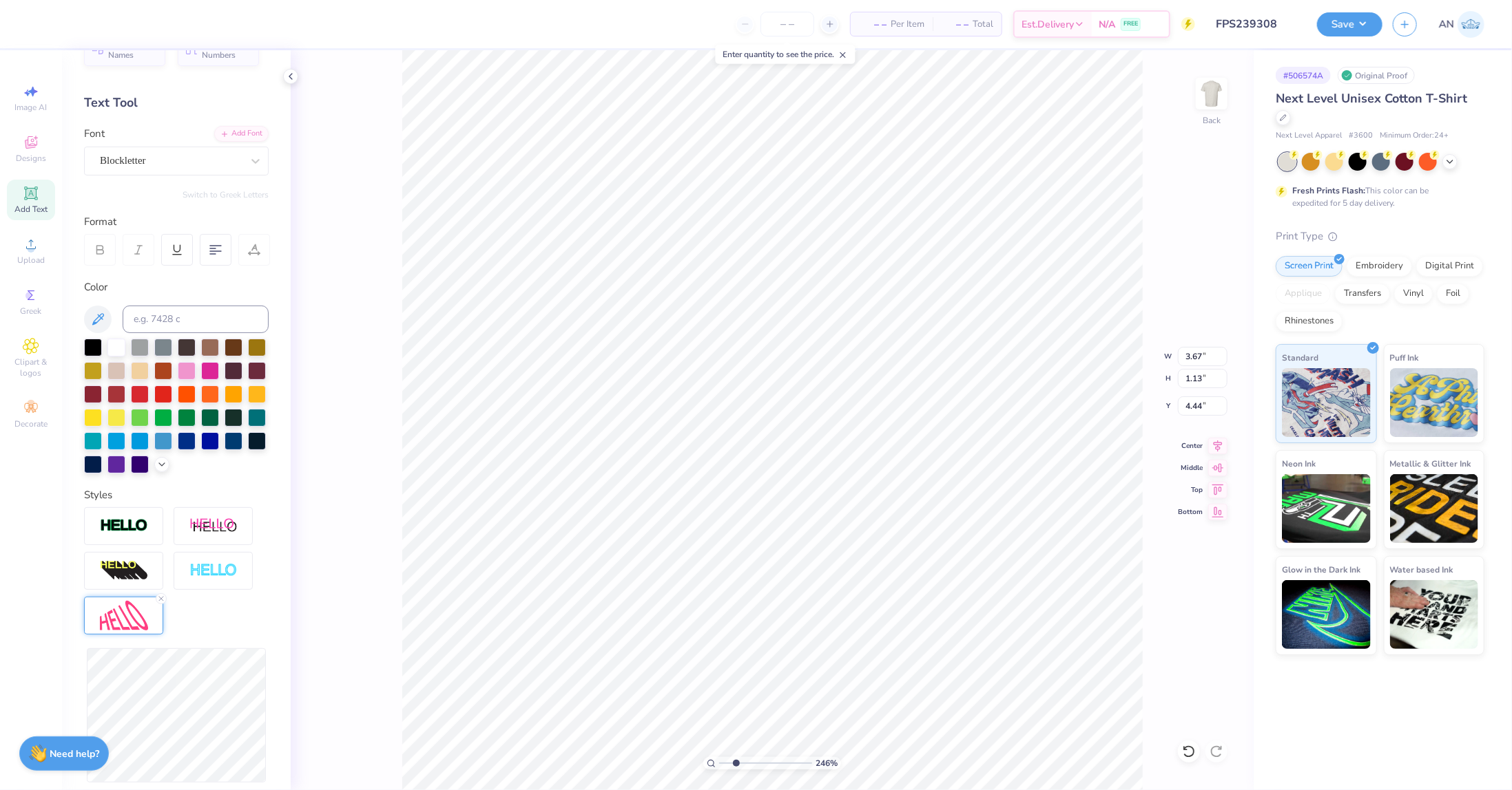
type input "2.46071092039641"
type input "1.51"
type input "4.24"
type input "2.46071092039641"
type input "3.68"
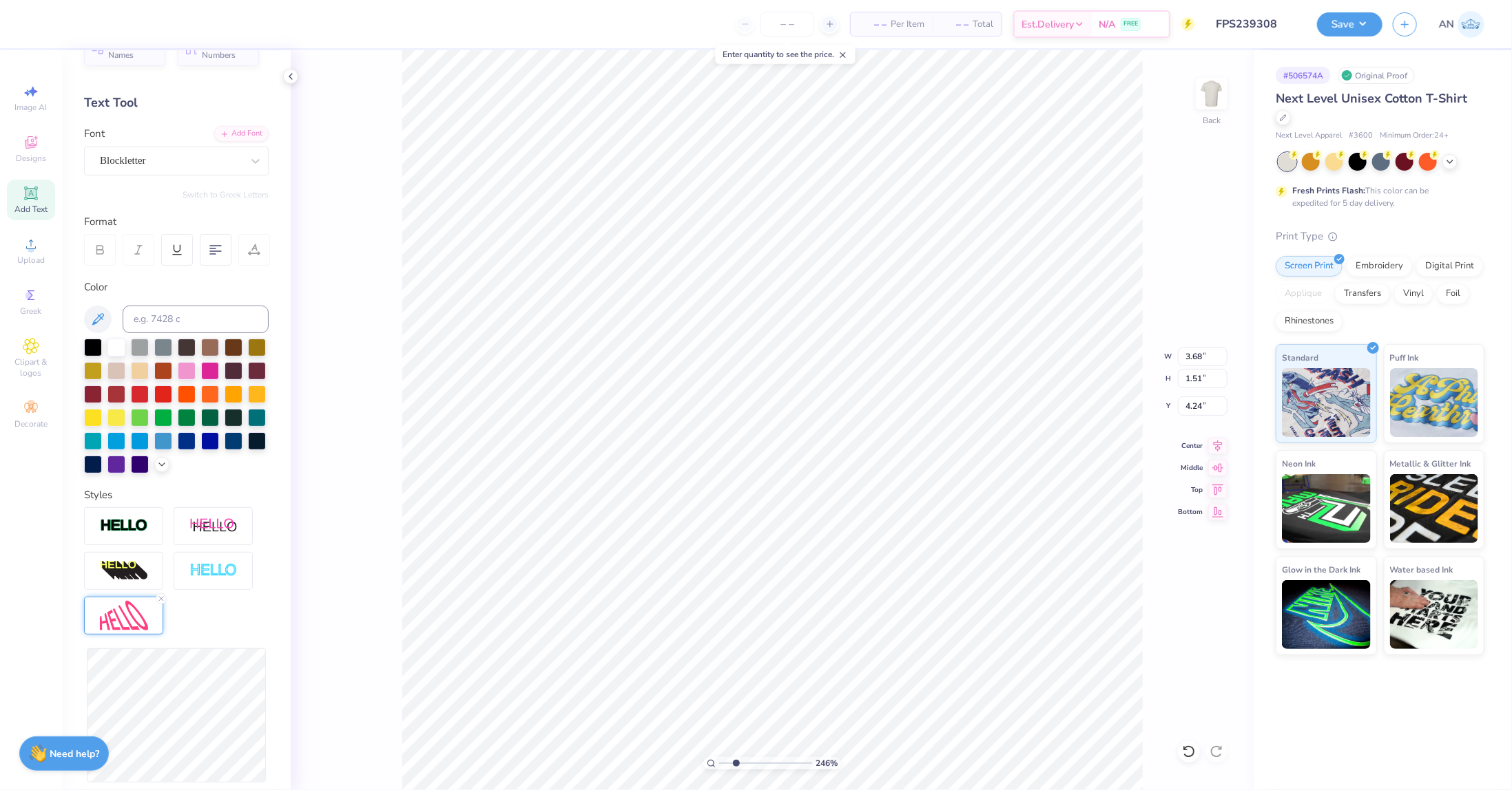
type input "2.46071092039641"
type input "1.35"
type input "4.32"
type input "2.46071092039641"
type input "5.68"
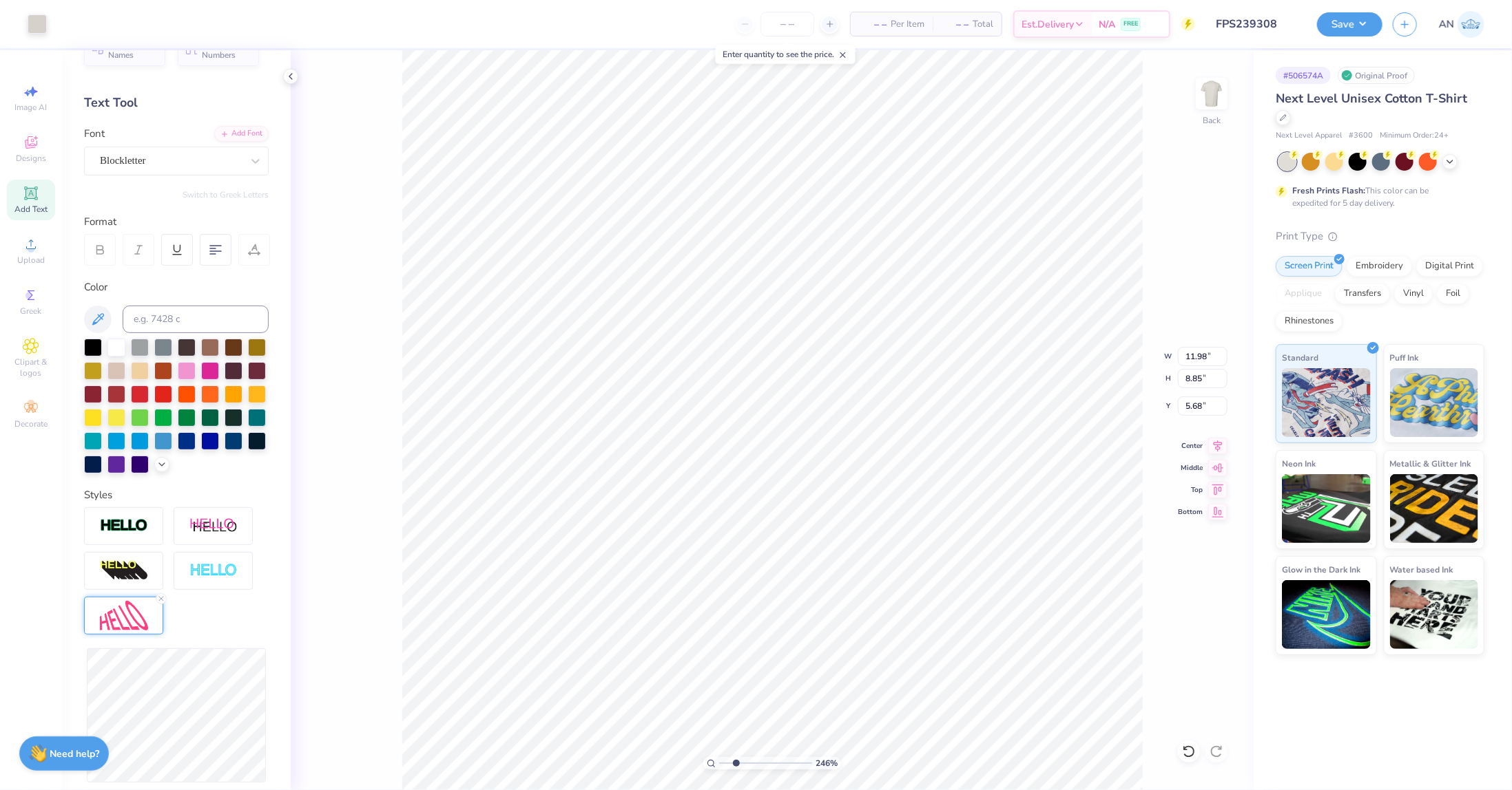
type input "2.46071092039641"
type input "3.68"
type input "1.35"
type input "4.32"
type input "2.46071092039641"
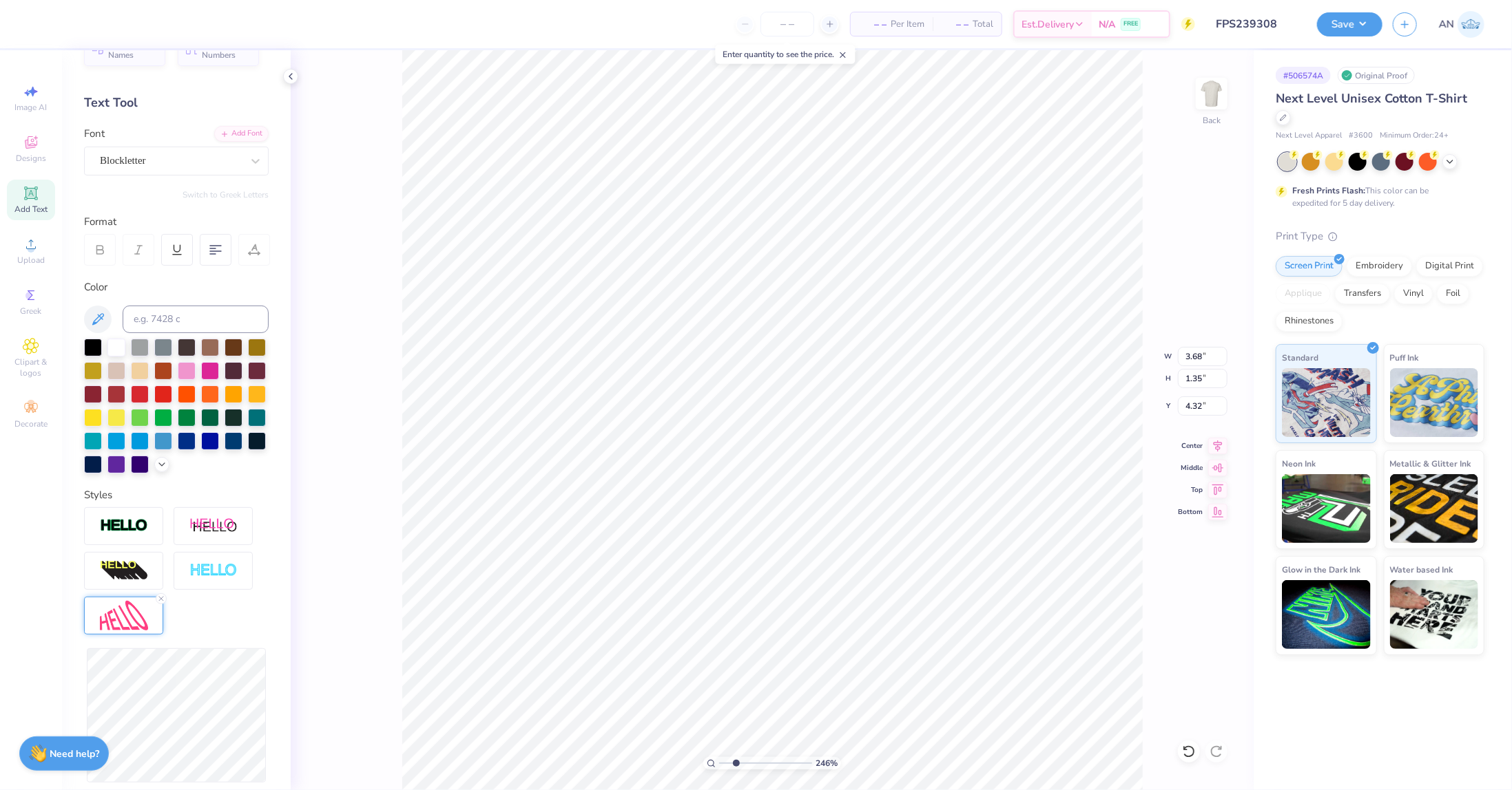
type input "2.90"
type input "1.07"
type input "4.61"
type input "2.46071092039641"
type input "3.92"
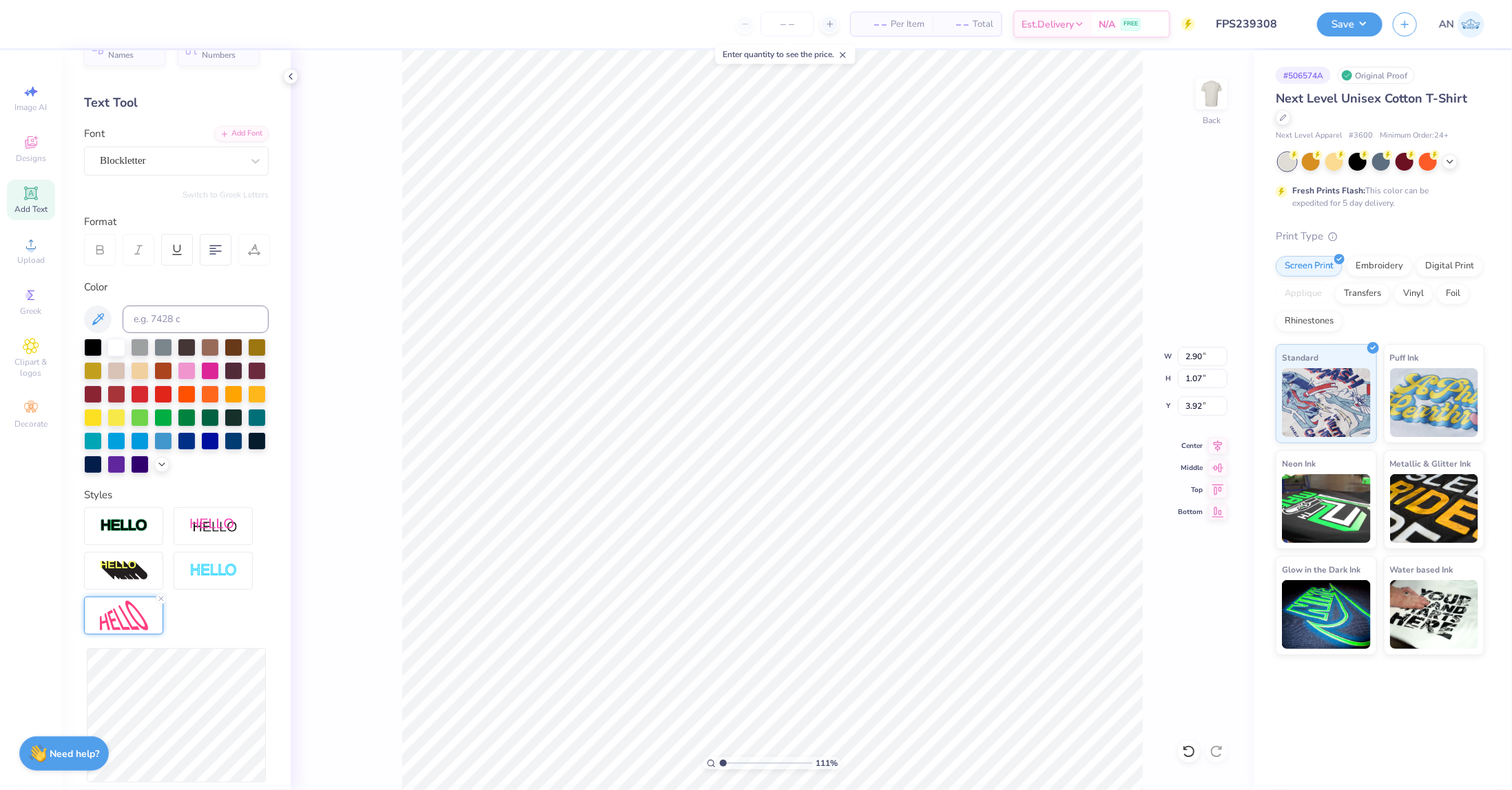
type input "1.10522621487156"
type input "4.45"
type input "1.10522621487156"
type input "11.98"
type input "8.85"
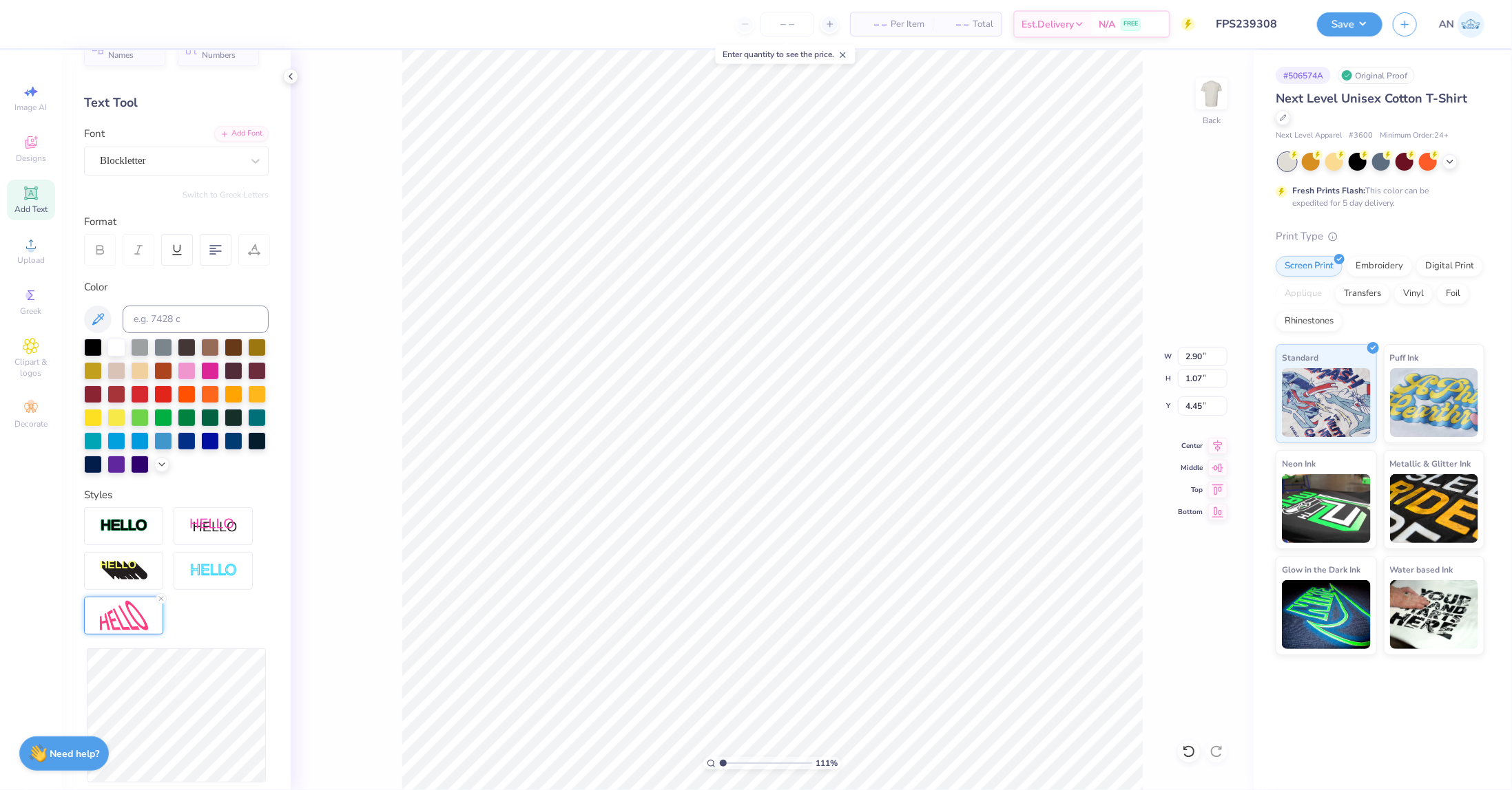
type input "5.68"
type input "1.10522621487156"
type input "5.77"
type input "1.10522621487156"
type input "3.25"
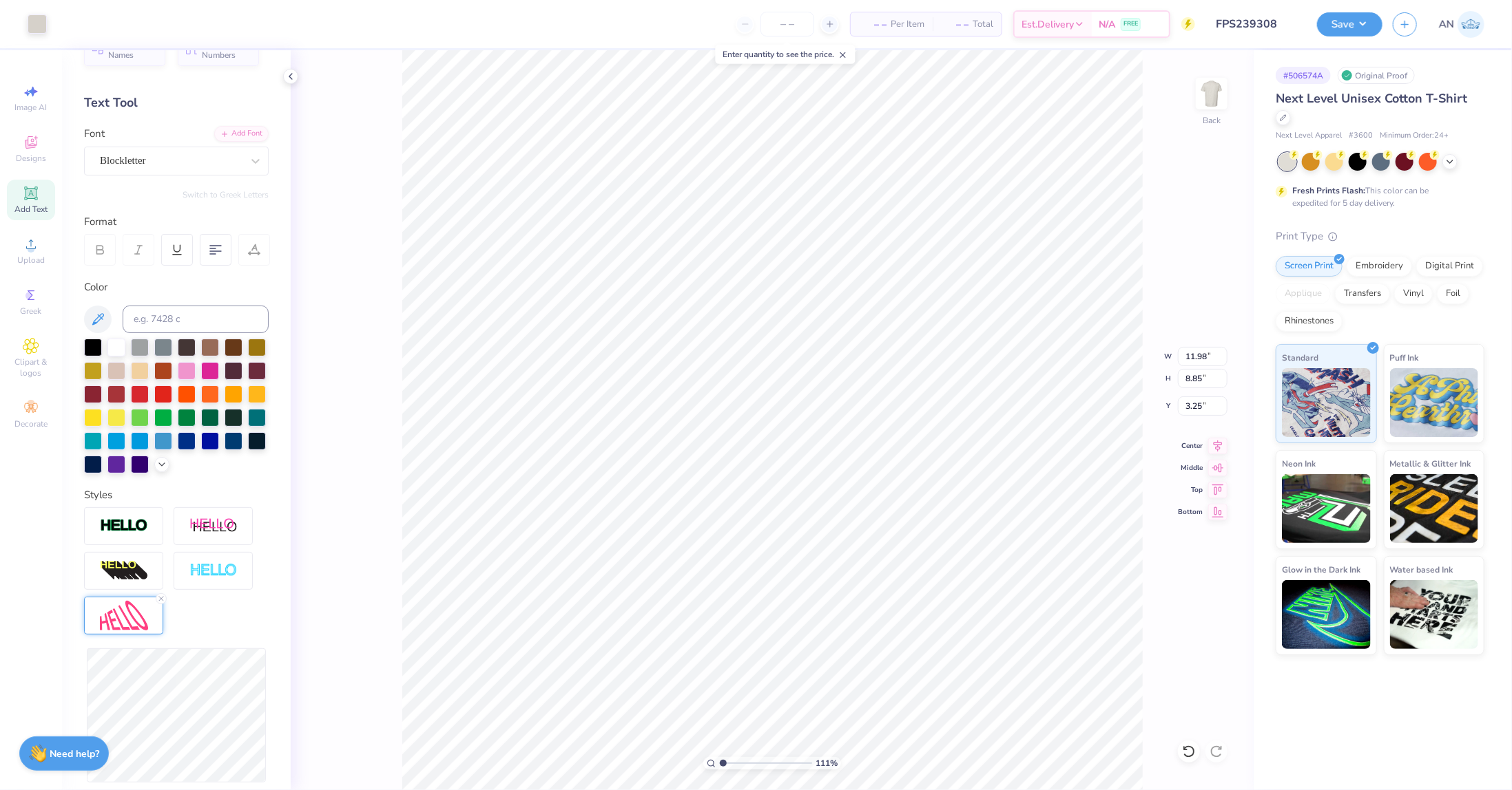
type input "1.10522621487156"
type input "5.77"
type input "1.10522621487156"
type input "2.90"
type input "1.07"
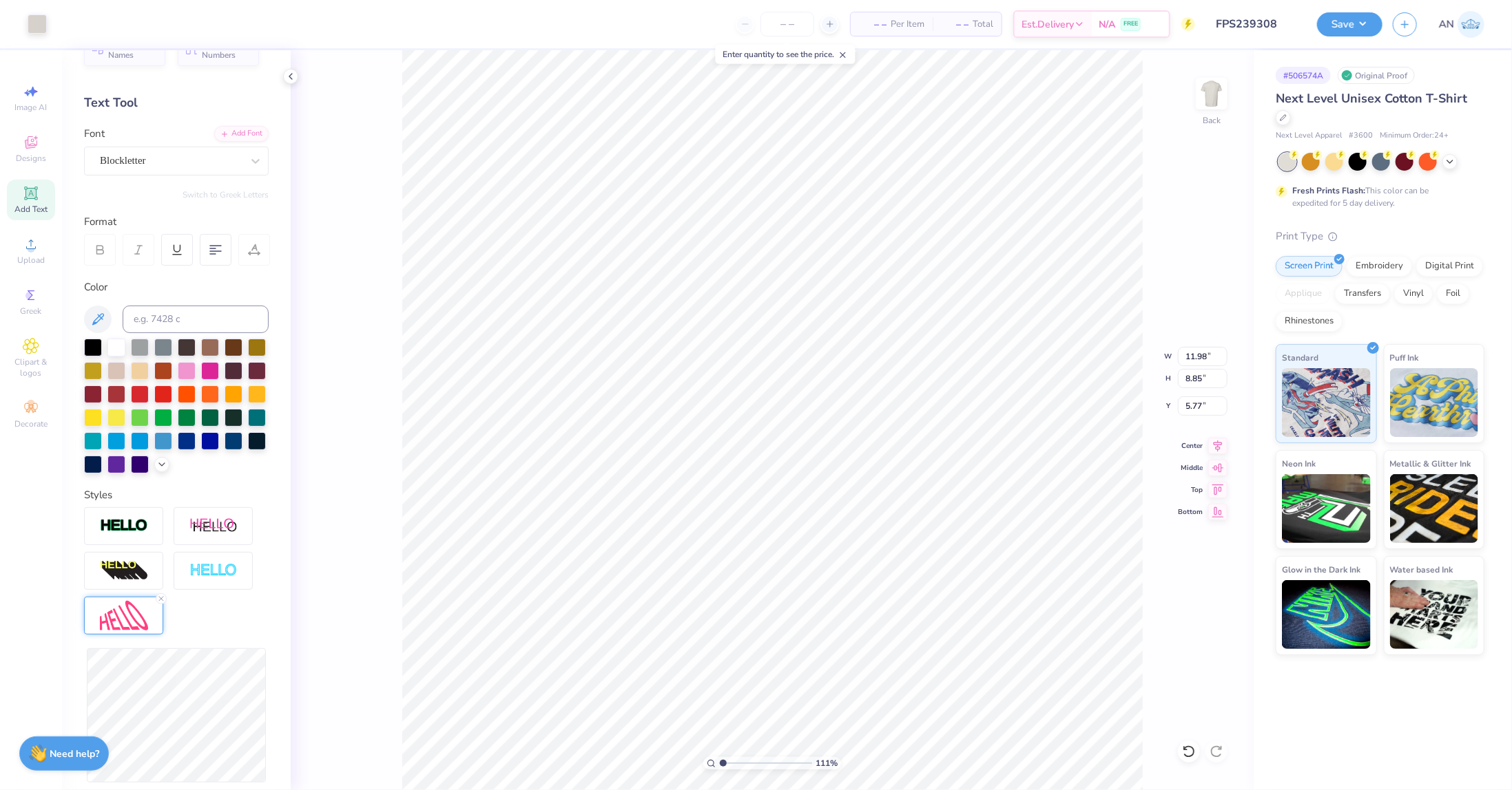
type input "4.45"
type input "1.10522621487156"
type input "8.18"
type input "2.40"
type input "4.98"
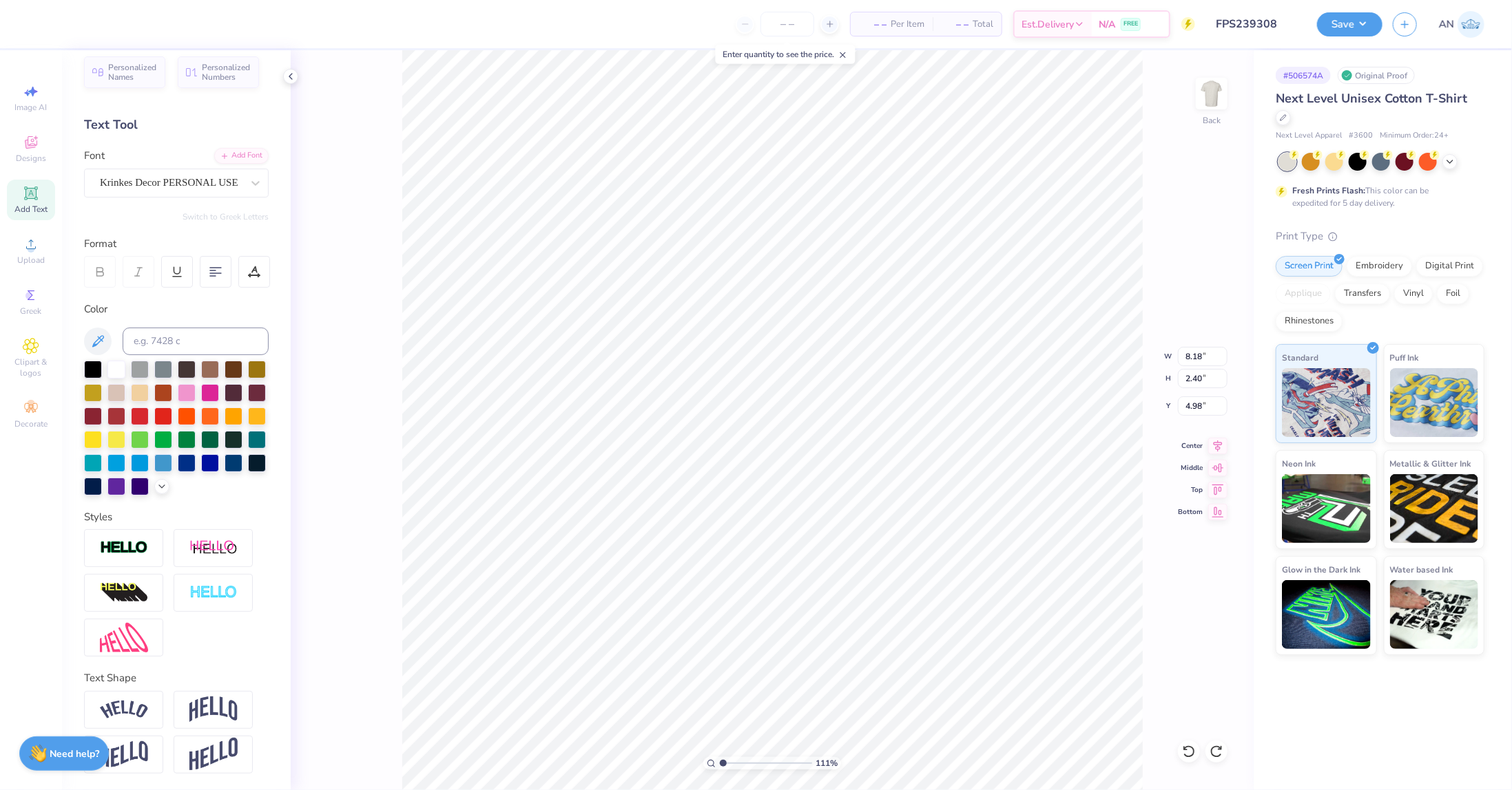
type input "1.10522621487156"
type input "11.30"
type input "3.46"
type input "4.60"
type input "1.10522621487156"
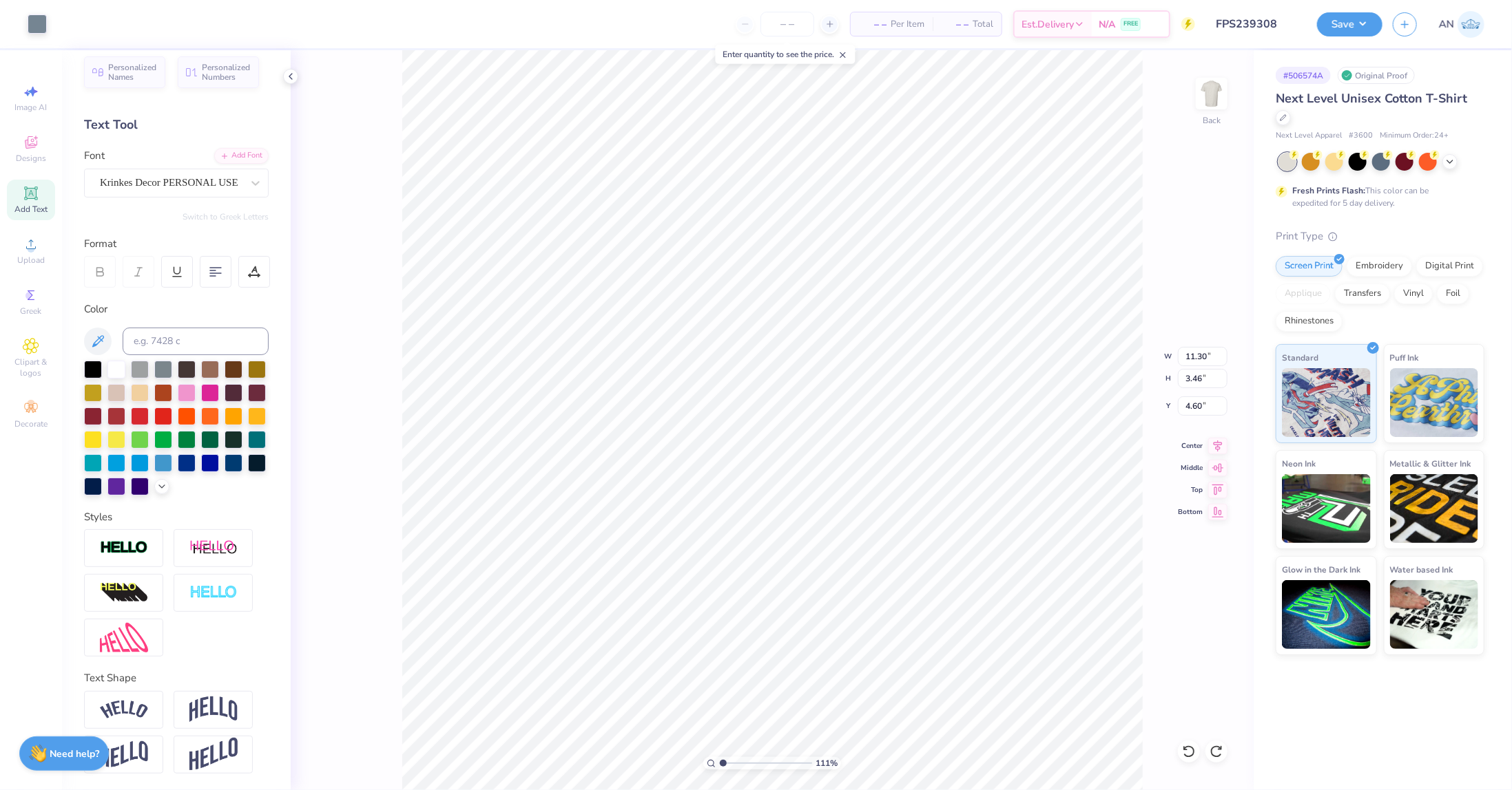
type input "4.65"
type input "1.10522621487156"
type input "11.98"
type input "8.85"
type input "5.77"
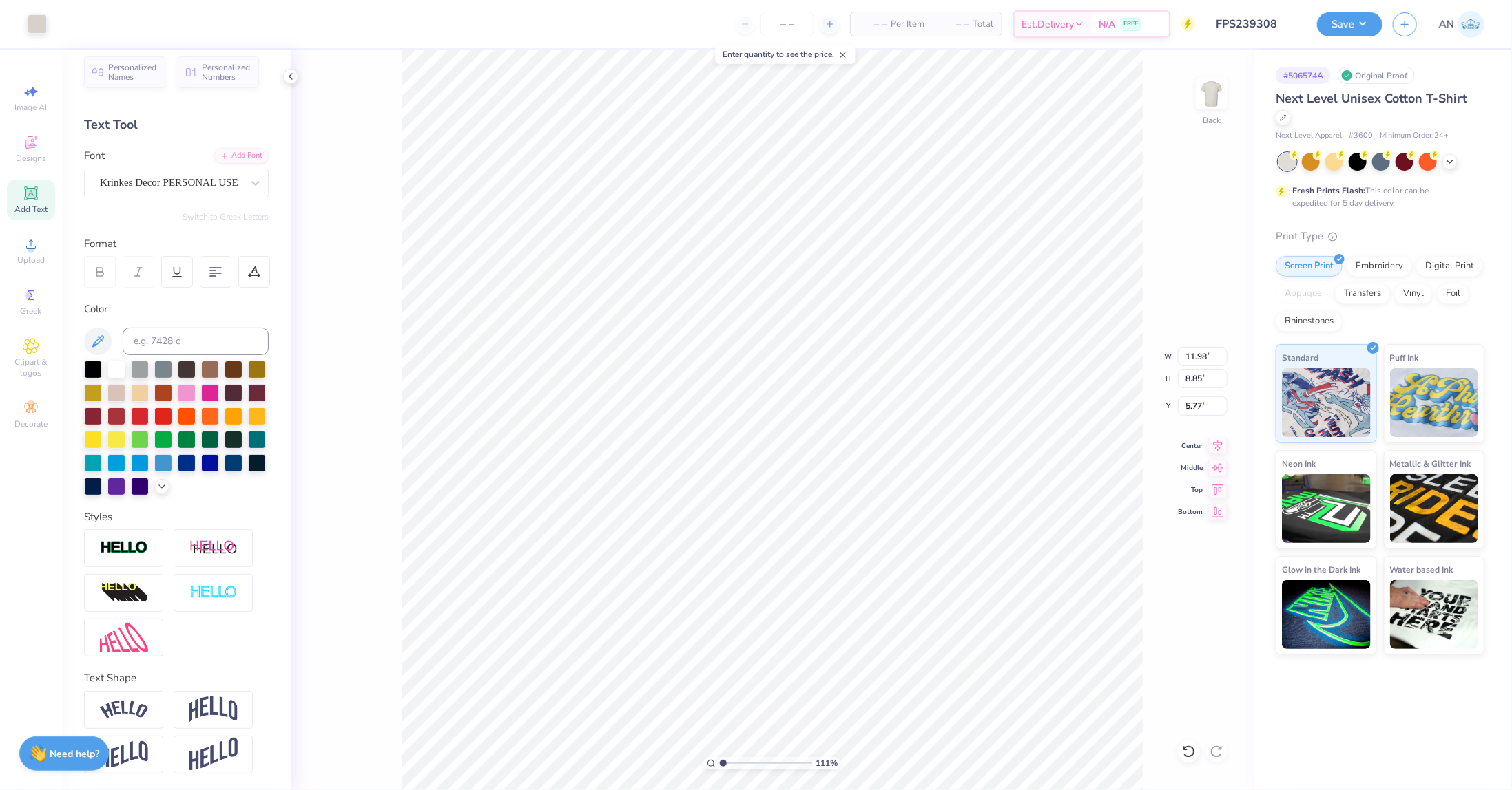
type input "1.10522621487156"
type input "11.16"
type input "1.10522621487156"
type input "9.32"
type input "3.41"
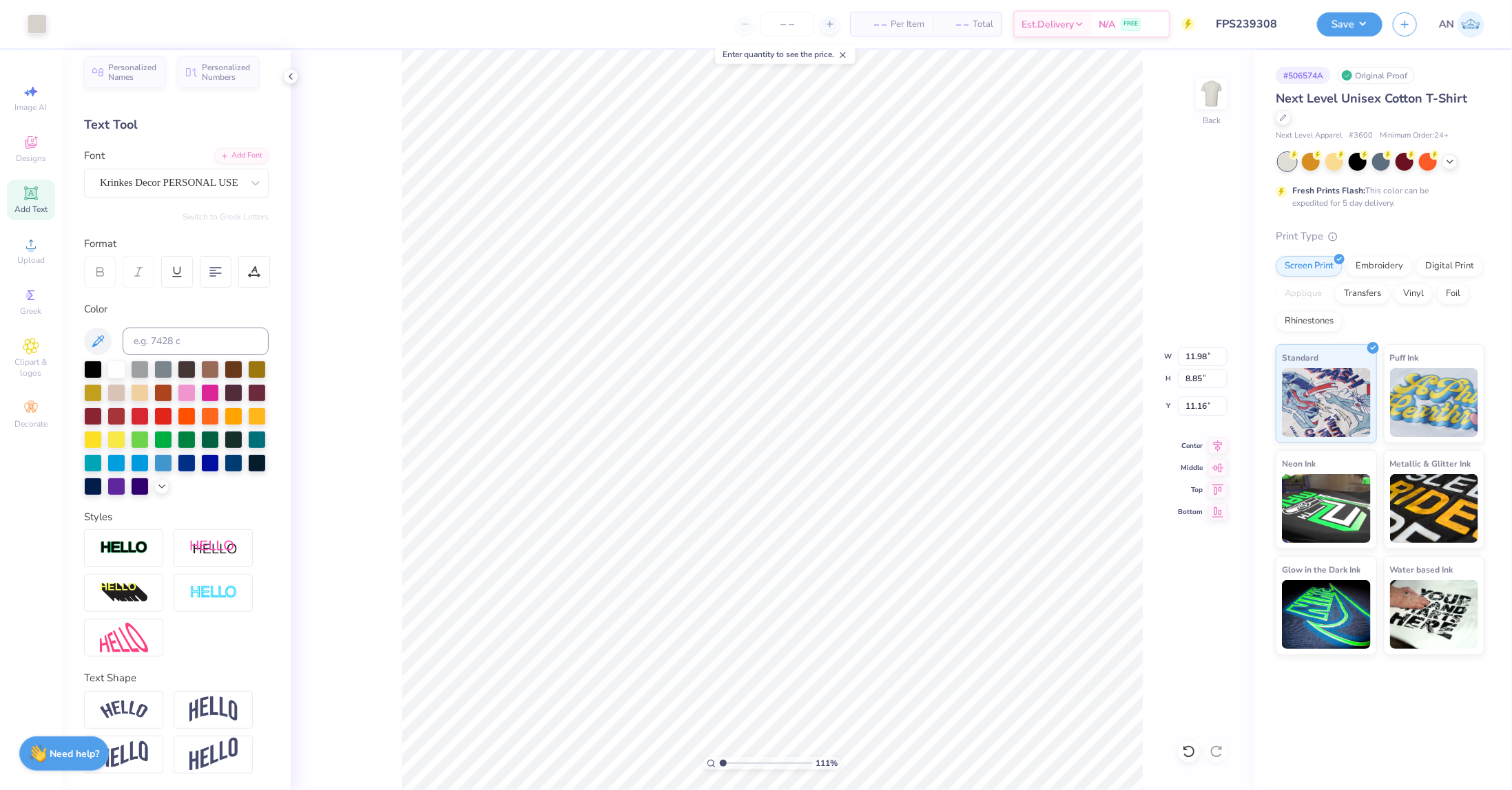
type input "5.77"
type input "1.10522621487156"
type input "5.72"
type input "1.10522621487156"
type input "3.07"
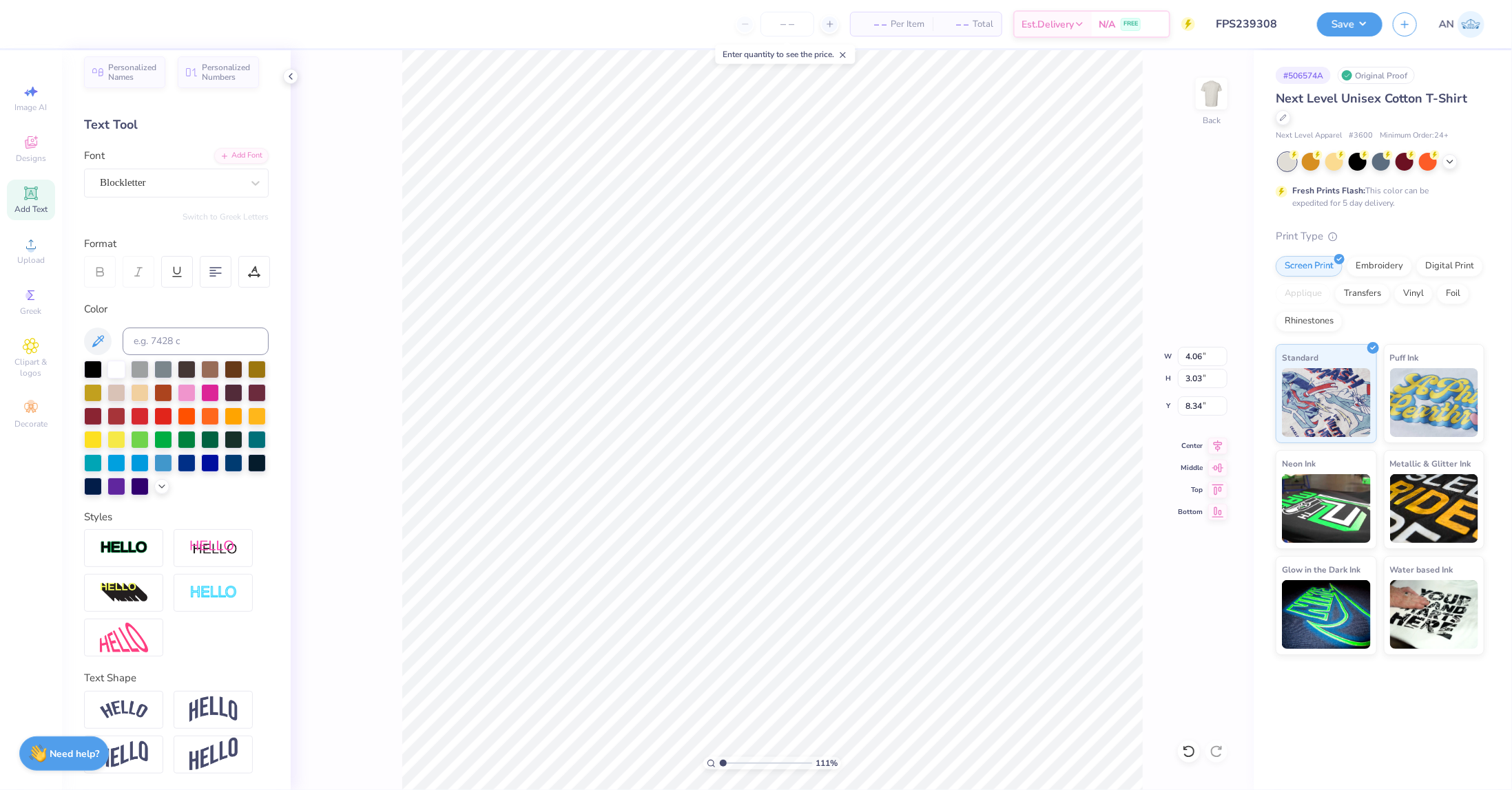
type input "2.29"
type input "9.32"
type input "1.10522621487156"
type input "8.11"
click at [160, 619] on line at bounding box center [160, 621] width 4 height 4
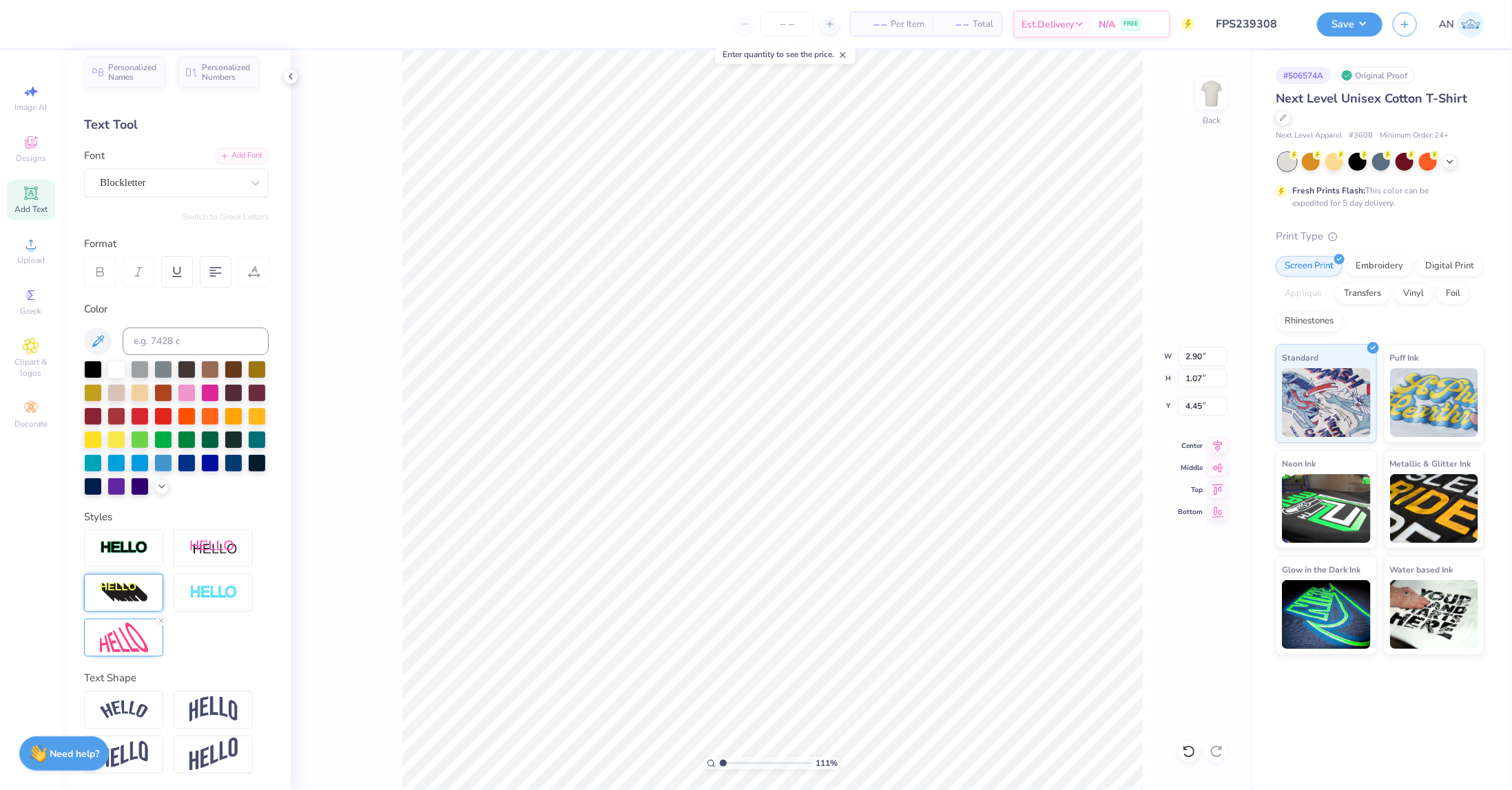
type input "1.10522621487156"
type input "2.89"
type input "0.89"
type input "4.54"
type input "1.10522621487156"
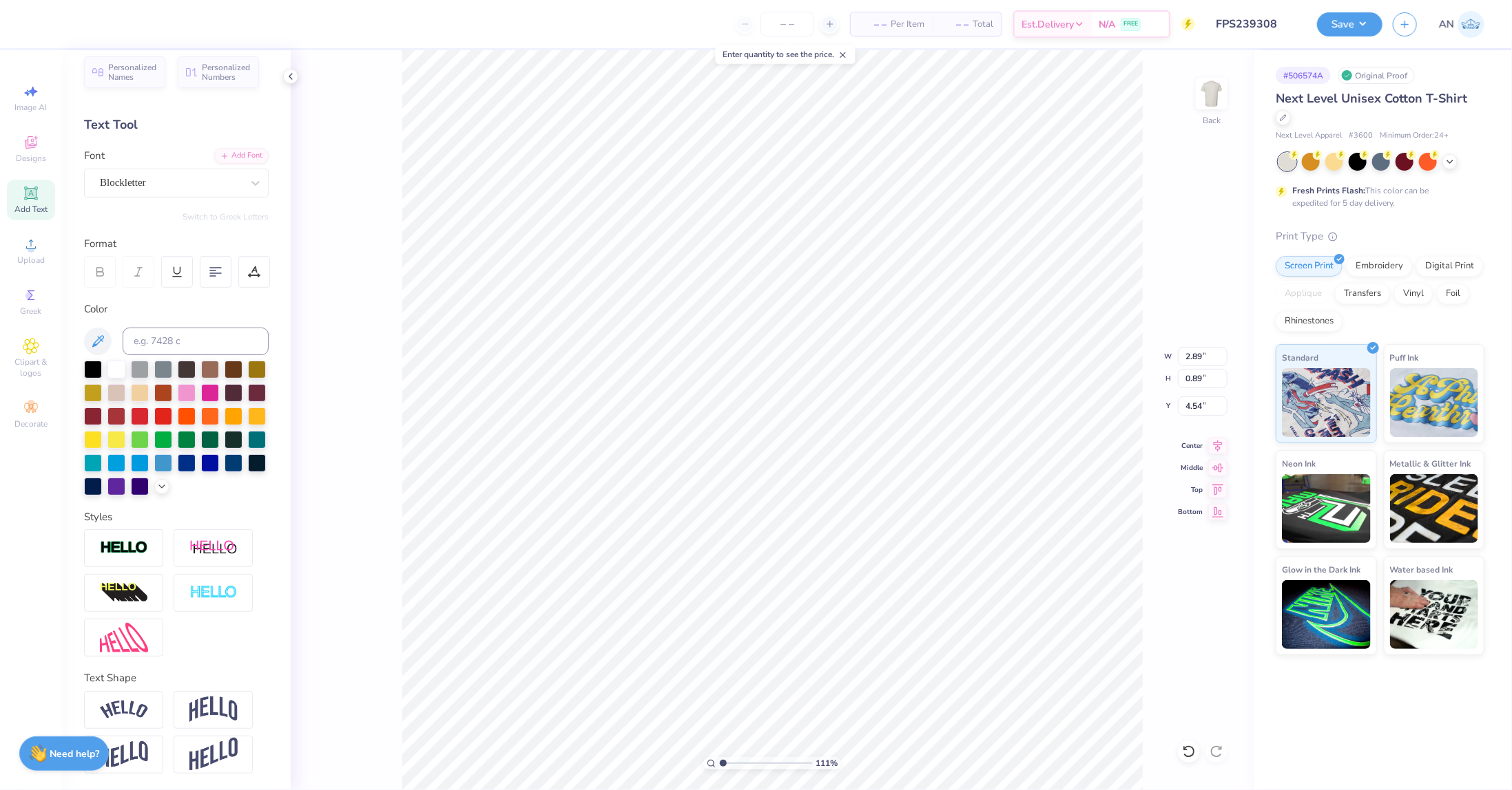
type input "4.21"
type input "1.10522621487156"
type input "2.49"
type input "0.76"
type input "4.33"
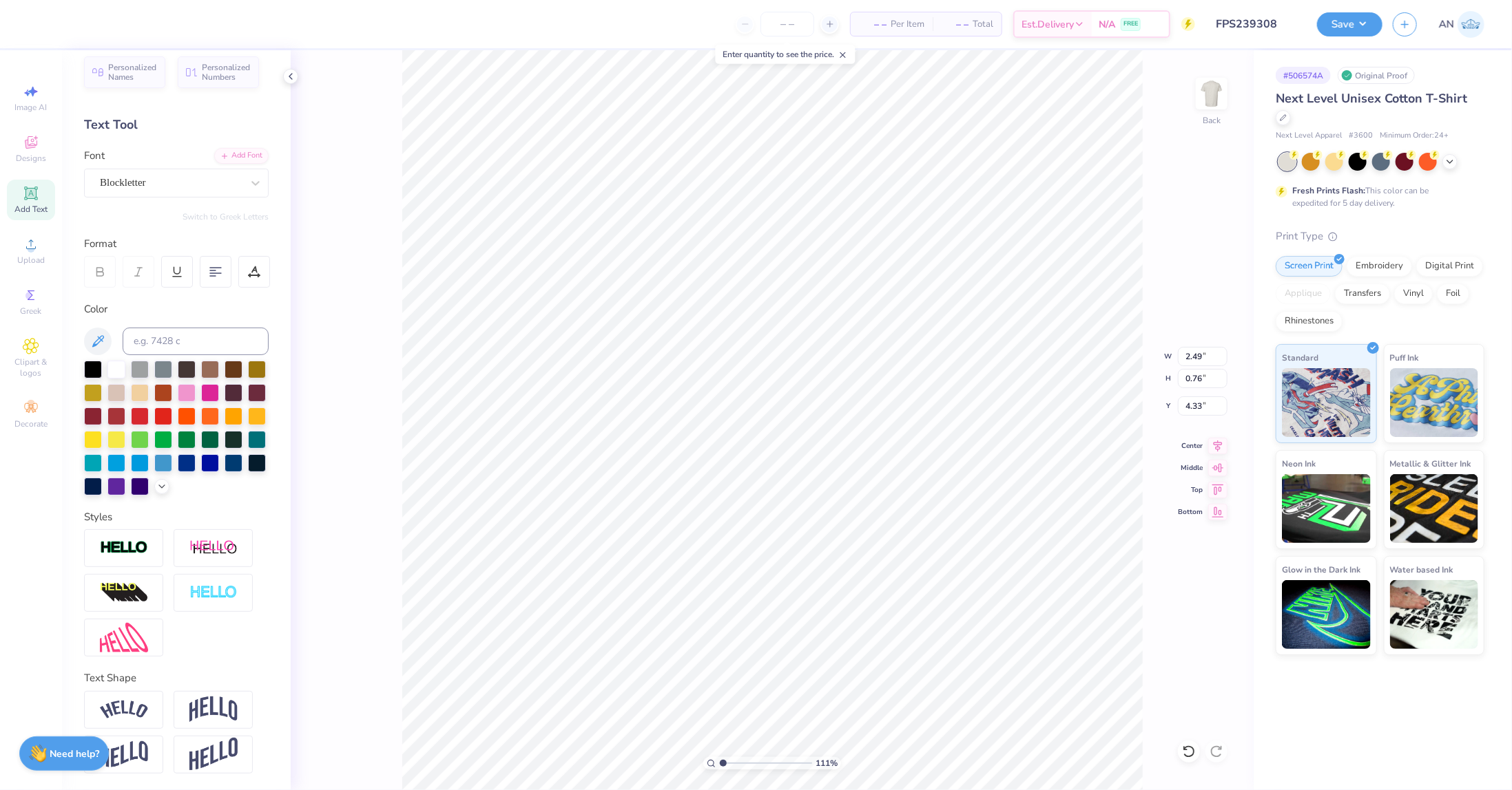
type input "1.10522621487156"
type input "4.27"
click at [1150, 237] on div "111 % Back W 2.49 2.49 " H 0.76 0.76 " Y 4.27 4.27 " Center Middle Top Bottom" at bounding box center [772, 420] width 963 height 740
type input "1.10522621487156"
type input "8.37"
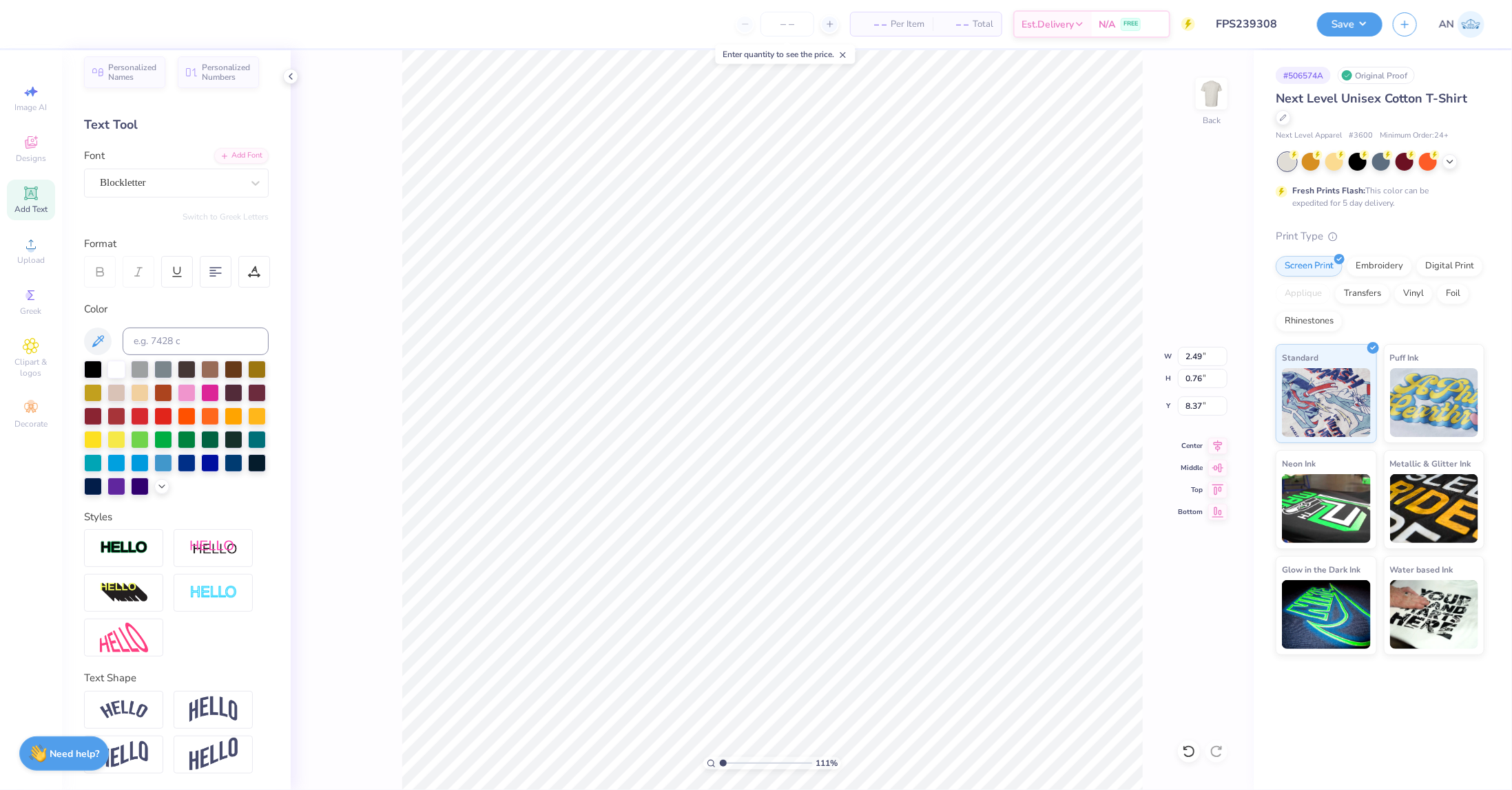
type input "1.10522621487156"
type input "3.07"
type input "2.29"
type input "8.11"
type input "1.10522621487156"
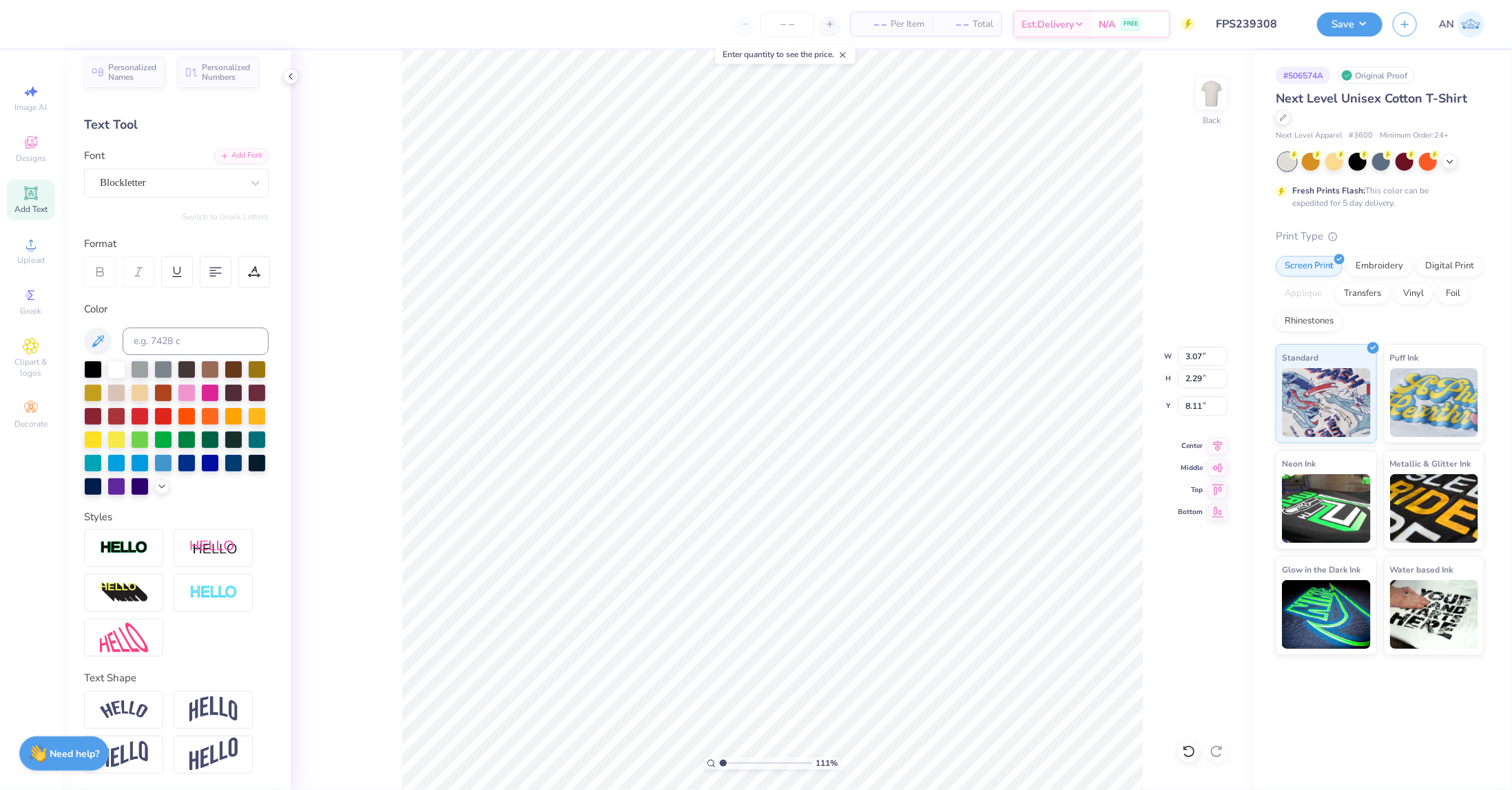
type input "8.37"
type input "1.10522621487156"
type input "2.33"
type input "1.74"
type input "8.30"
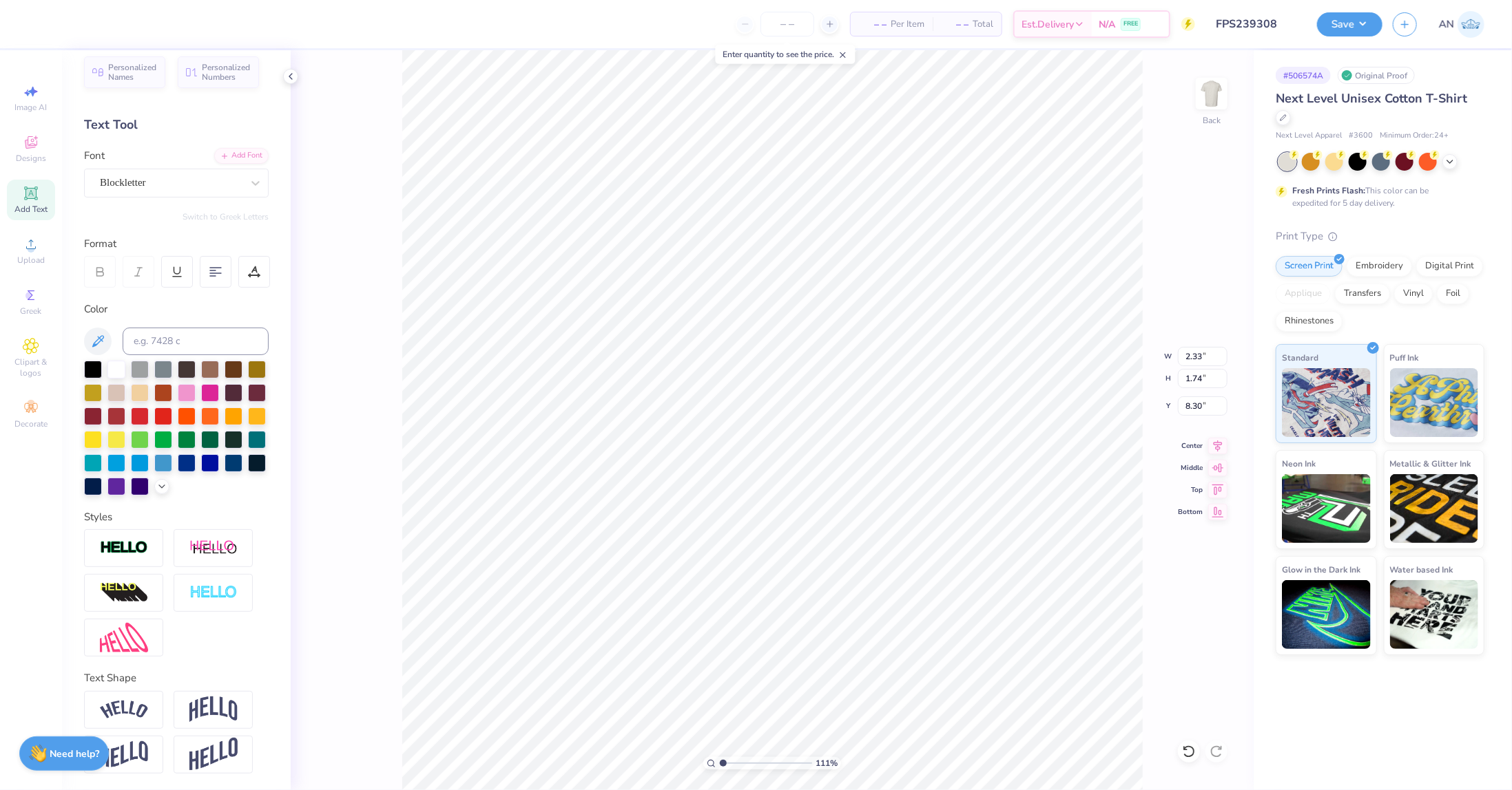
type input "1.10522621487156"
type input "11.98"
type input "8.85"
type input "11.16"
type input "1.10522621487156"
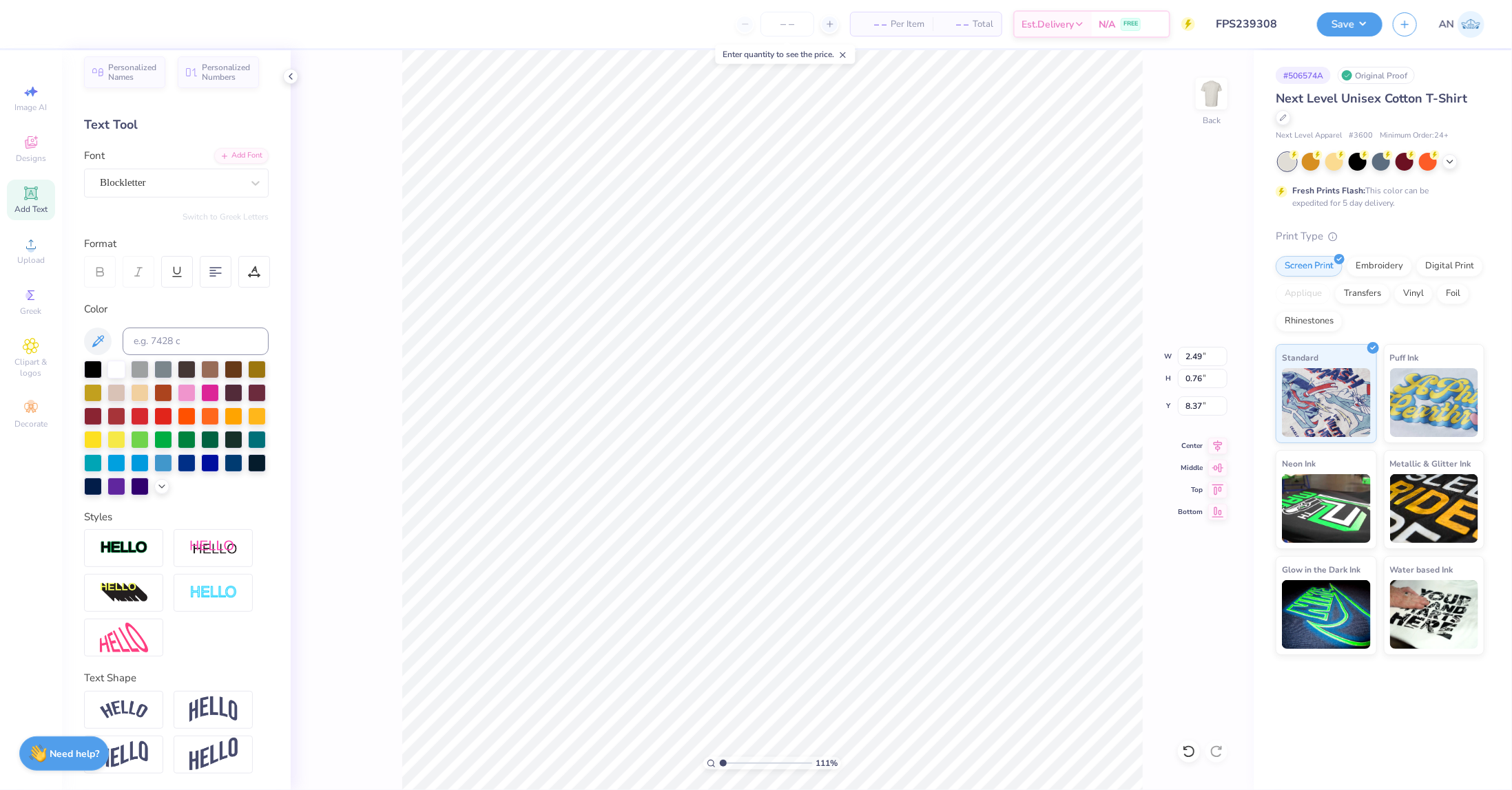
type input "5.03"
type input "1.74"
type input "8.30"
type input "1.10522621487156"
type input "8.51"
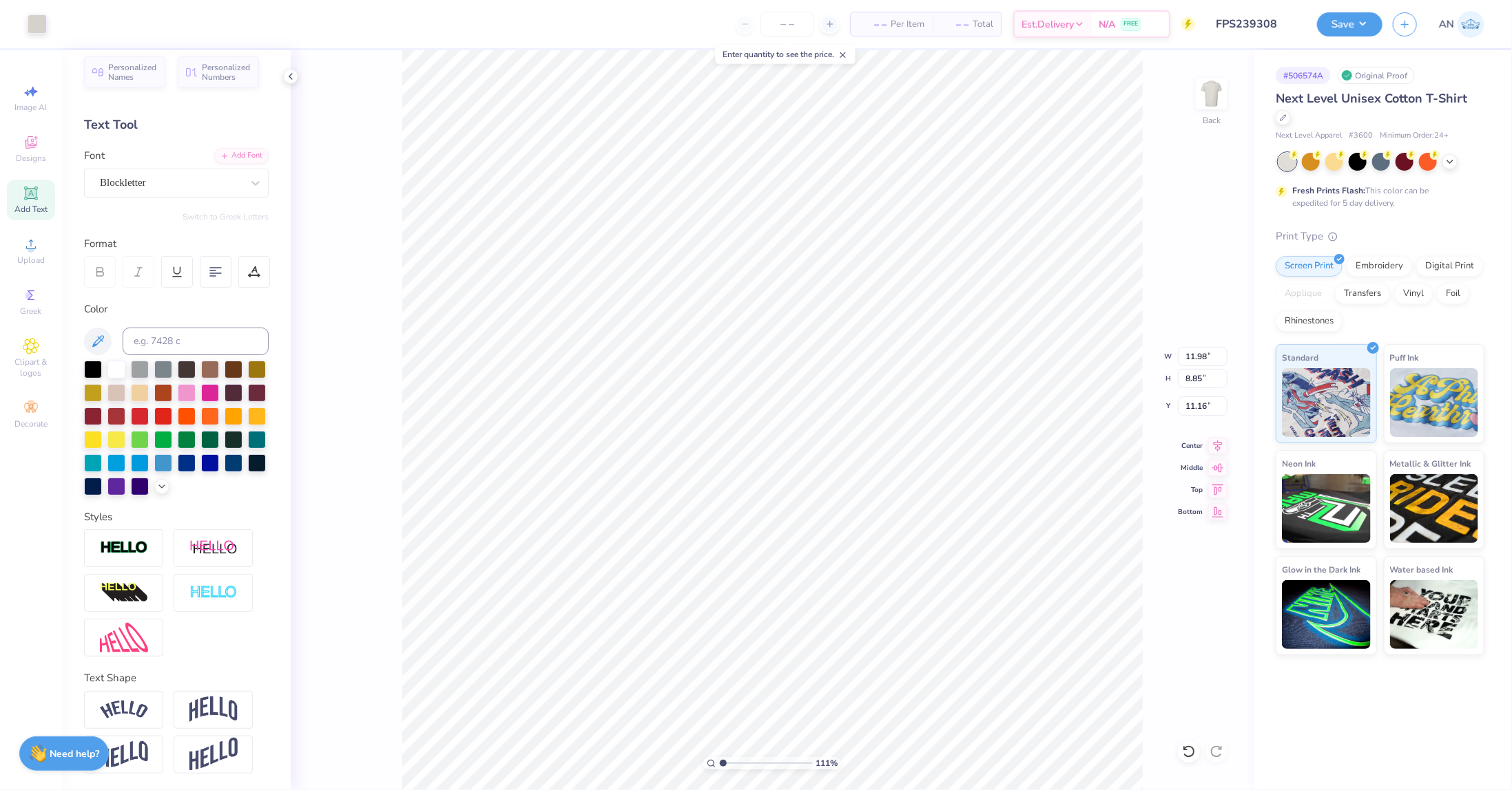
type input "1.10522621487156"
type input "2.54"
click at [1358, 24] on button "Save" at bounding box center [1349, 23] width 65 height 24
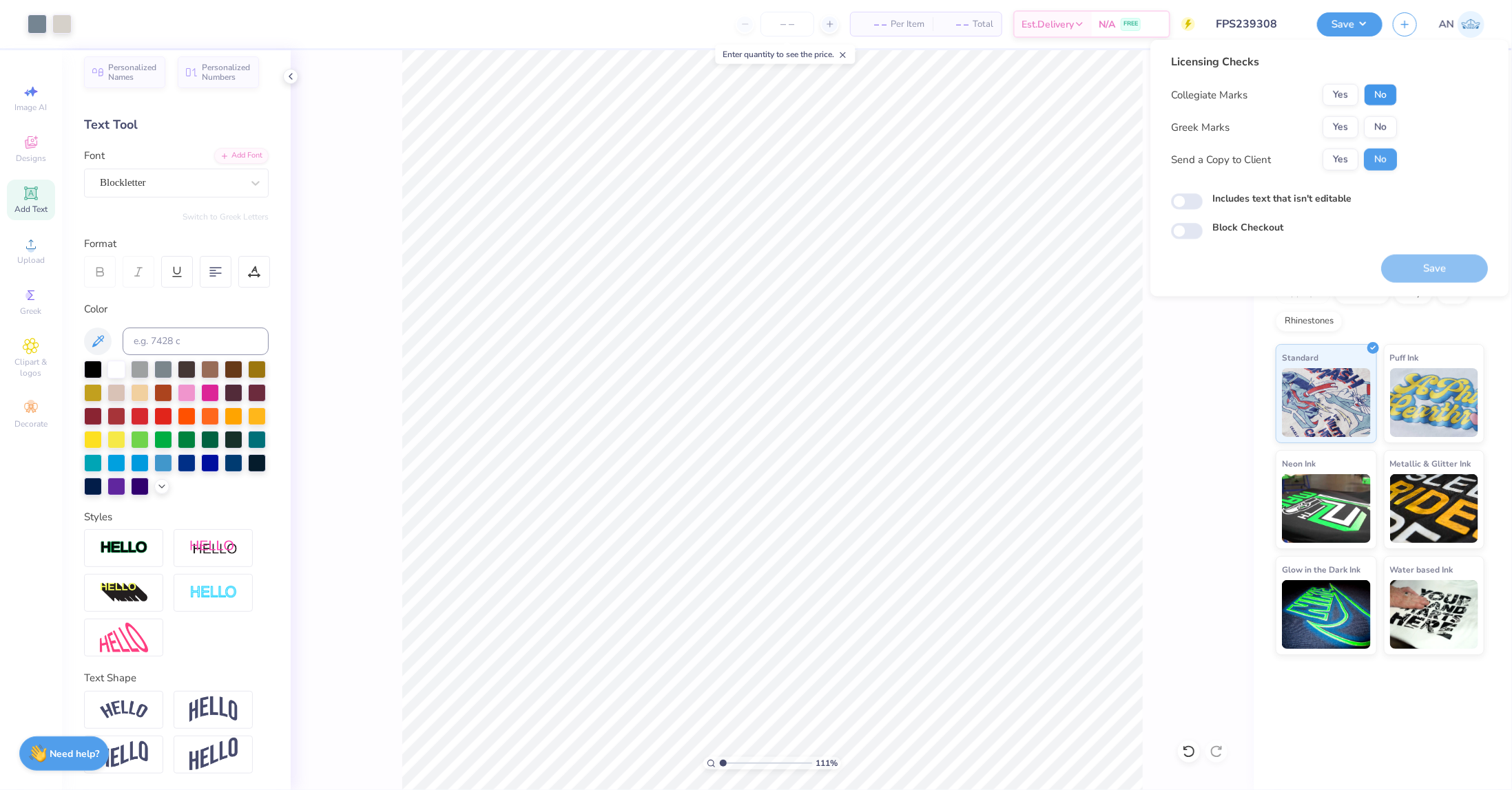
click at [1382, 87] on button "No" at bounding box center [1380, 94] width 33 height 22
click at [1382, 122] on button "No" at bounding box center [1380, 127] width 33 height 22
click at [1432, 264] on button "Save" at bounding box center [1434, 269] width 107 height 29
type input "1.10522621487156"
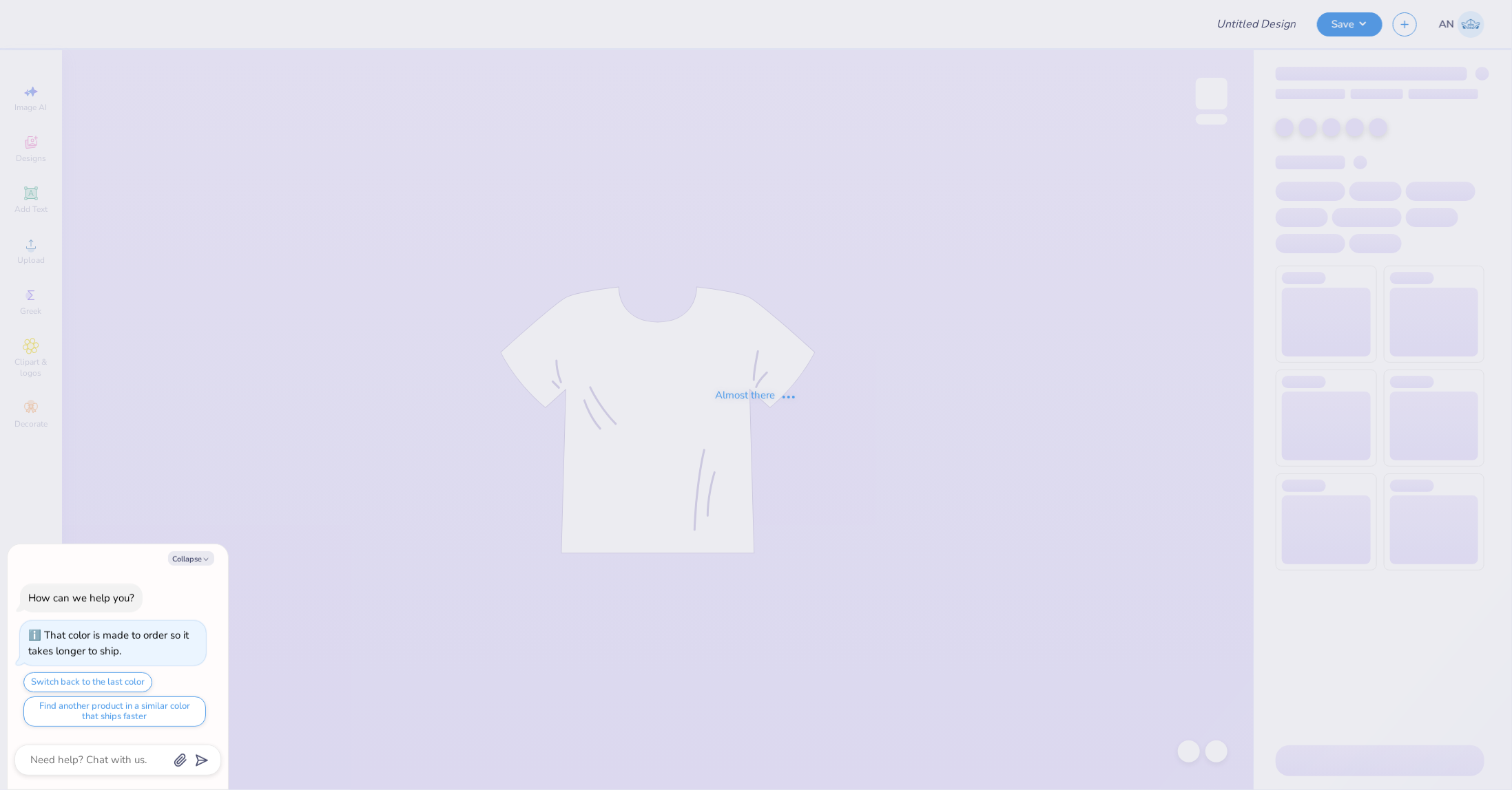
type textarea "x"
type input "FPS239309"
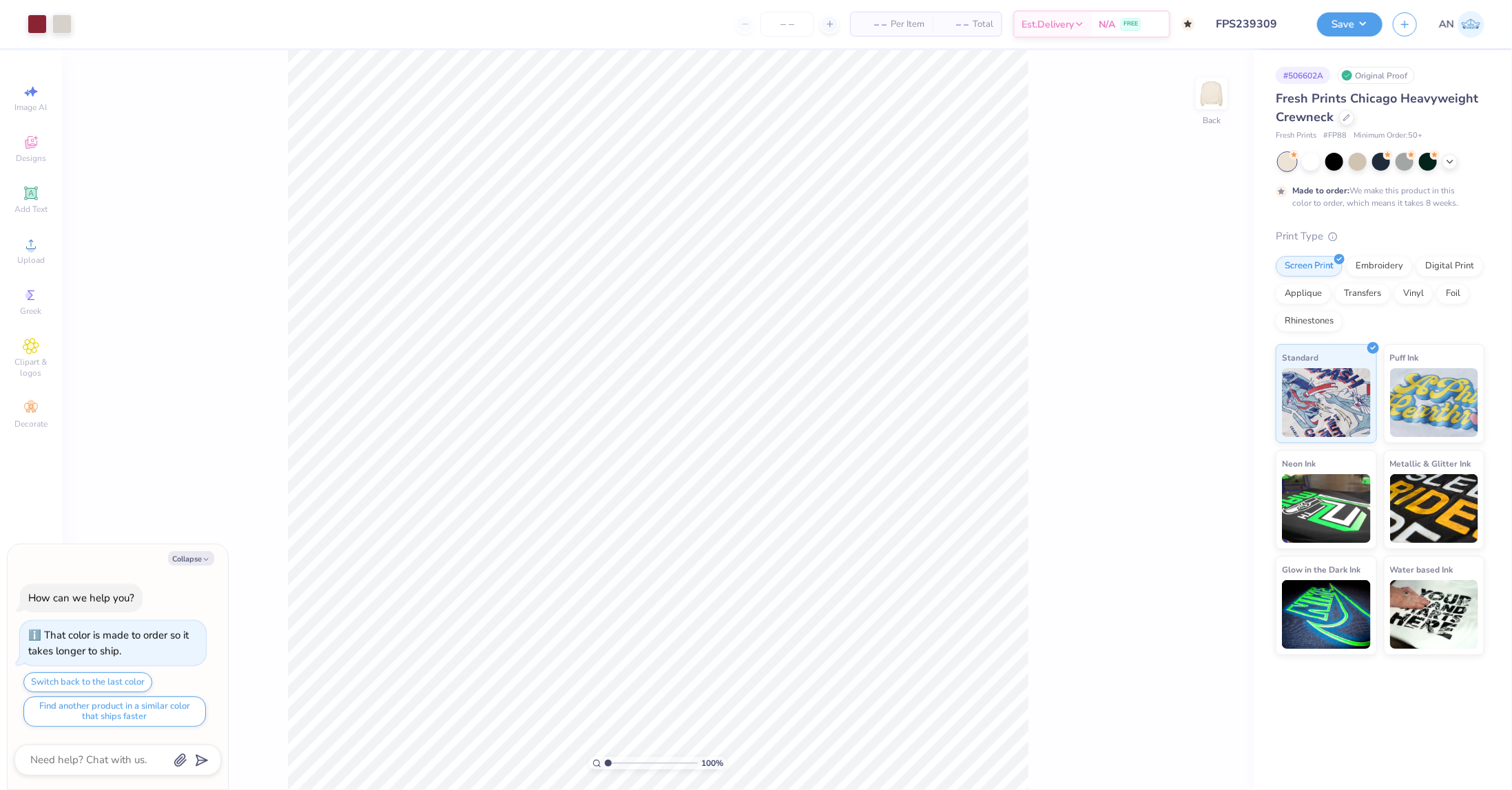
type textarea "x"
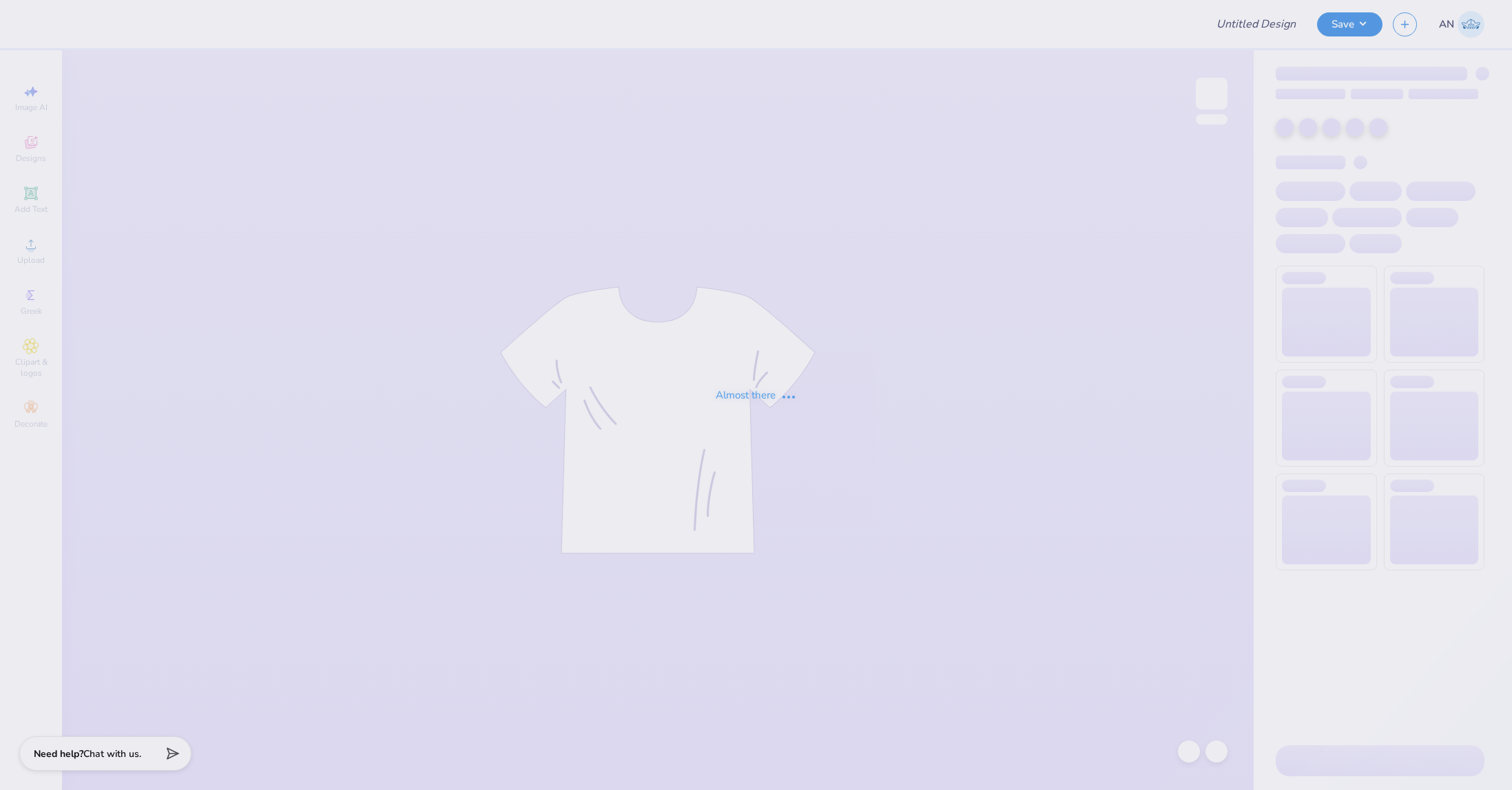
type input "FPS239310"
type input "FPS239312"
type input "FPS239314"
type input "FPS239315"
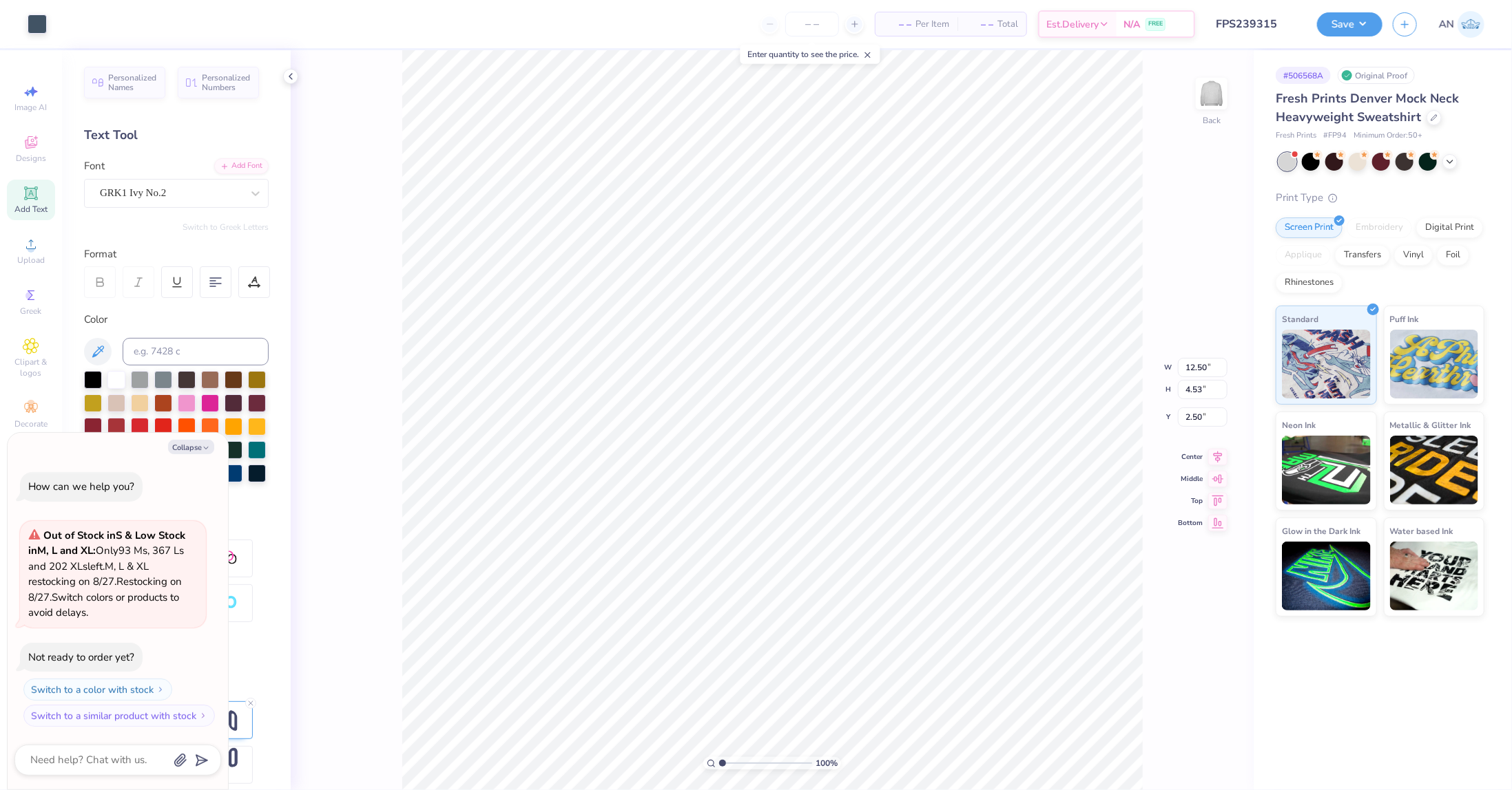
type textarea "x"
click at [255, 283] on icon at bounding box center [253, 282] width 12 height 12
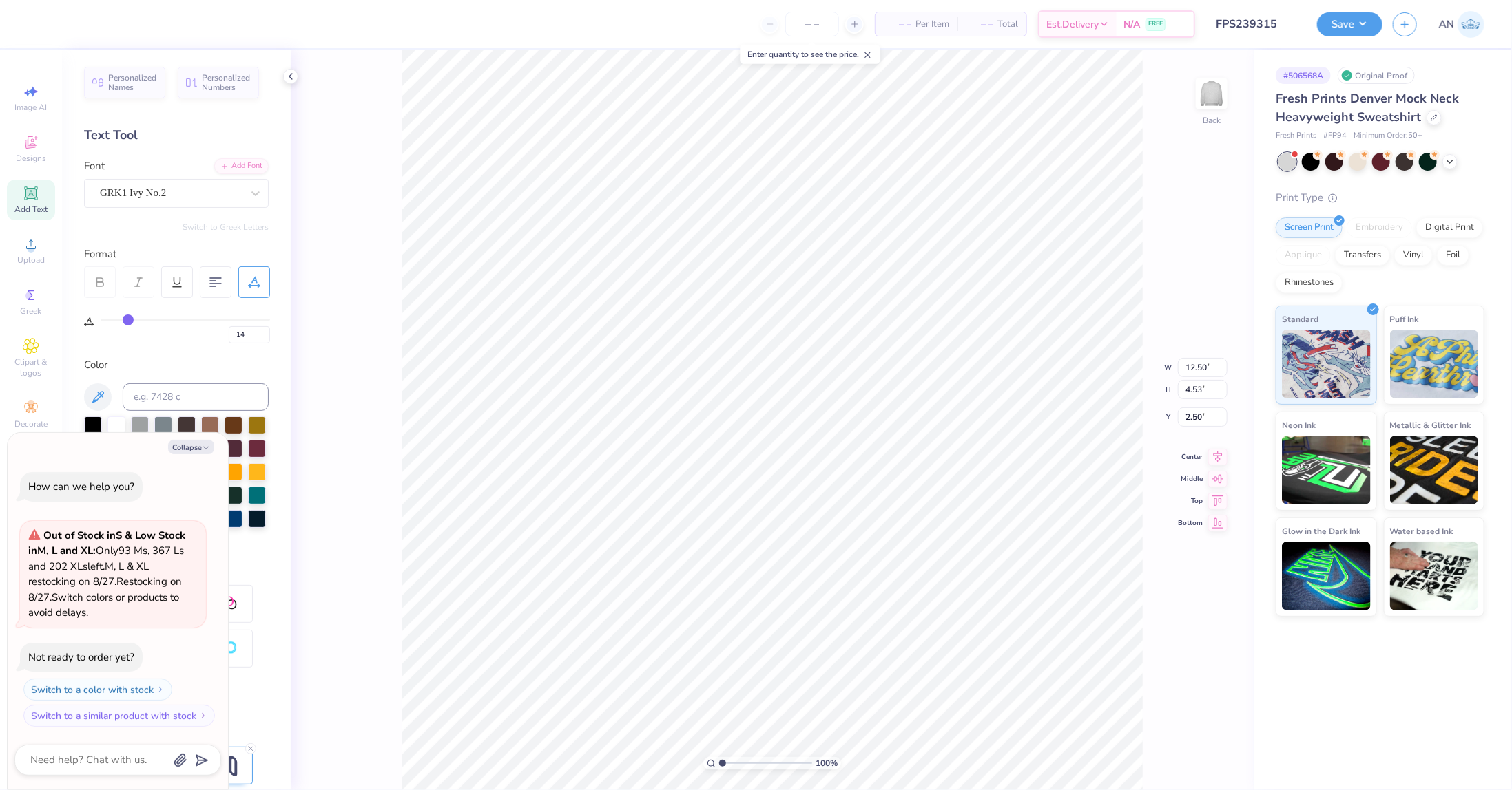
type input "15"
type input "14"
type input "13"
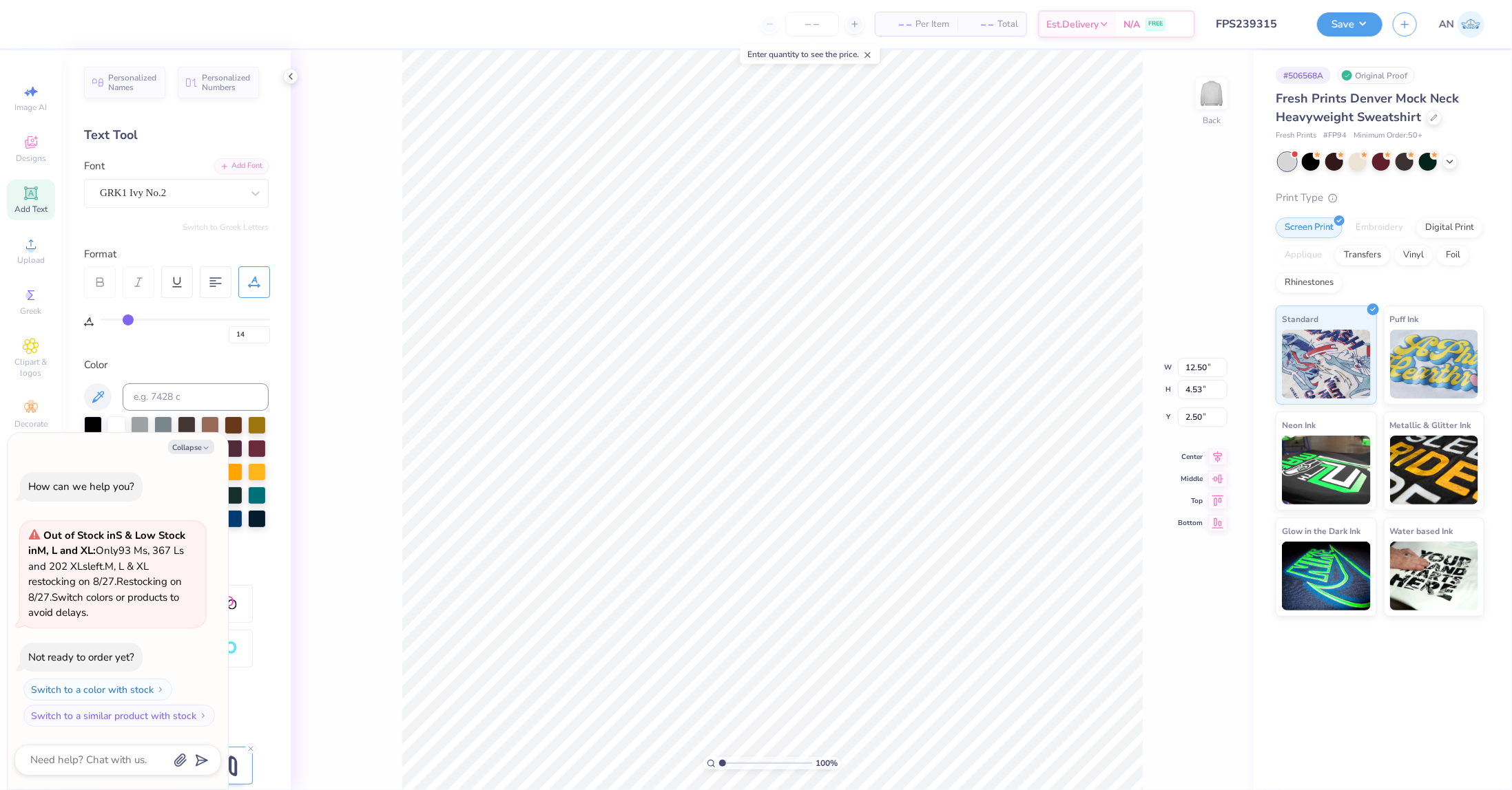
type input "13"
type input "12"
type input "11"
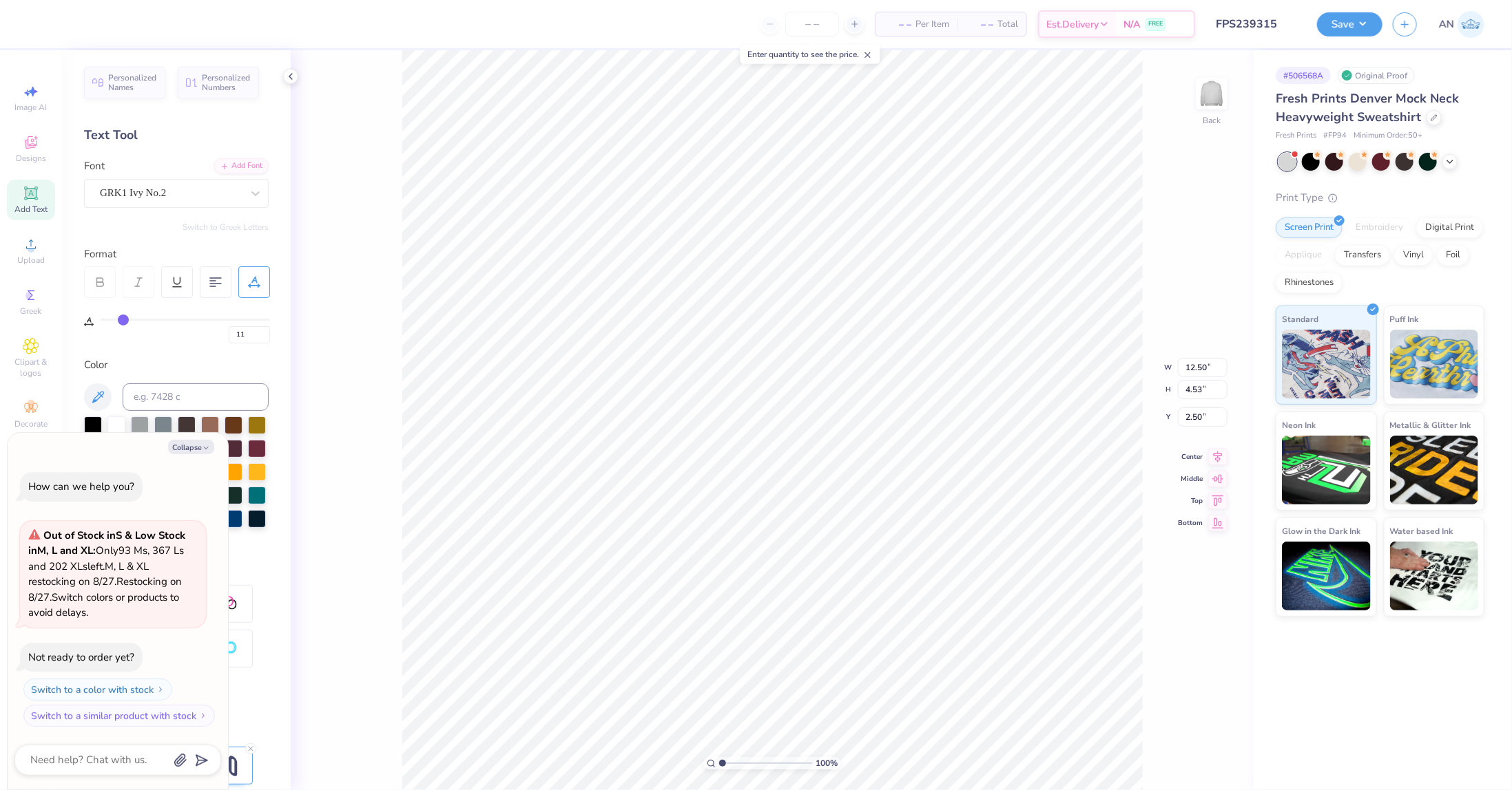
type input "10"
type input "9"
type input "8"
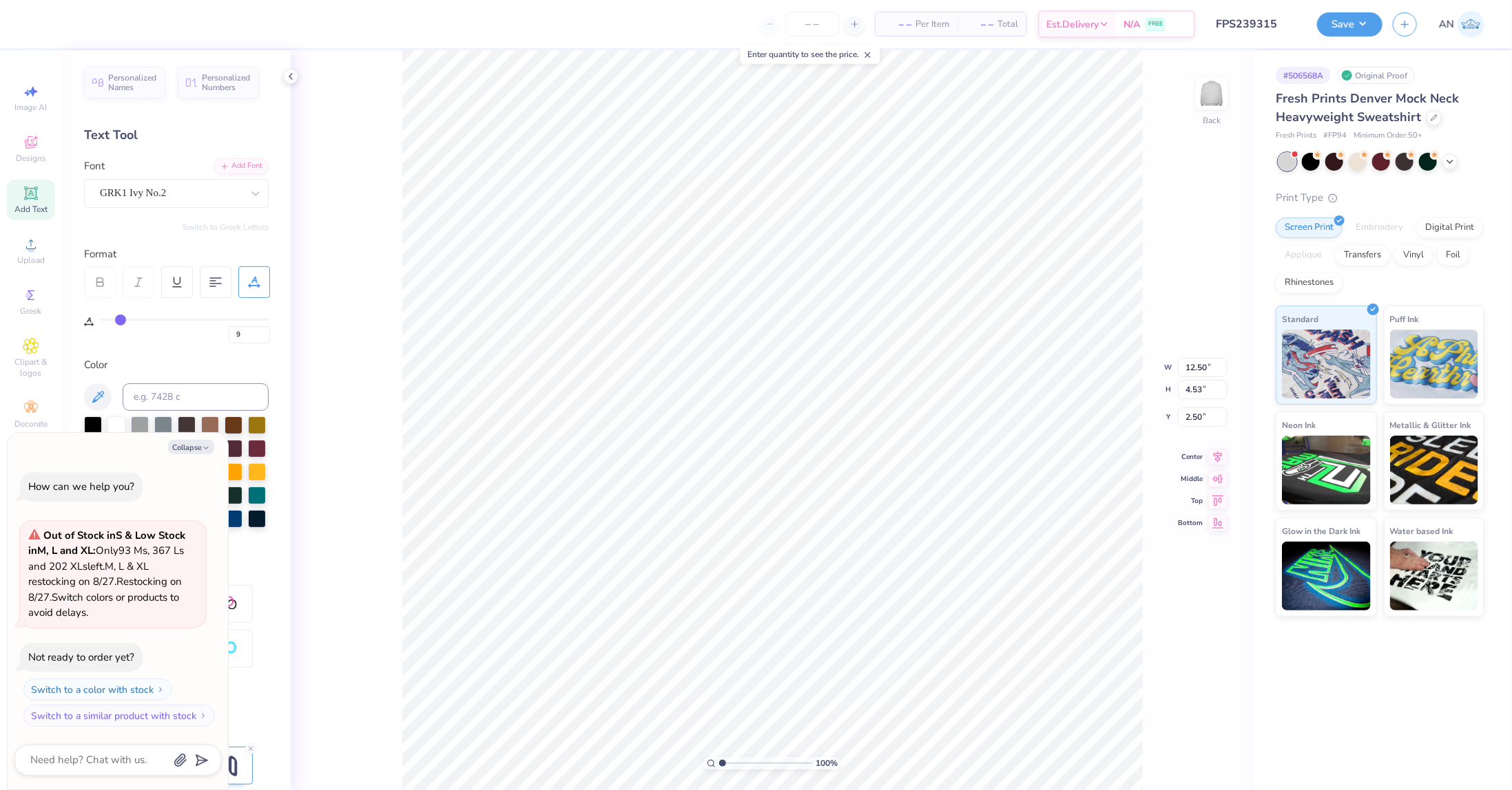
type input "8"
type input "7"
type input "6"
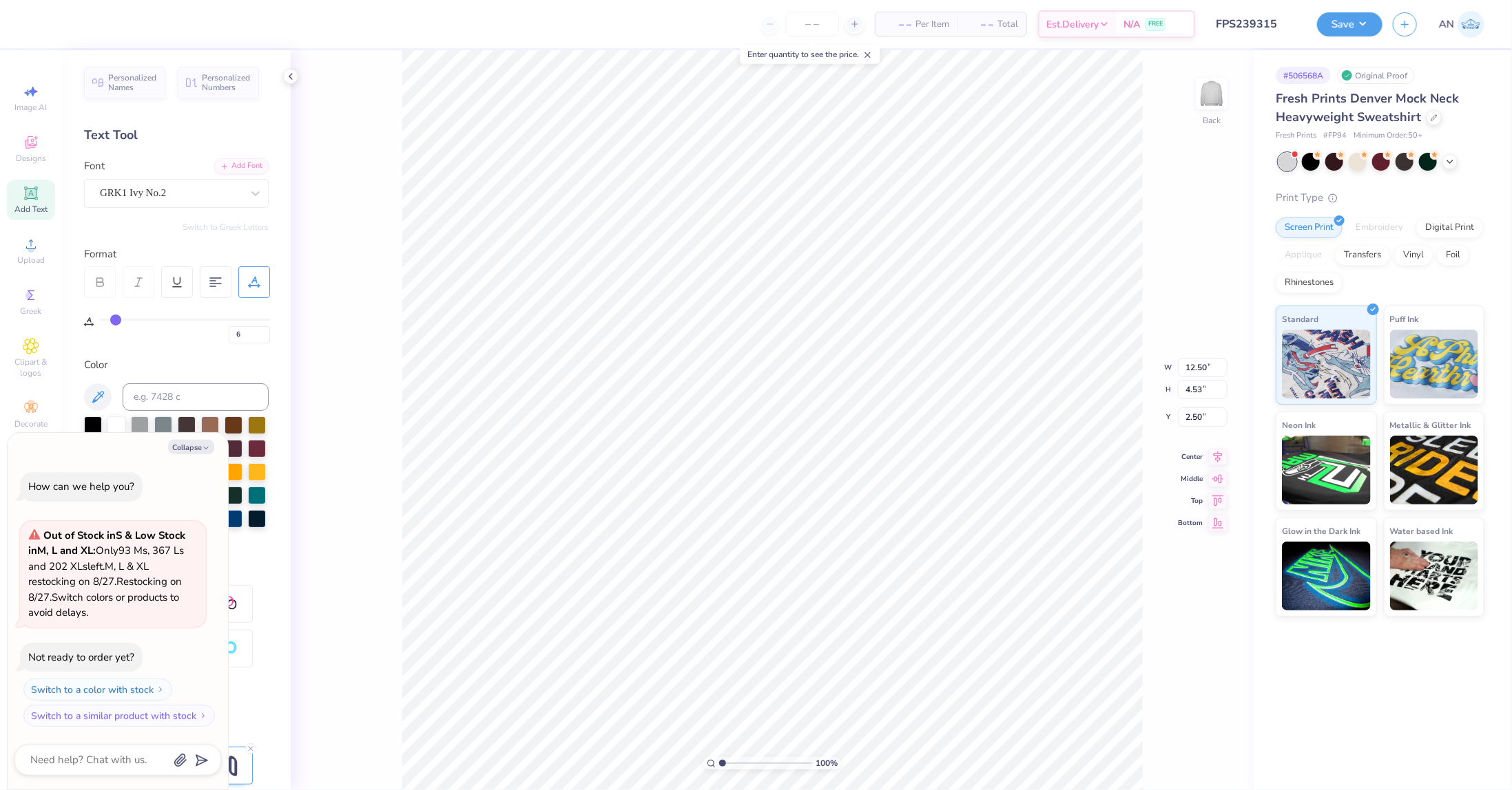
drag, startPoint x: 131, startPoint y: 318, endPoint x: 114, endPoint y: 321, distance: 17.3
type input "6"
click at [114, 321] on input "range" at bounding box center [185, 319] width 169 height 2
type textarea "x"
type input "11.46"
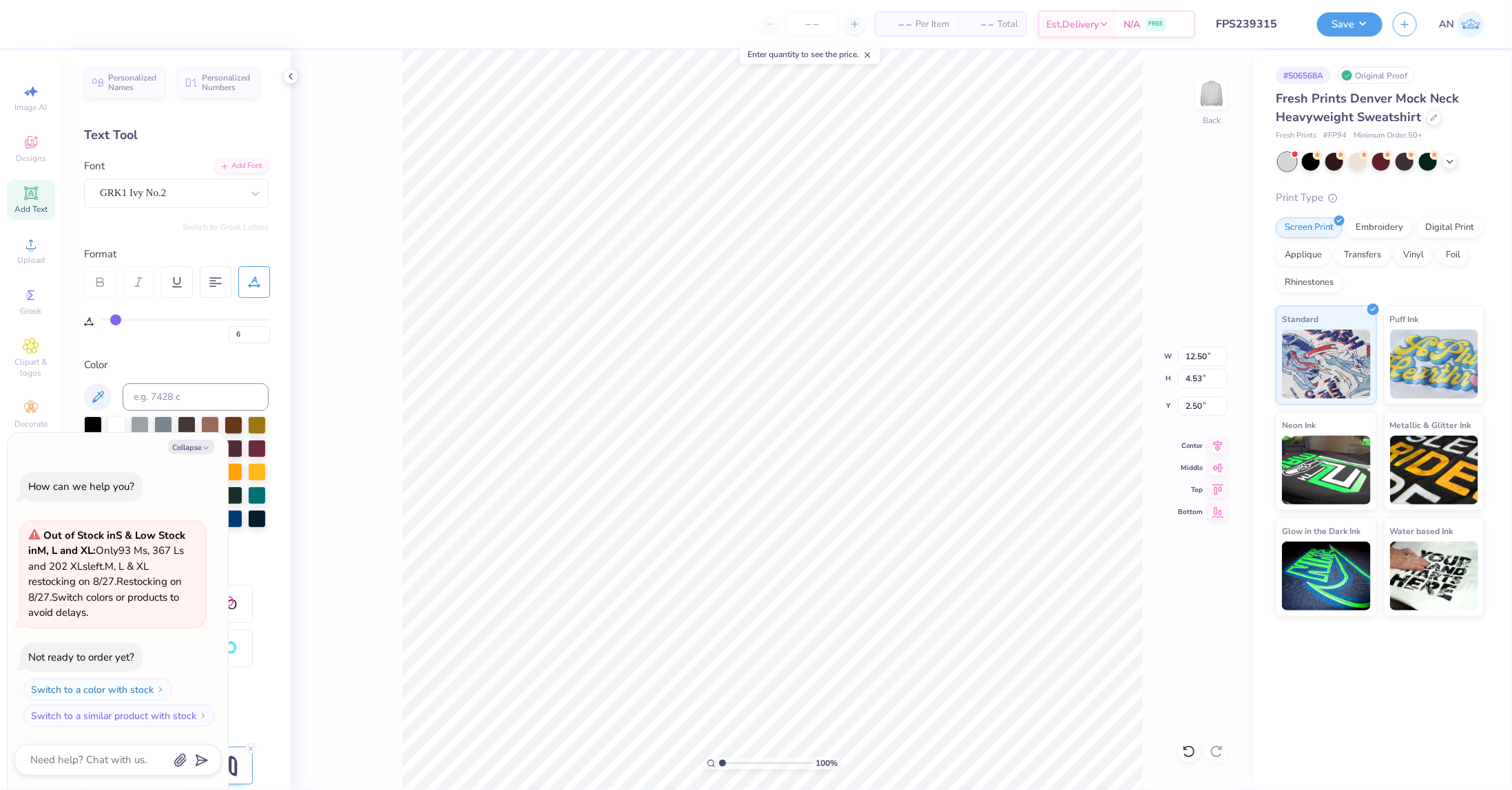
type input "4.42"
type input "2.55"
